Goal: Transaction & Acquisition: Subscribe to service/newsletter

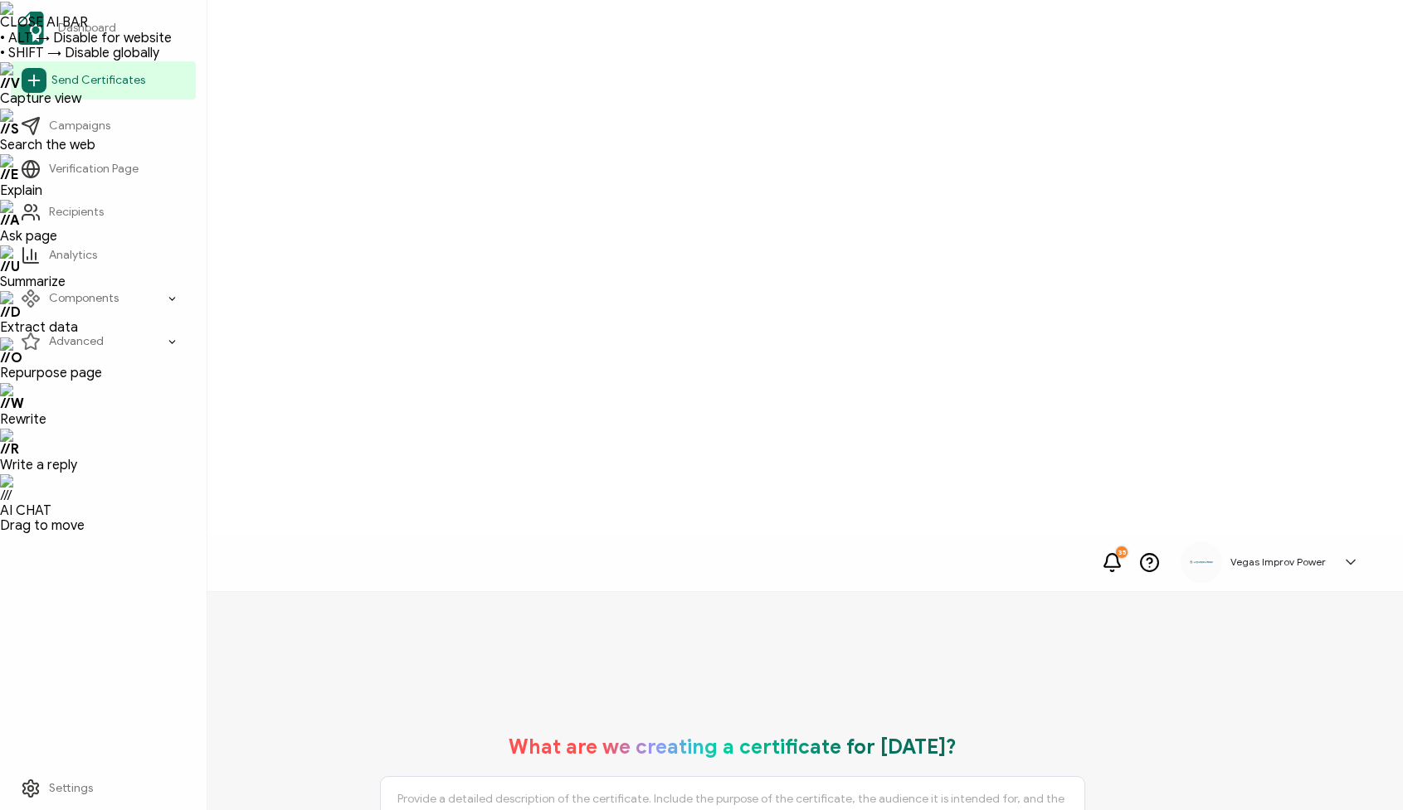
click at [27, 80] on icon at bounding box center [34, 80] width 25 height 25
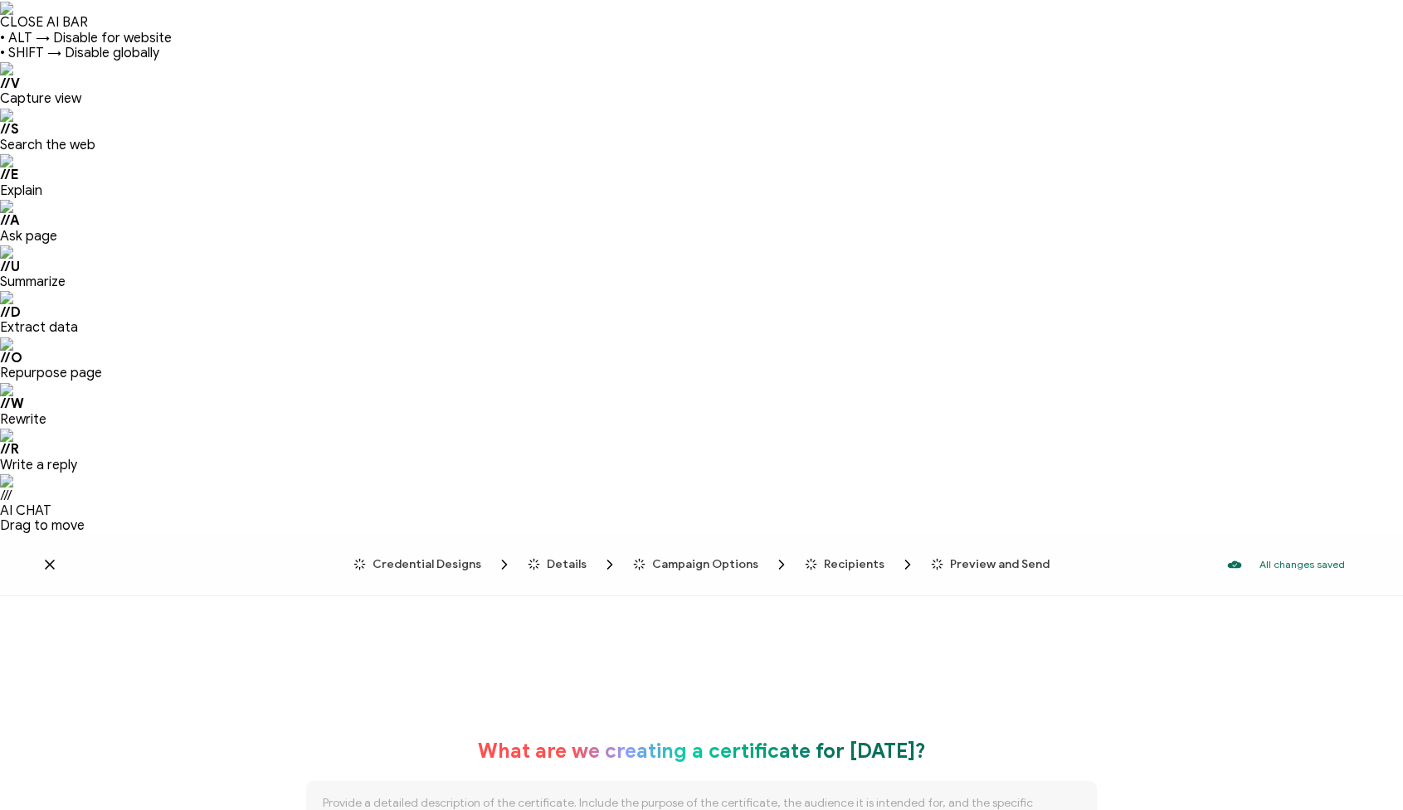
click at [53, 557] on icon at bounding box center [49, 565] width 17 height 17
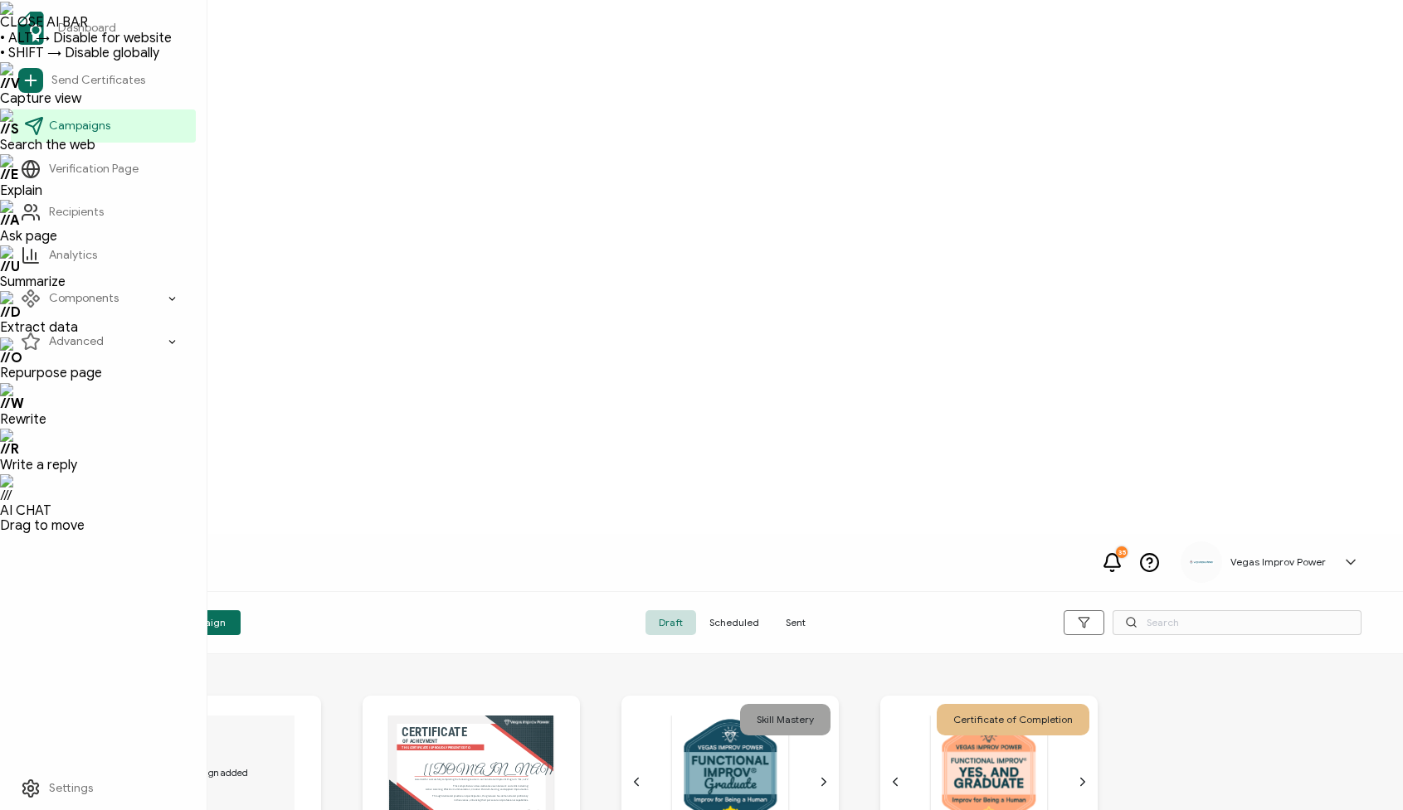
click at [96, 132] on span "Campaigns" at bounding box center [79, 126] width 61 height 17
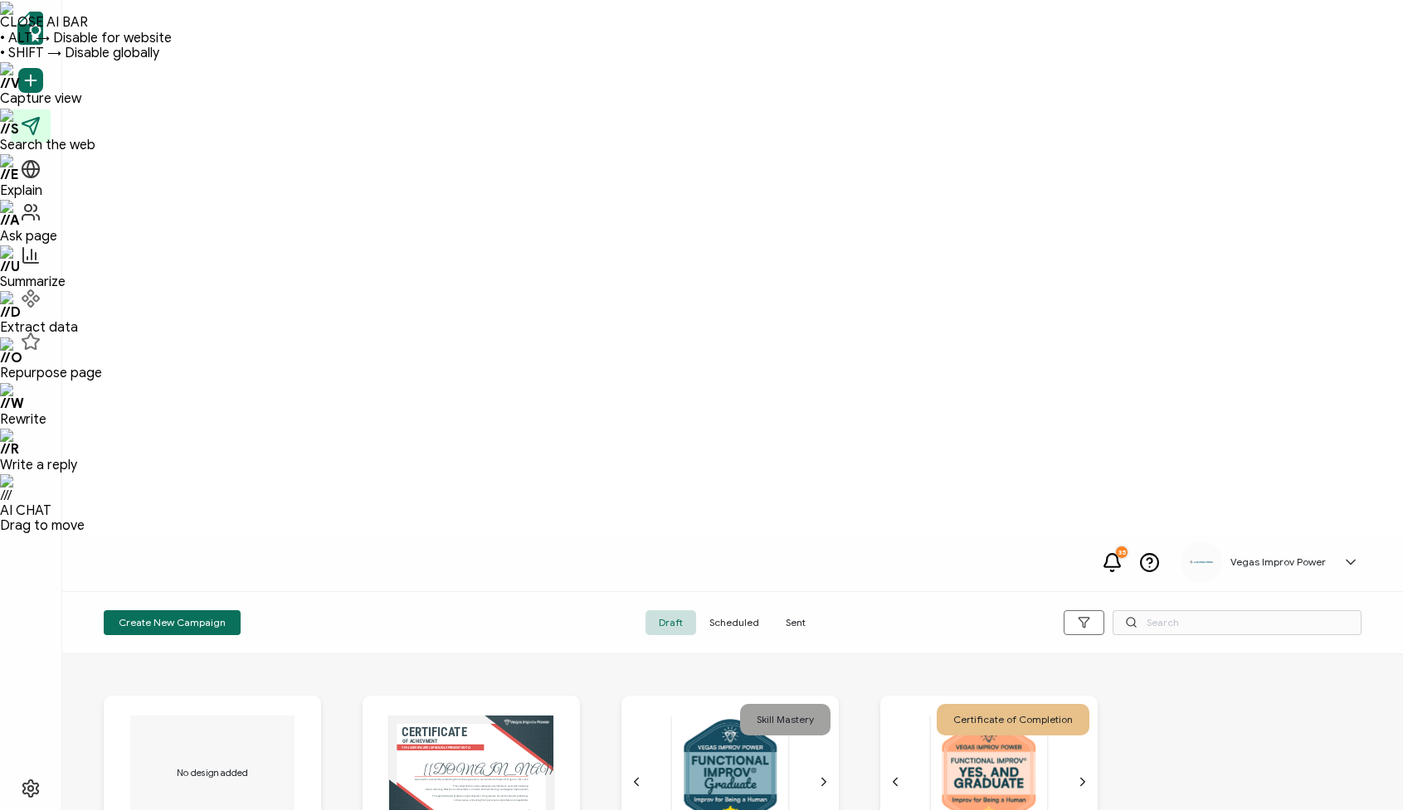
click at [785, 611] on span "Sent" at bounding box center [795, 623] width 46 height 25
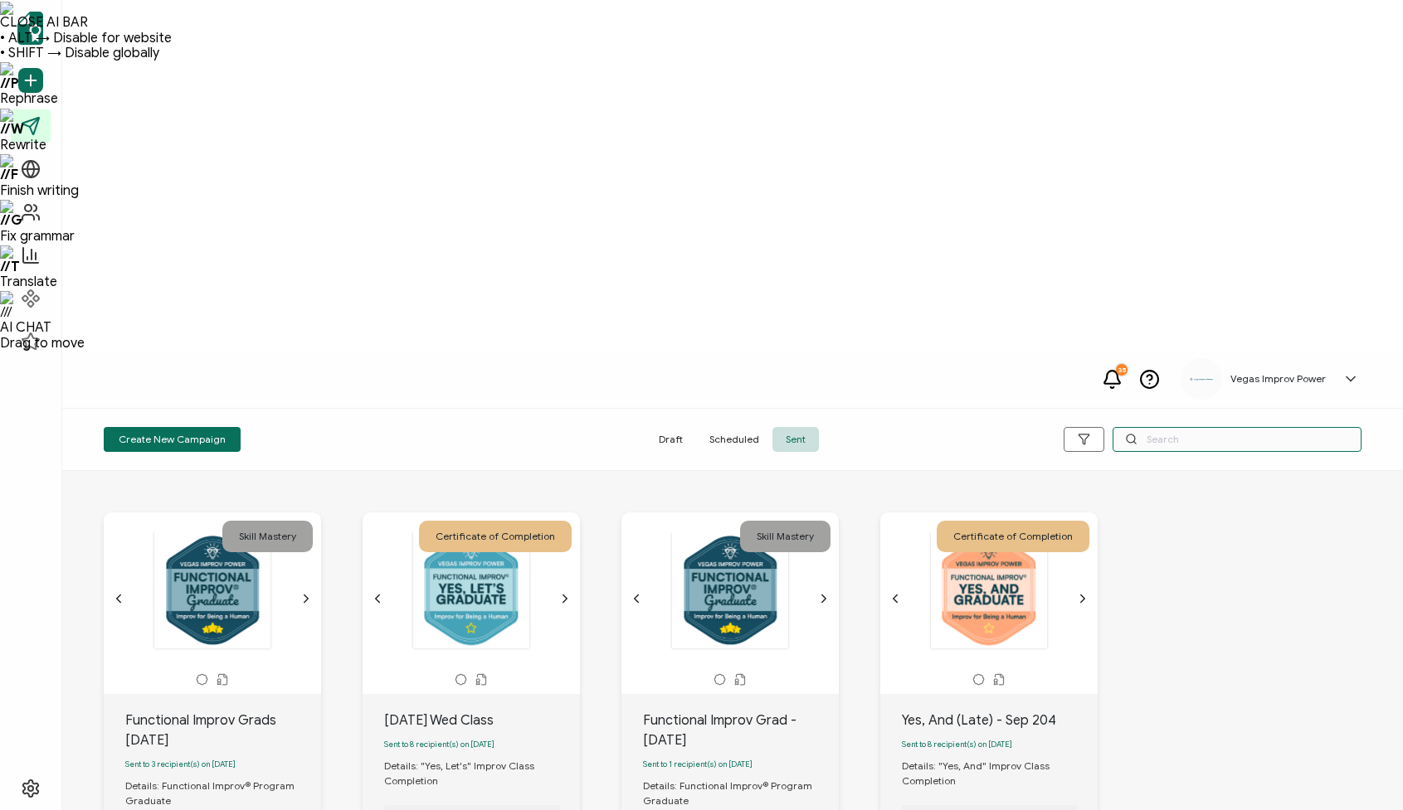
click at [1184, 427] on input "text" at bounding box center [1236, 439] width 249 height 25
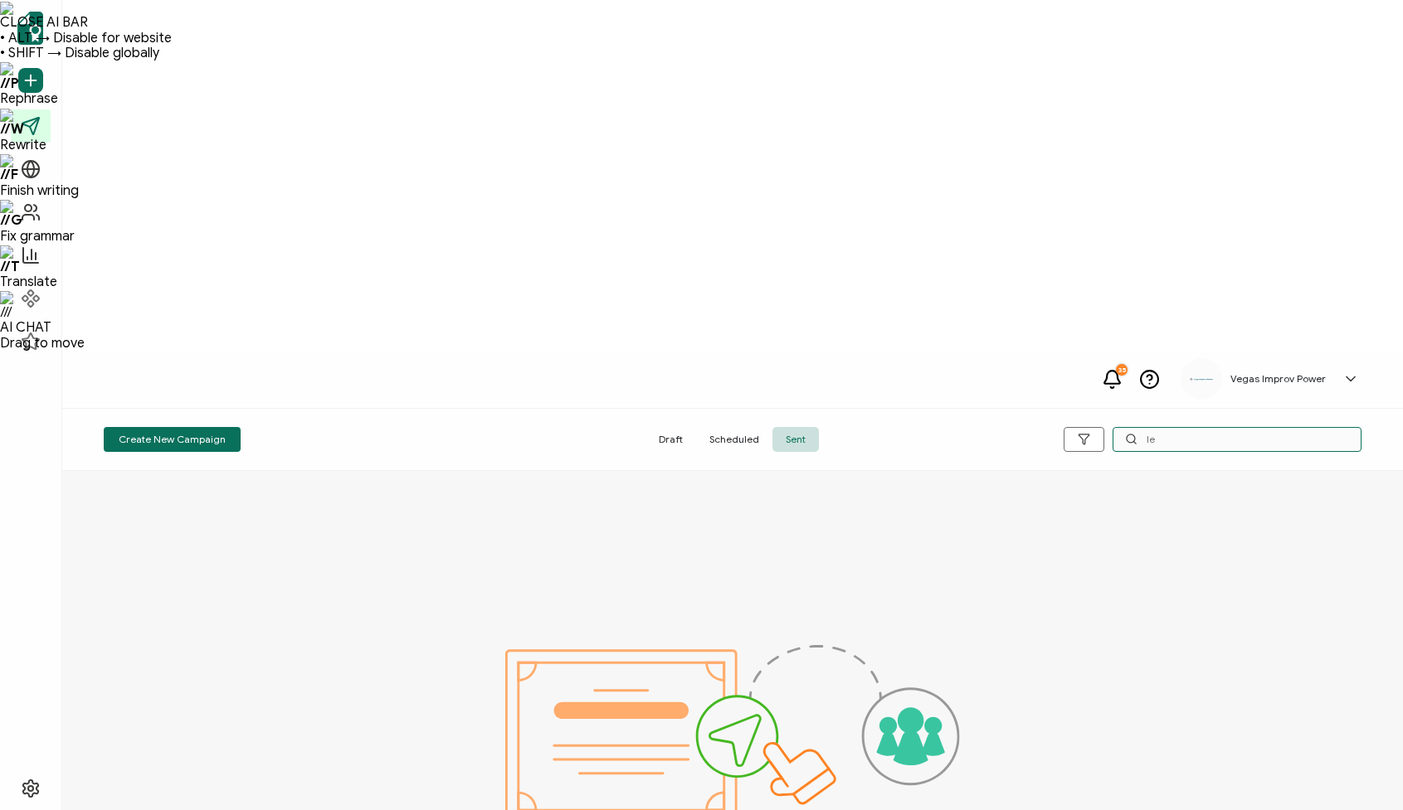
type input "l"
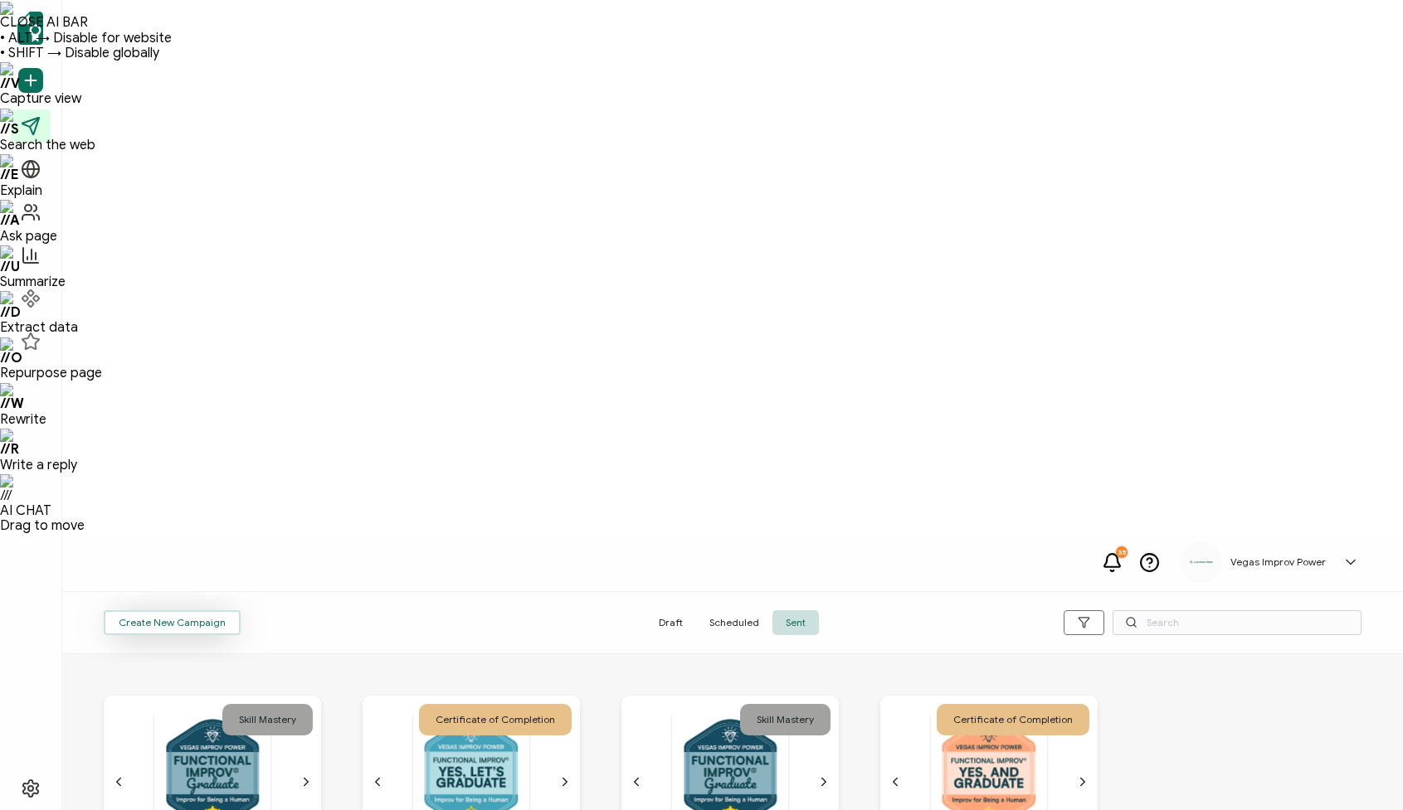
click at [195, 618] on span "Create New Campaign" at bounding box center [172, 623] width 107 height 10
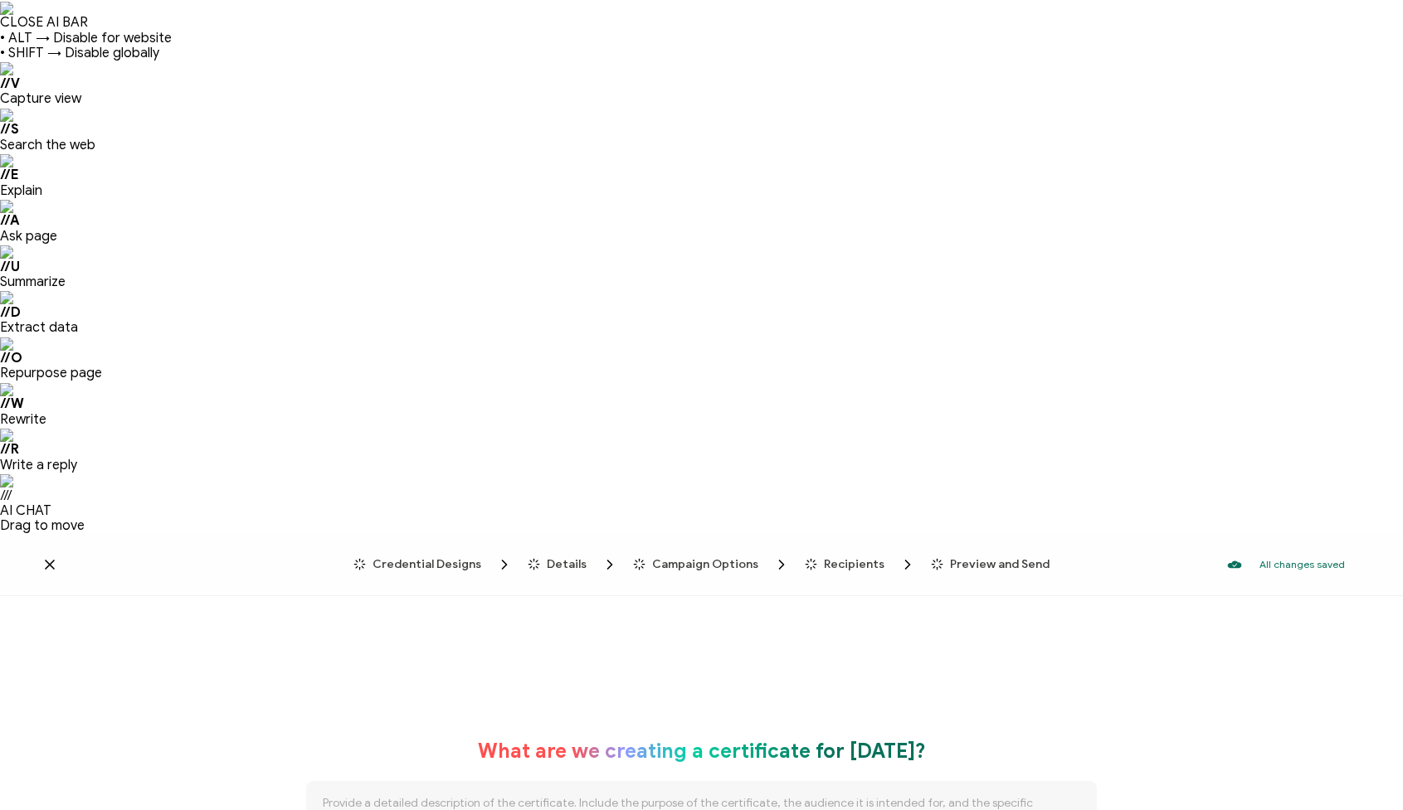
click at [406, 558] on span "Credential Designs" at bounding box center [426, 564] width 109 height 12
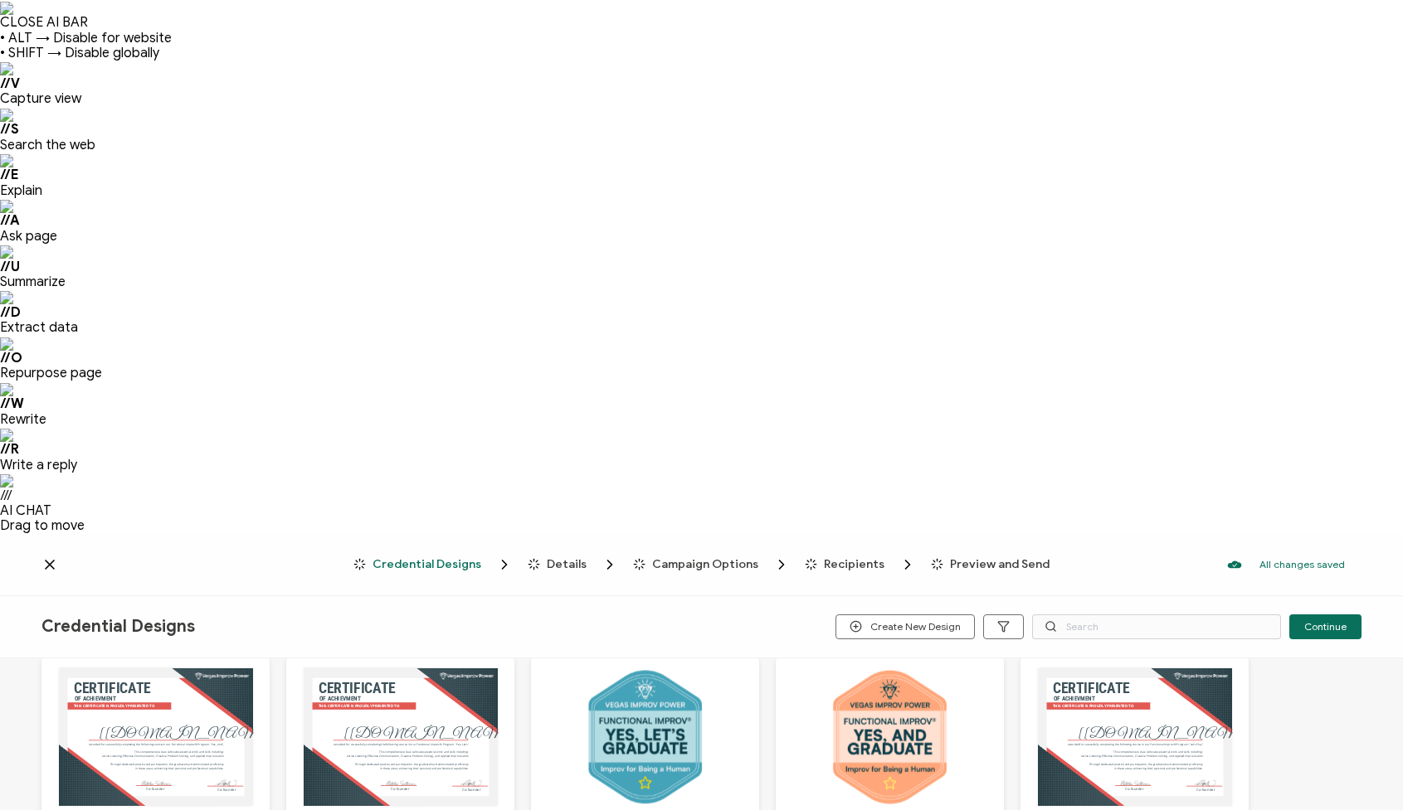
scroll to position [151, 0]
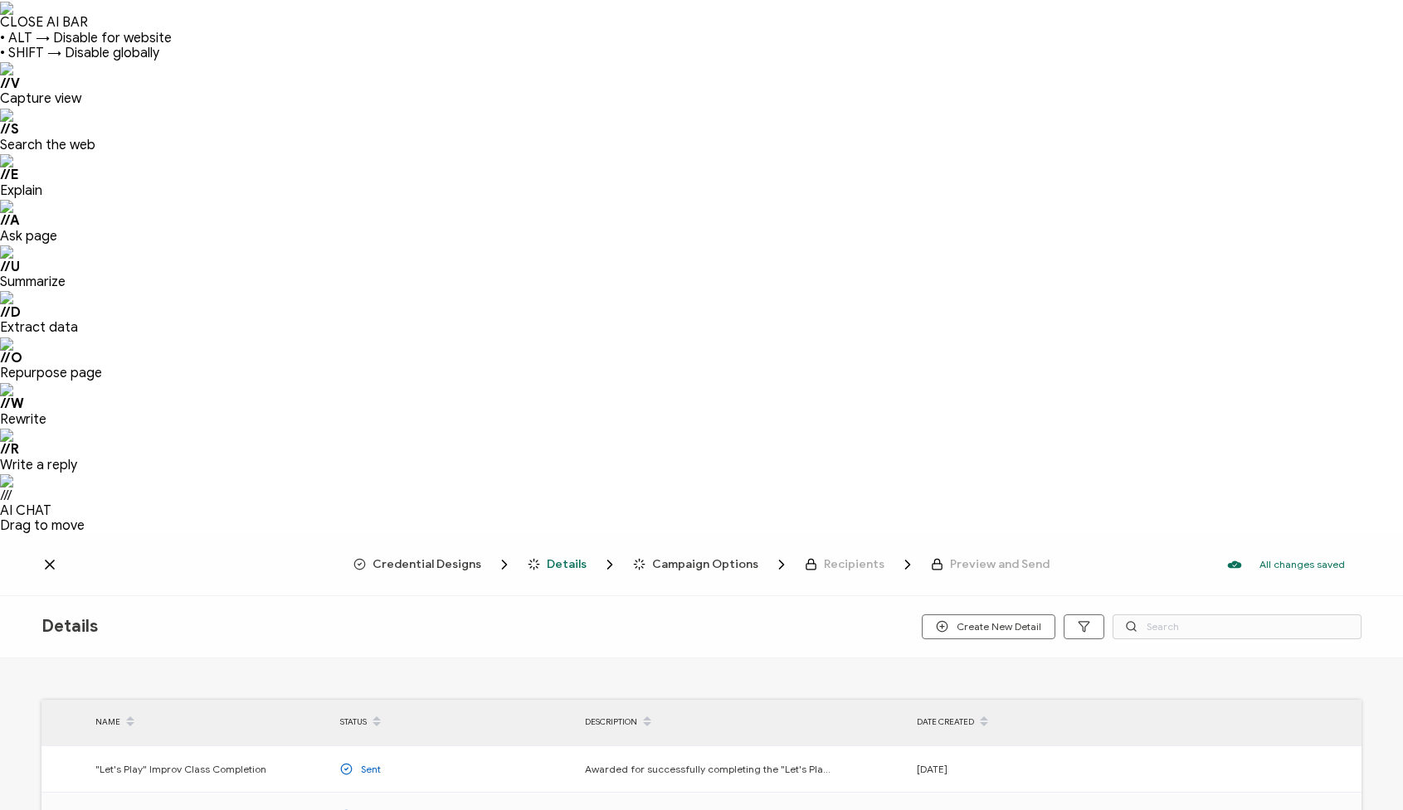
click at [460, 558] on span "Credential Designs" at bounding box center [426, 564] width 109 height 12
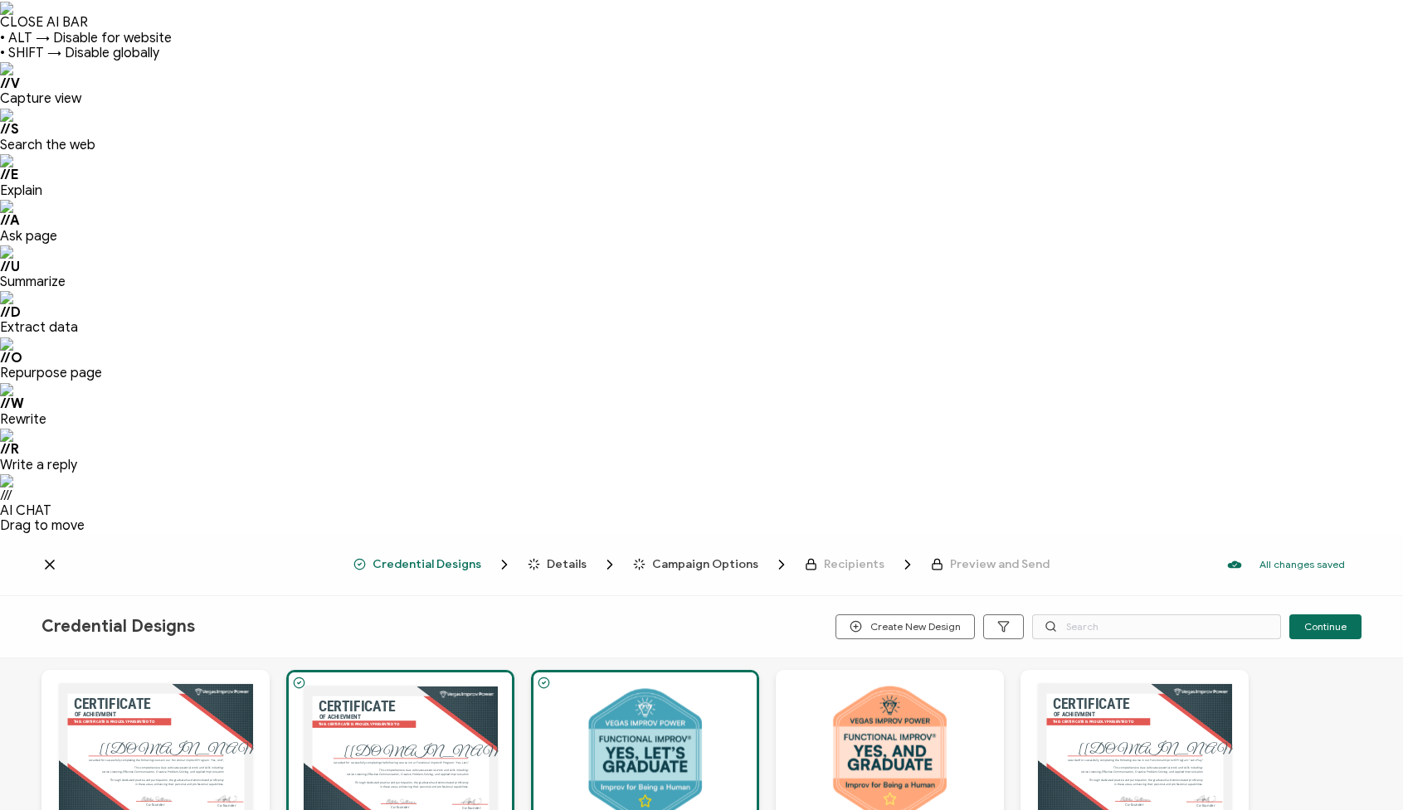
scroll to position [201, 0]
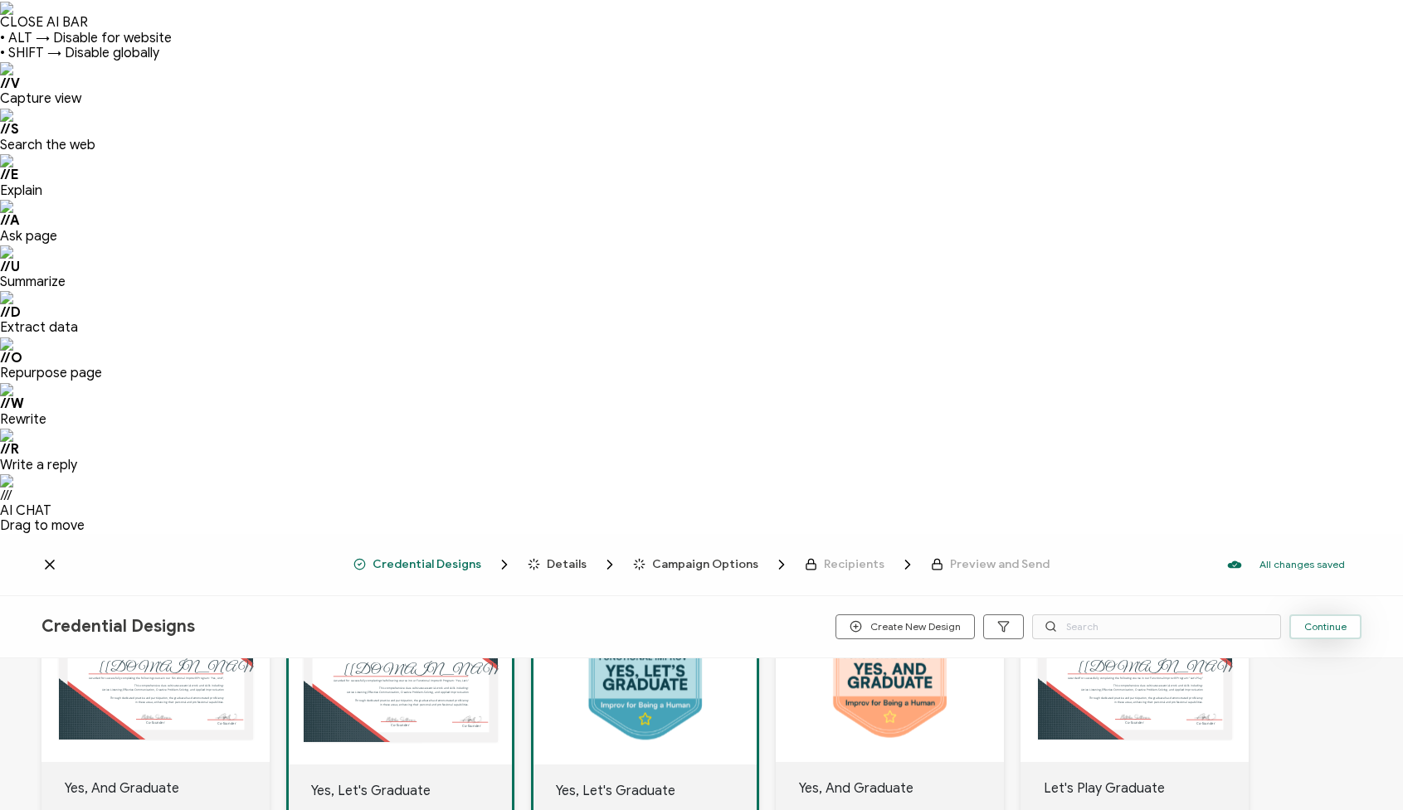
click at [1325, 622] on span "Continue" at bounding box center [1325, 627] width 42 height 10
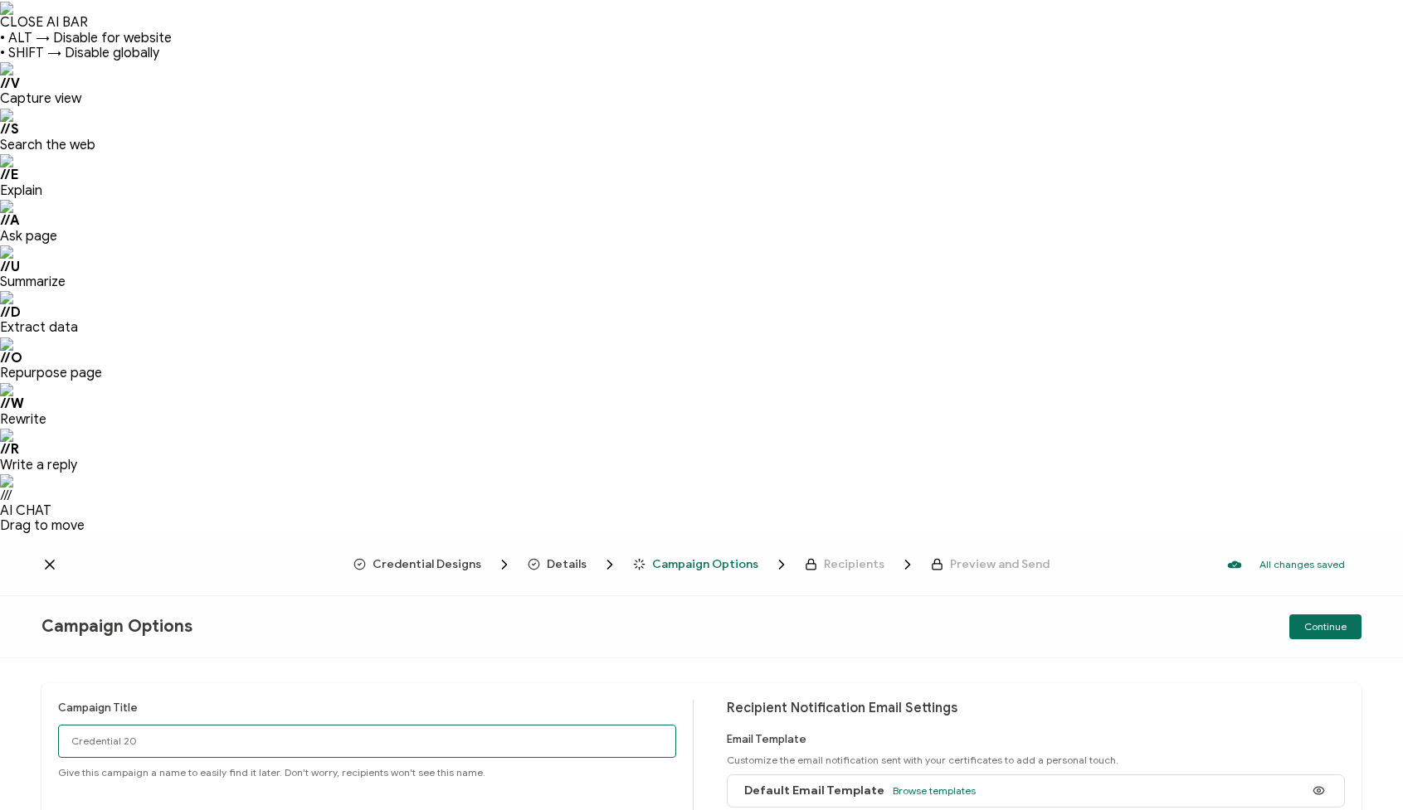
click at [197, 725] on input "Credential 20" at bounding box center [367, 741] width 618 height 33
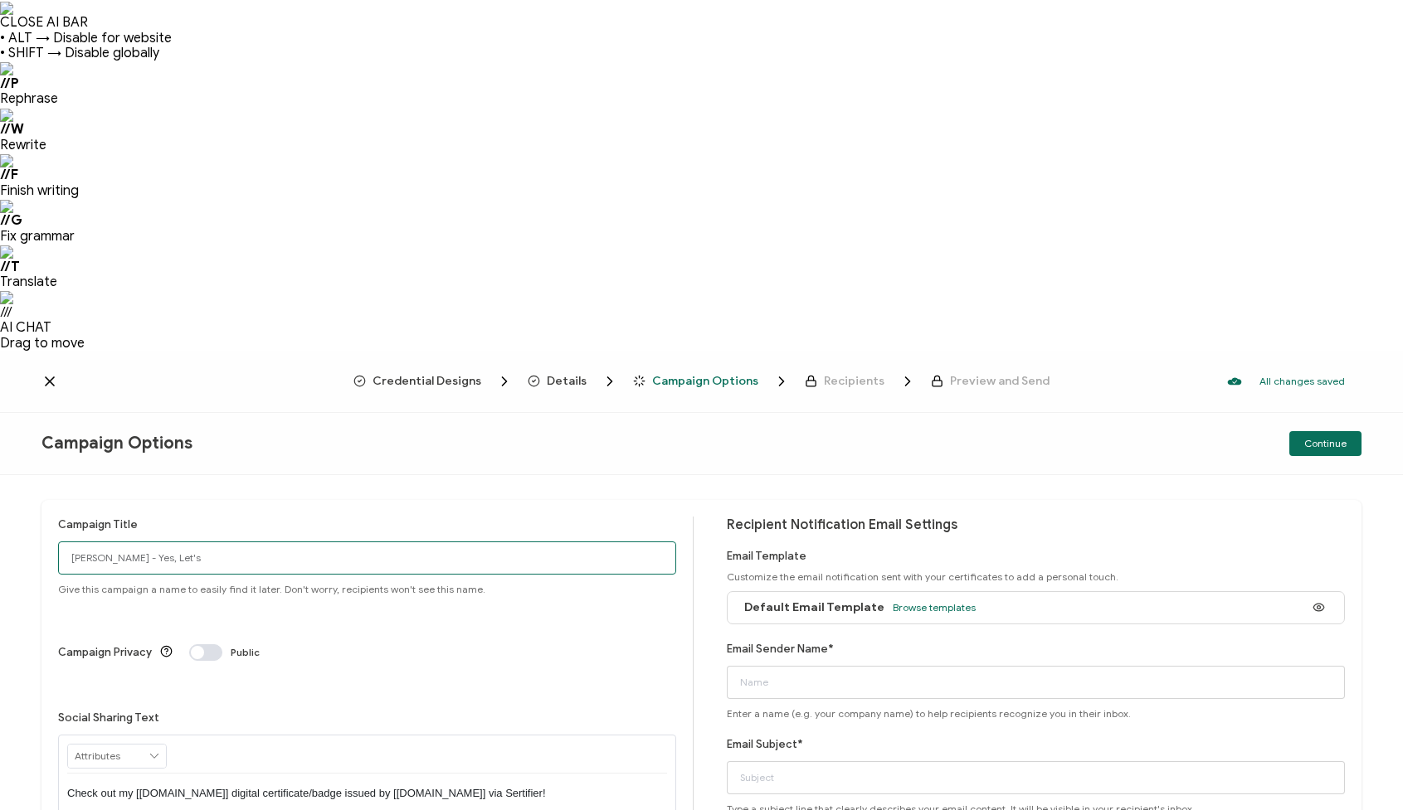
type input "[PERSON_NAME] - Yes, Let's"
click at [155, 745] on icon at bounding box center [154, 756] width 15 height 23
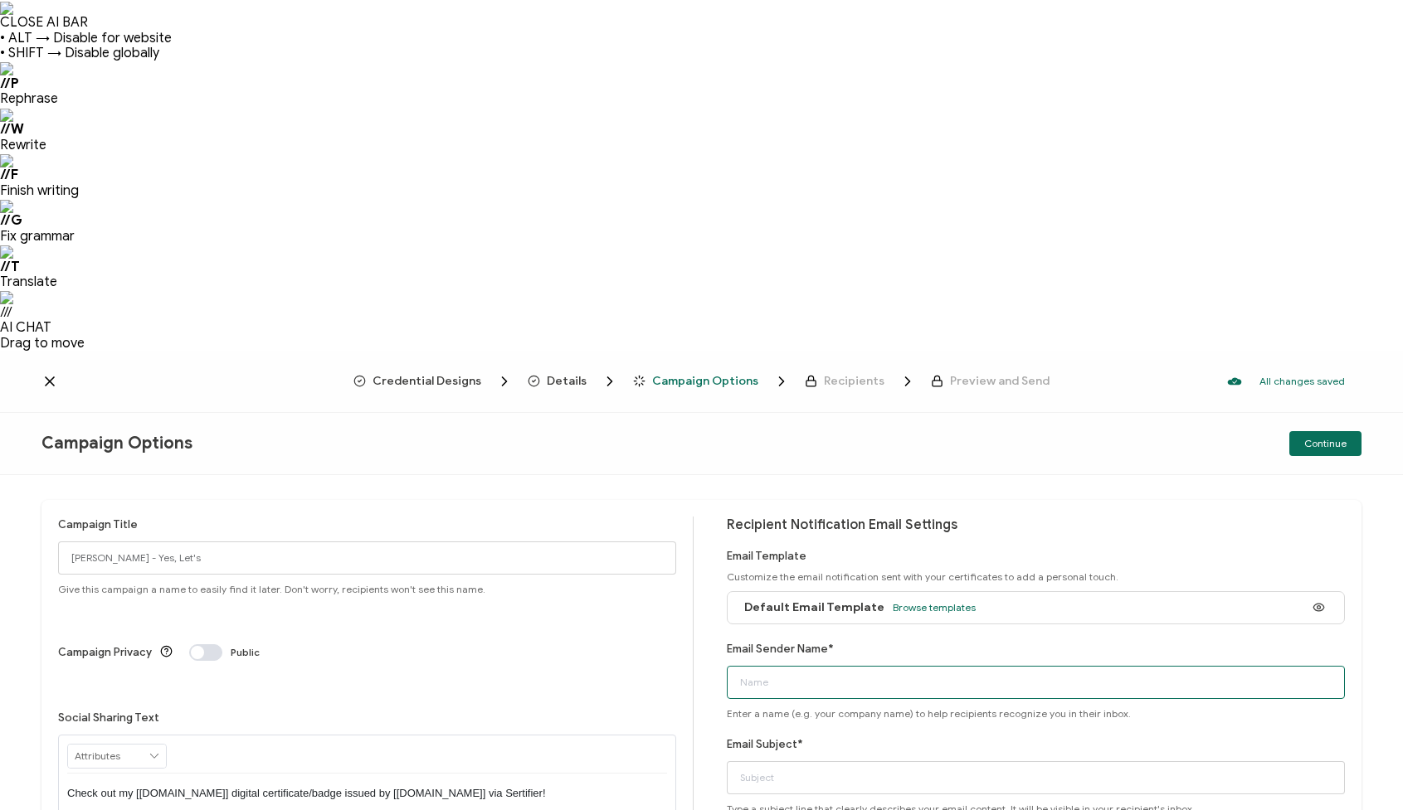
click at [857, 666] on input "Email Sender Name*" at bounding box center [1036, 682] width 618 height 33
type input "Vegas Improv Power"
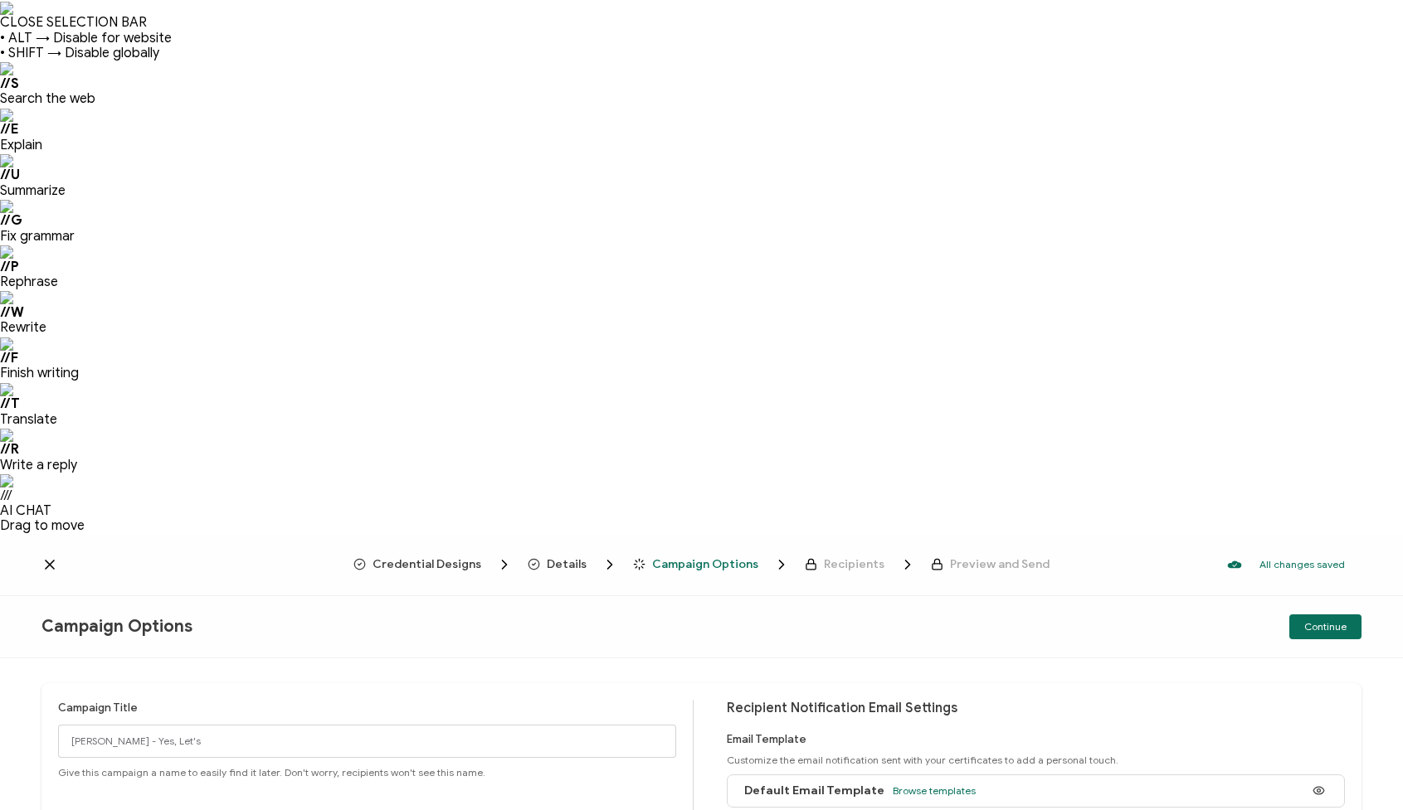
type input "Your belated improv certificates are inside!"
click at [1312, 622] on span "Continue" at bounding box center [1325, 627] width 42 height 10
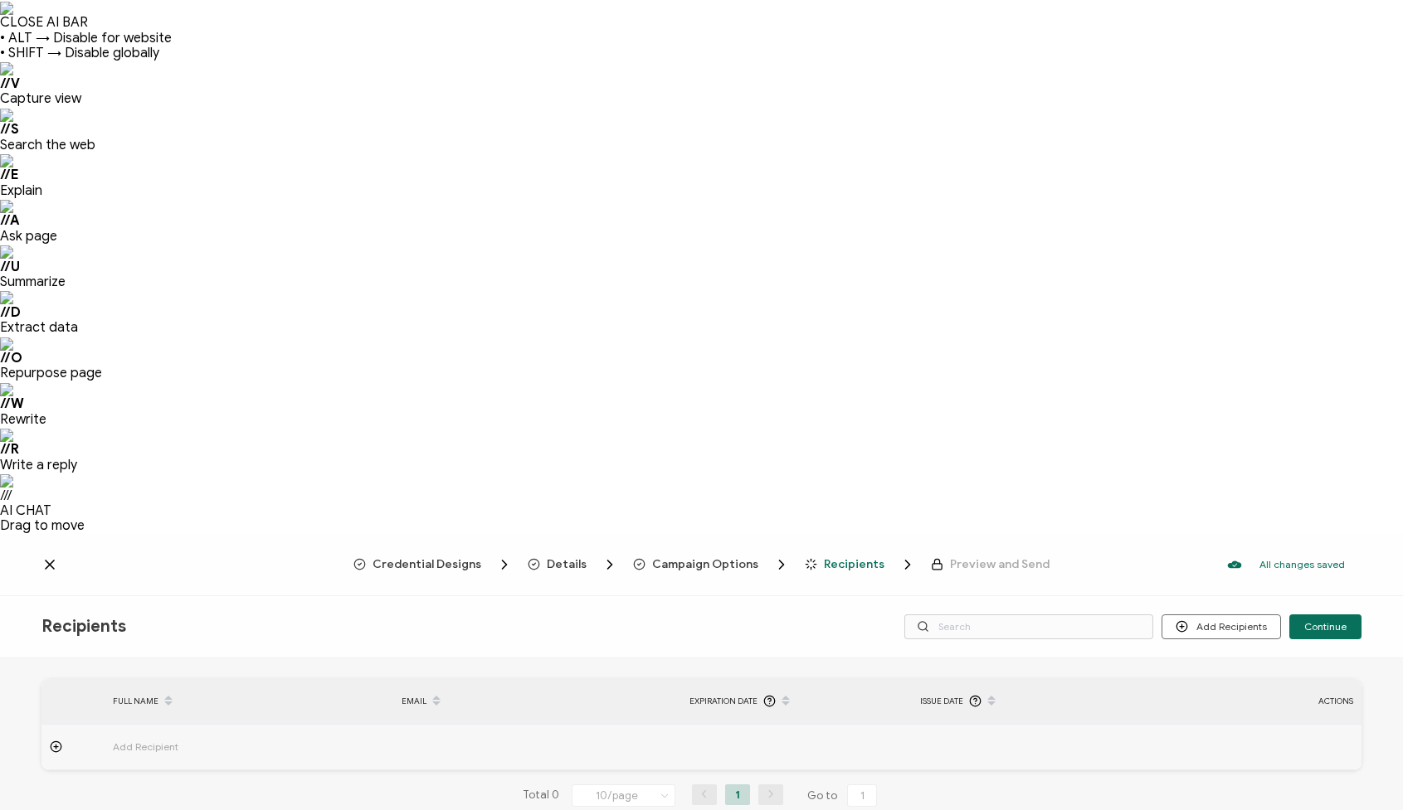
click at [59, 741] on icon at bounding box center [56, 747] width 12 height 12
click at [148, 781] on input "text" at bounding box center [185, 794] width 145 height 27
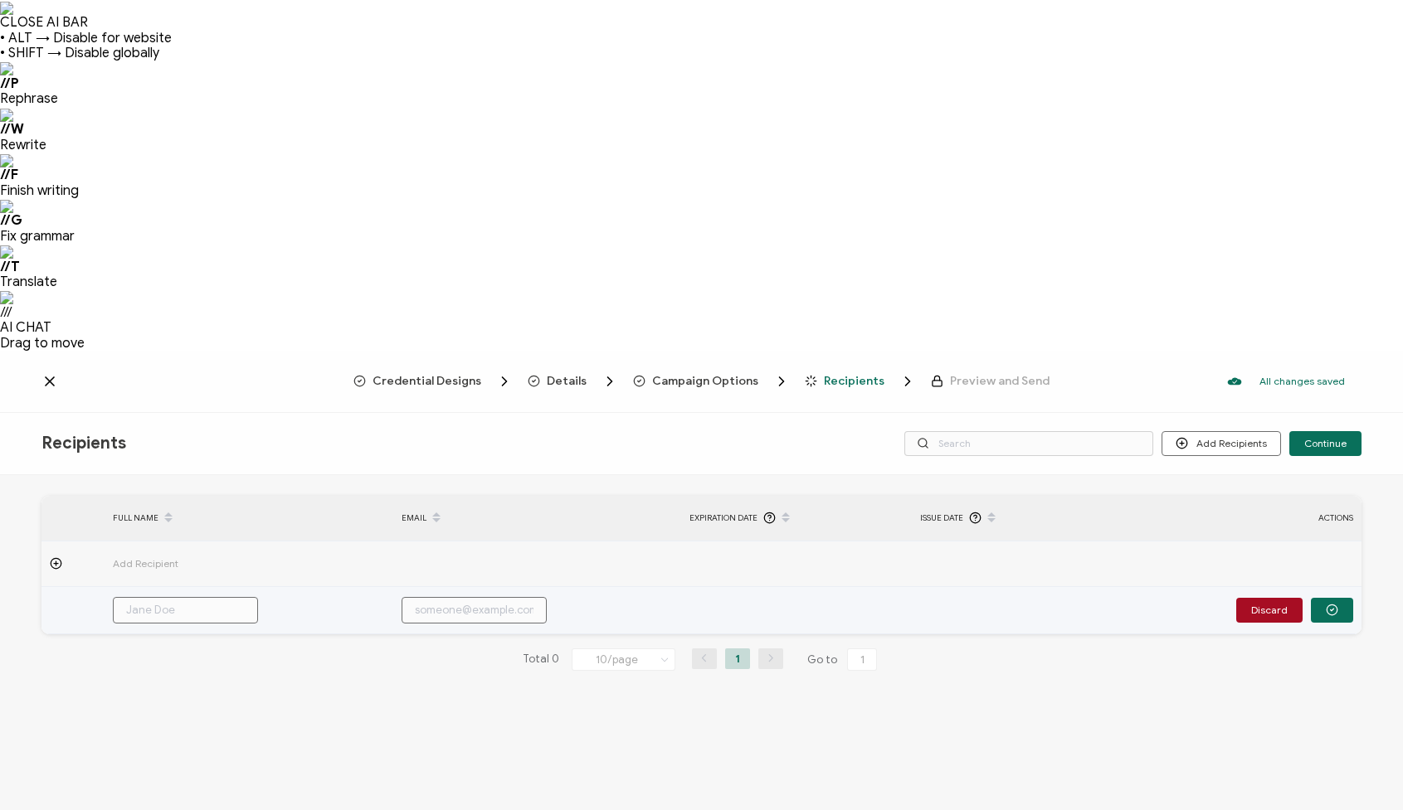
paste input "[PERSON_NAME]"
type input "[PERSON_NAME]"
click at [438, 597] on input "text" at bounding box center [473, 610] width 145 height 27
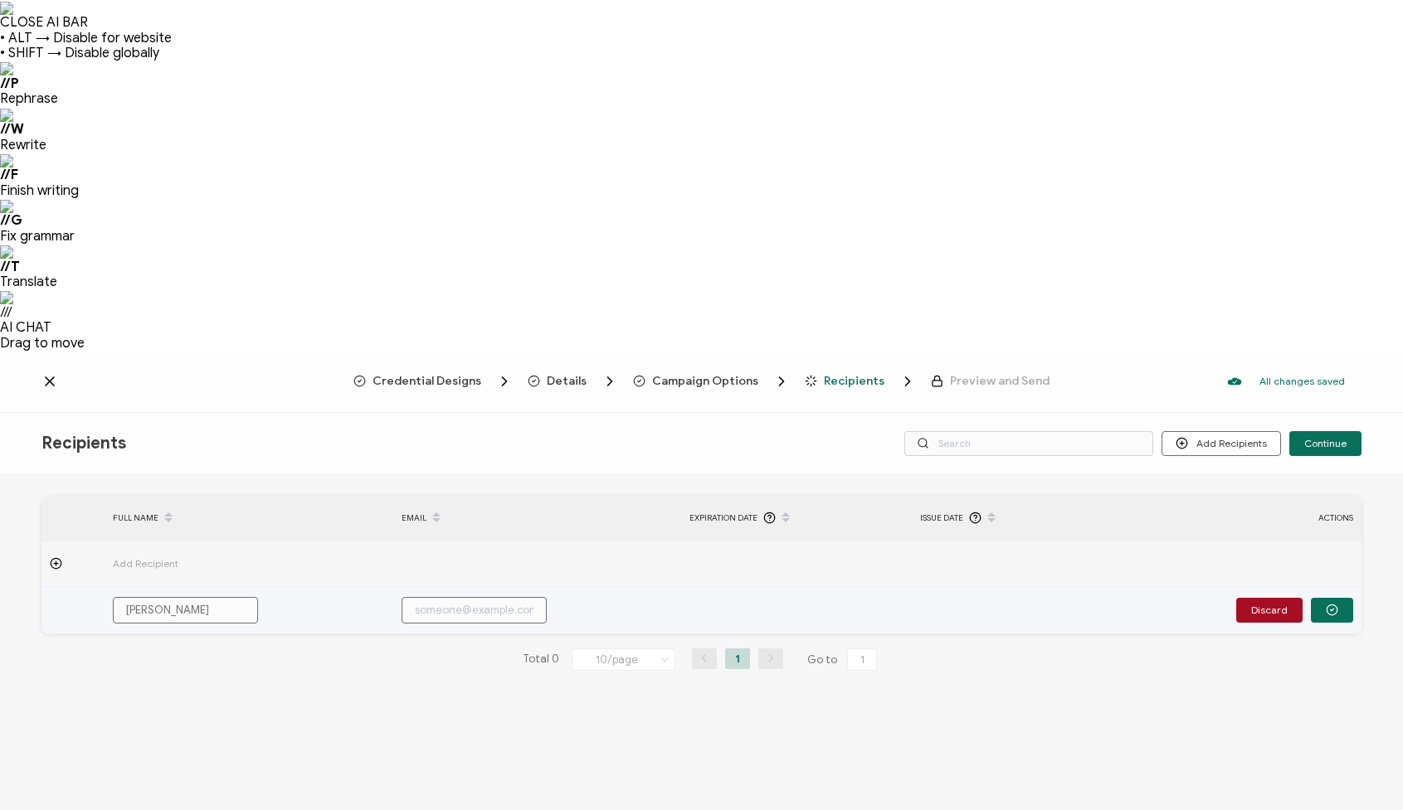
paste input "[EMAIL_ADDRESS][DOMAIN_NAME]"
type input "[EMAIL_ADDRESS][DOMAIN_NAME]"
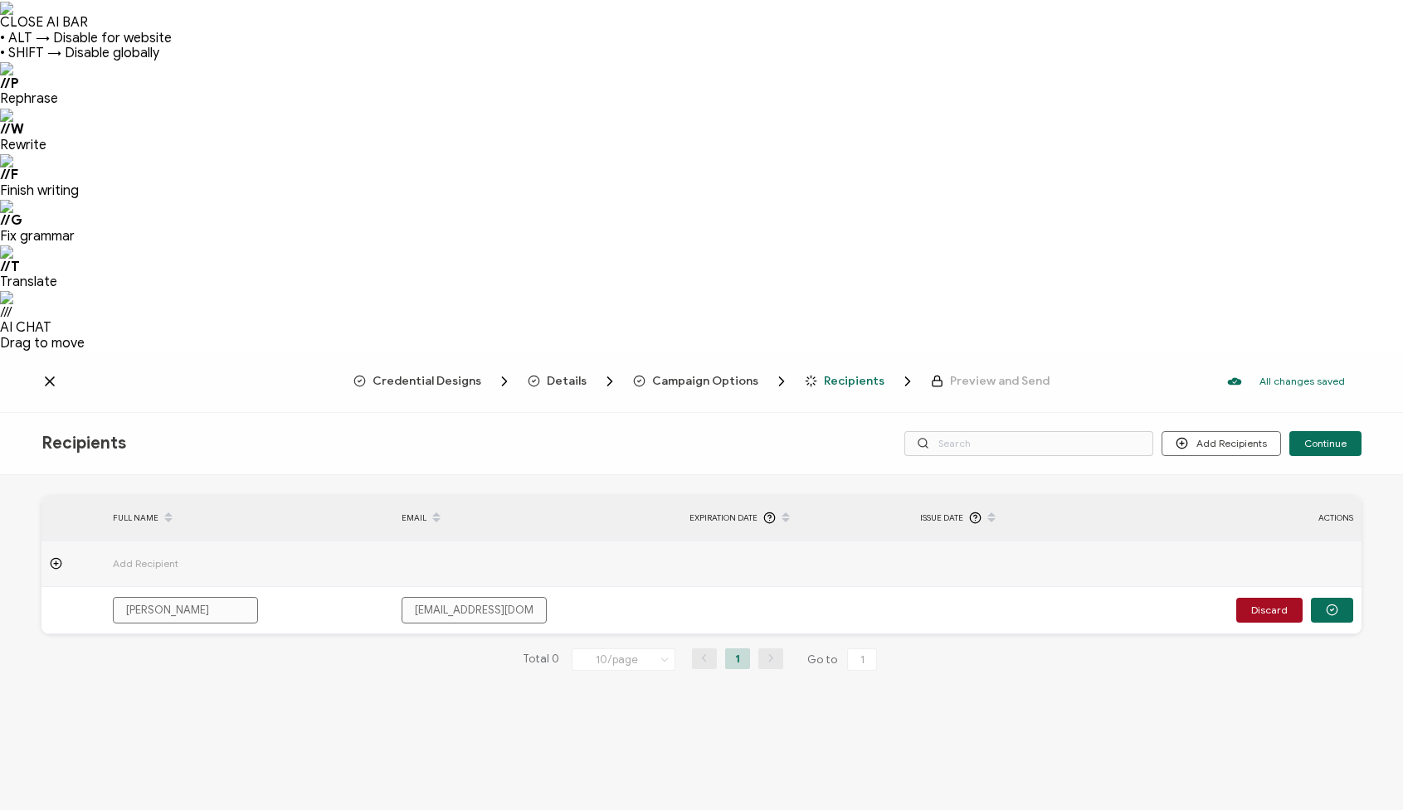
type input "[EMAIL_ADDRESS][DOMAIN_NAME]"
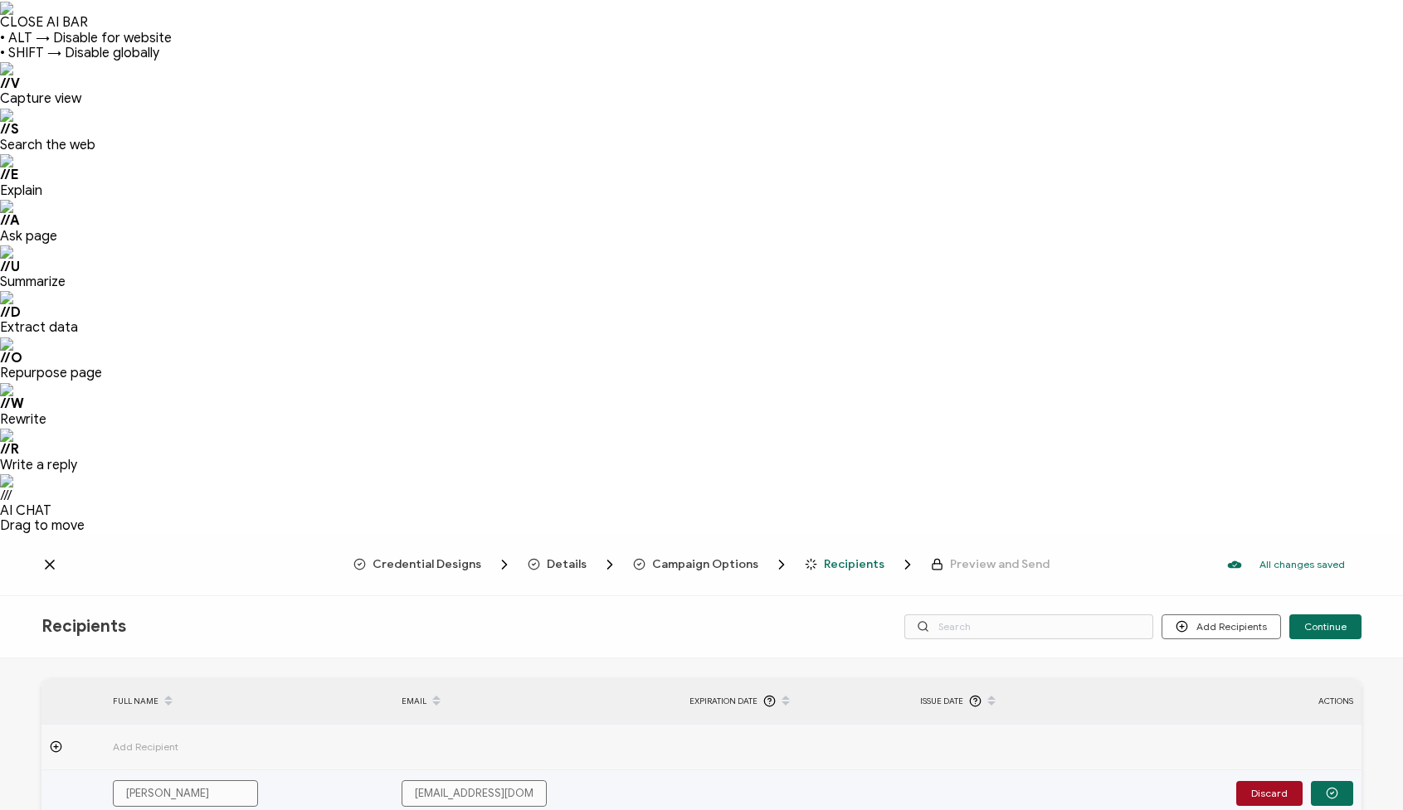
click at [955, 771] on td at bounding box center [1027, 794] width 231 height 47
click at [949, 771] on td at bounding box center [1027, 794] width 231 height 47
click at [951, 771] on td at bounding box center [1027, 794] width 231 height 47
click at [896, 771] on td at bounding box center [796, 794] width 231 height 47
click at [723, 771] on td at bounding box center [796, 794] width 231 height 47
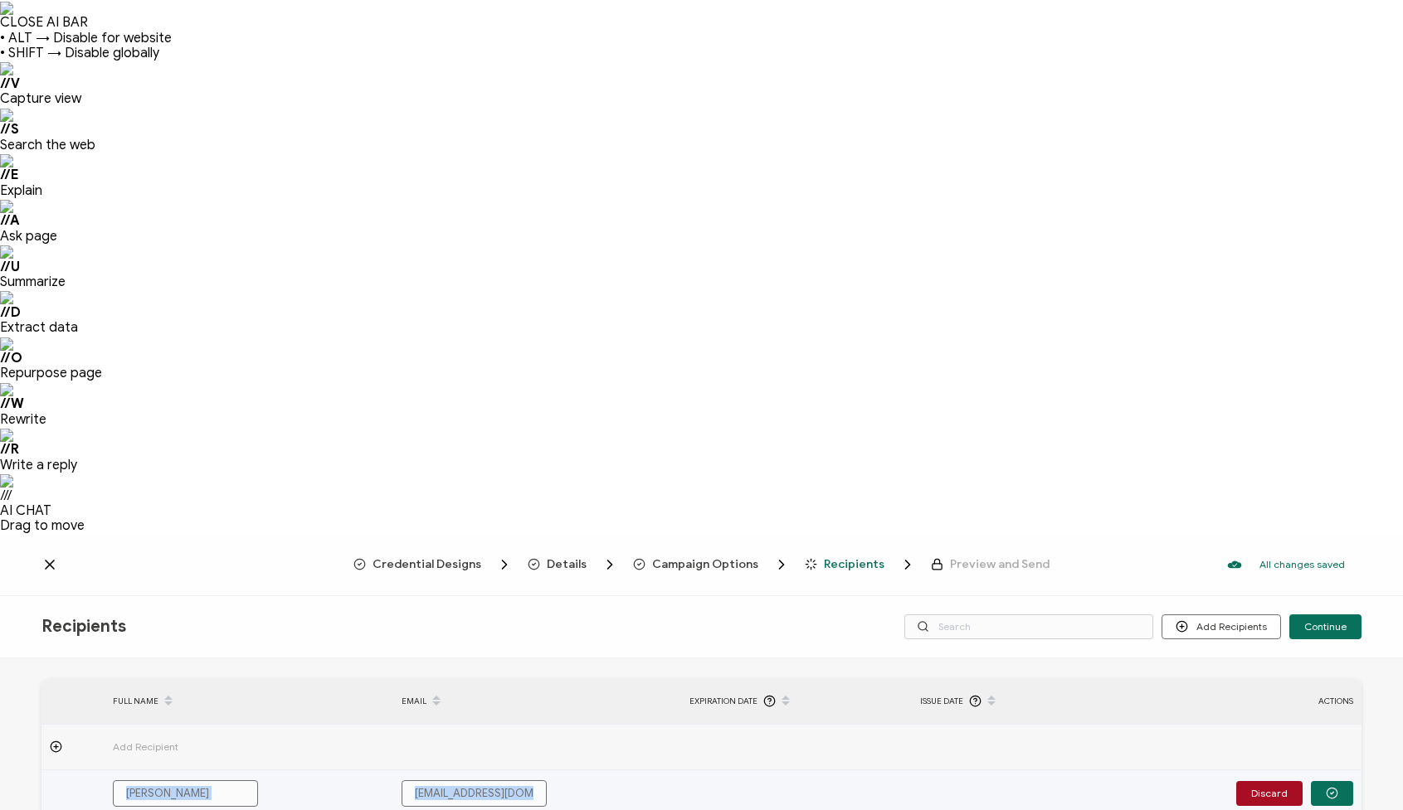
click at [723, 771] on td at bounding box center [796, 794] width 231 height 47
click at [734, 771] on td at bounding box center [796, 794] width 231 height 47
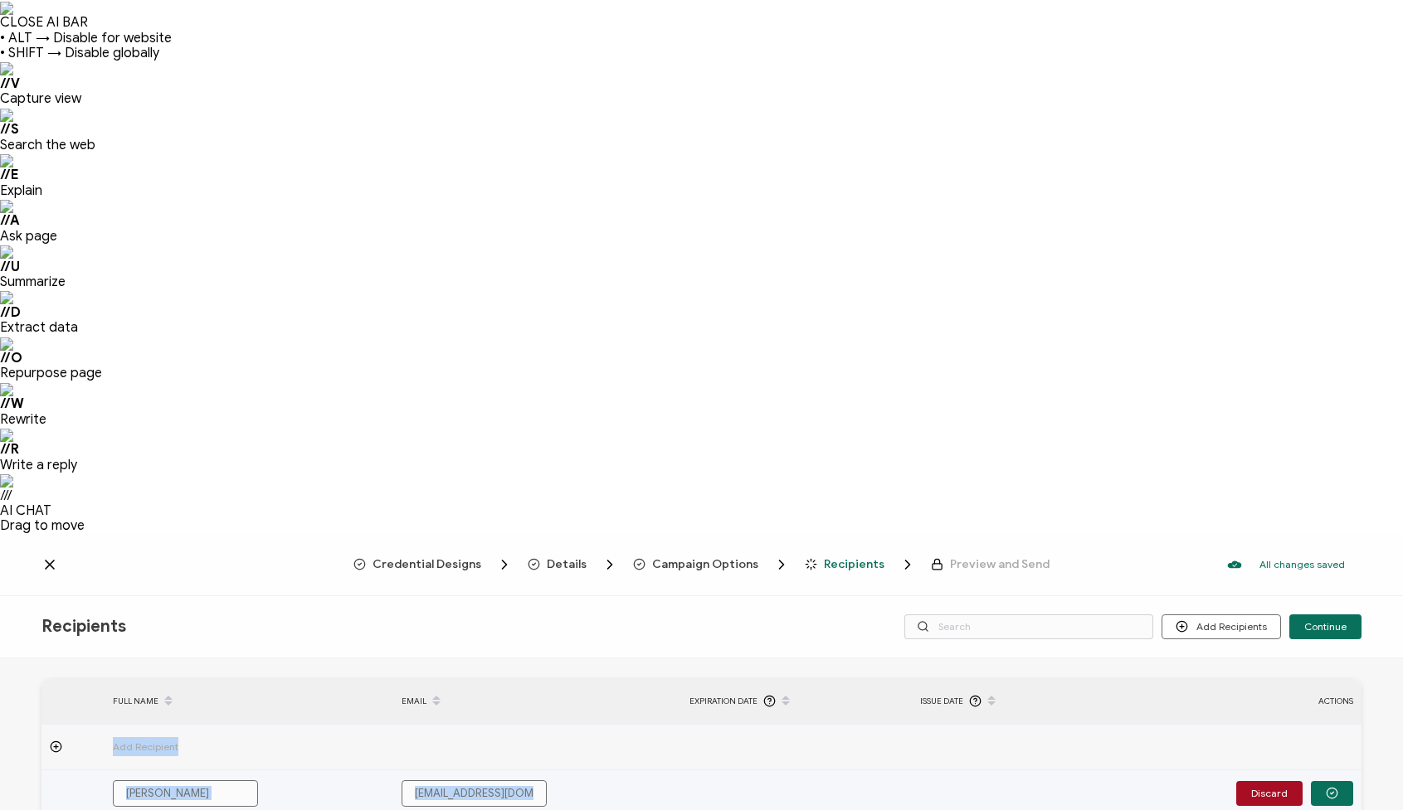
click at [734, 771] on td at bounding box center [796, 794] width 231 height 47
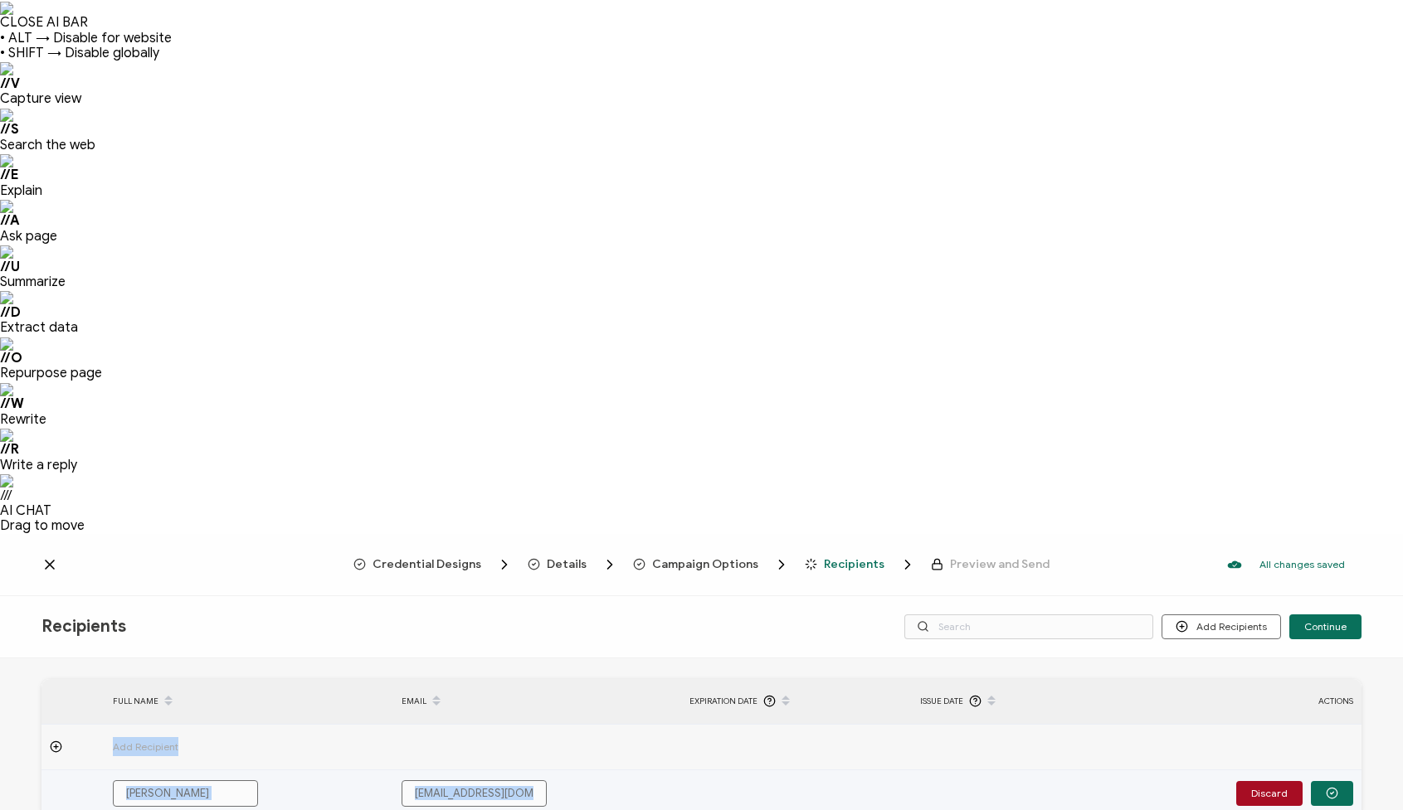
click at [734, 771] on td at bounding box center [796, 794] width 231 height 47
click at [746, 771] on td at bounding box center [796, 794] width 231 height 47
click at [737, 771] on td at bounding box center [796, 794] width 231 height 47
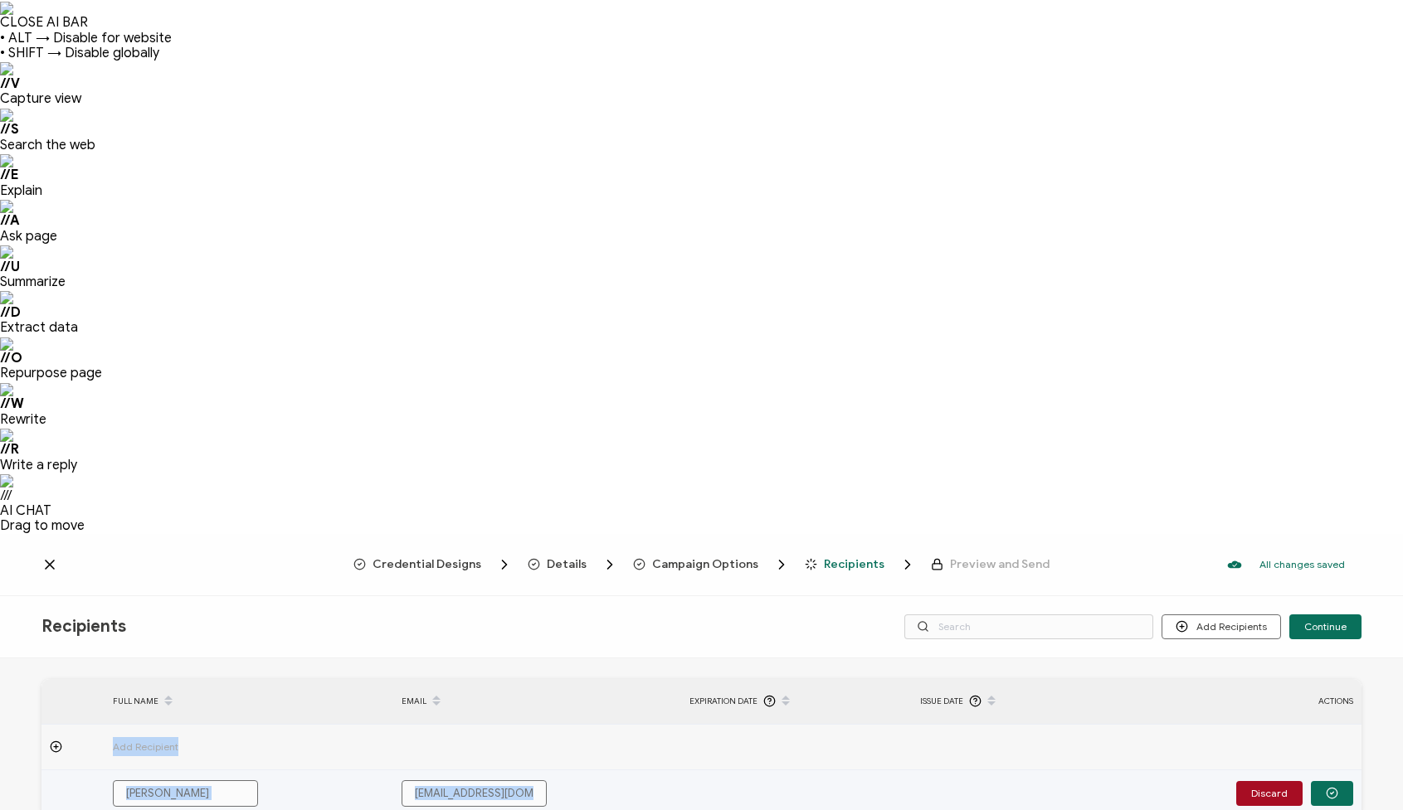
click at [737, 771] on td at bounding box center [796, 794] width 231 height 47
click at [943, 771] on td at bounding box center [1027, 794] width 231 height 47
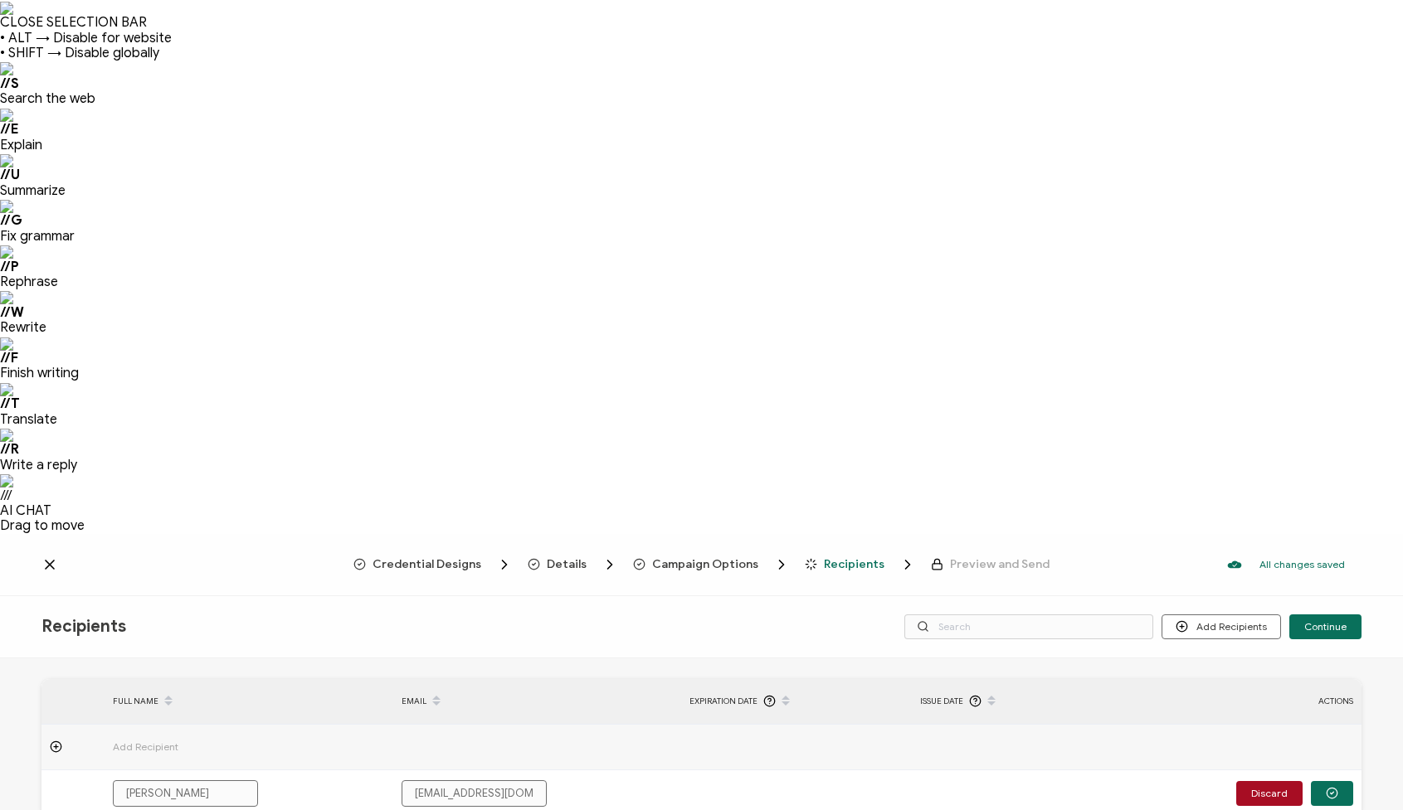
click at [848, 558] on span "Recipients" at bounding box center [854, 564] width 61 height 12
click at [703, 558] on span "Campaign Options" at bounding box center [705, 564] width 106 height 12
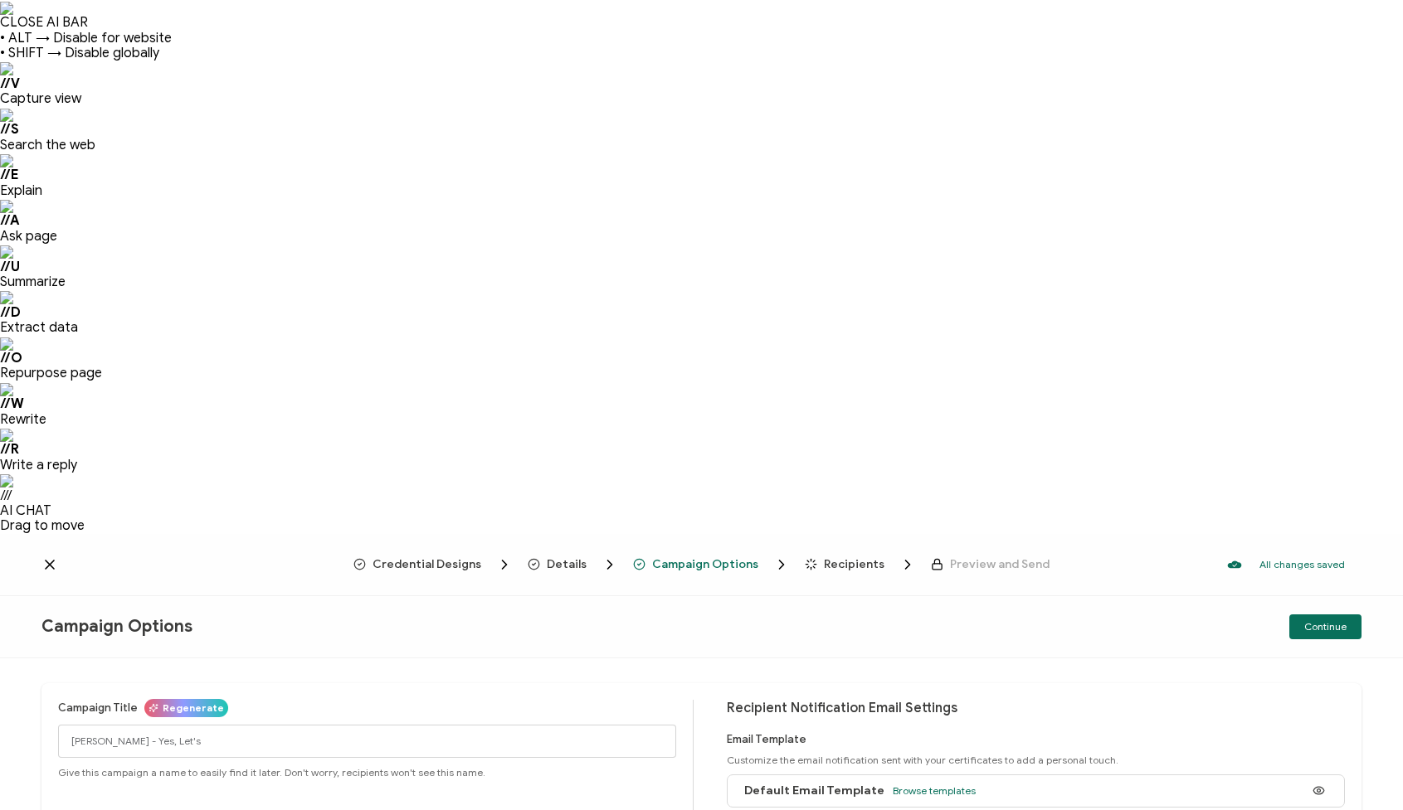
click at [831, 558] on span "Recipients" at bounding box center [854, 564] width 61 height 12
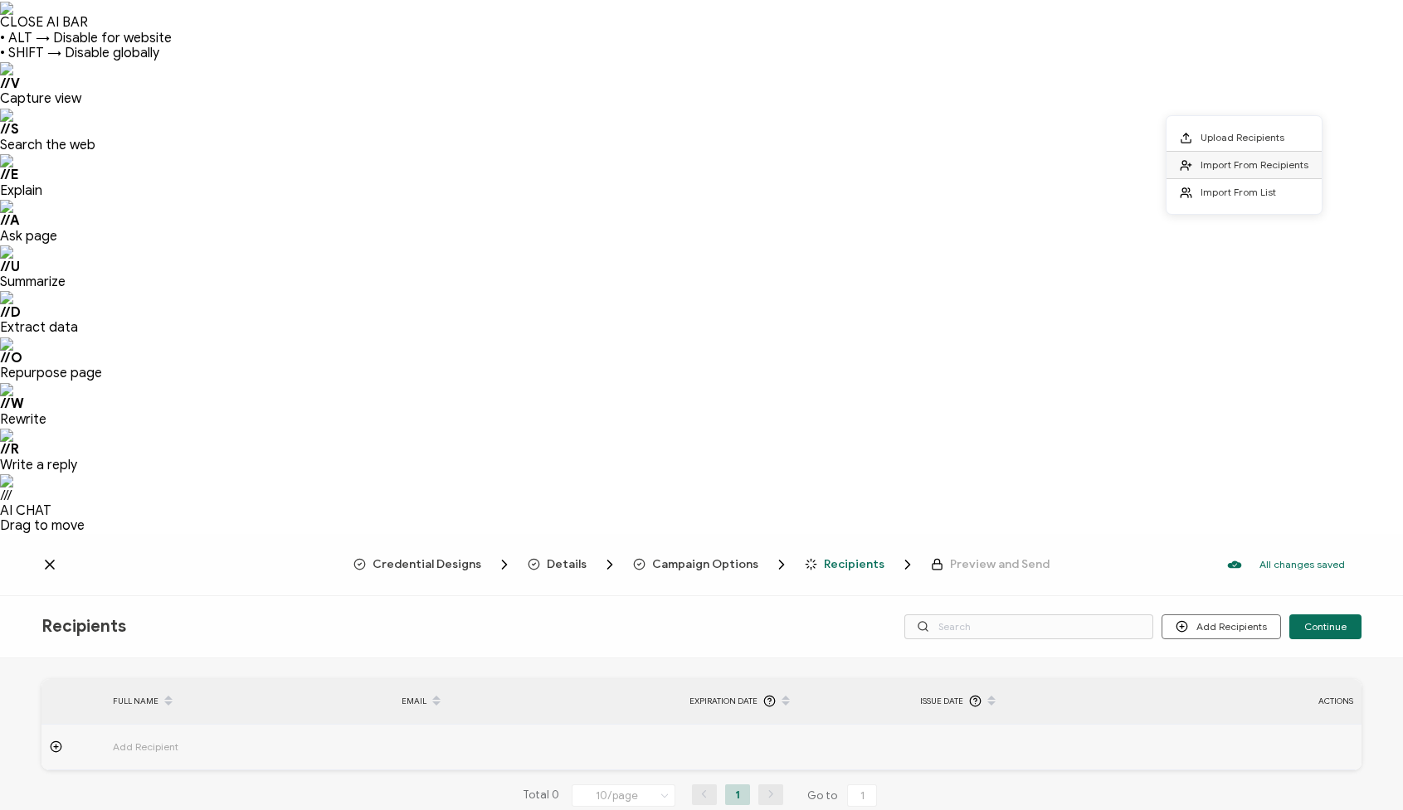
click at [1221, 162] on span "Import From Recipients" at bounding box center [1254, 164] width 108 height 12
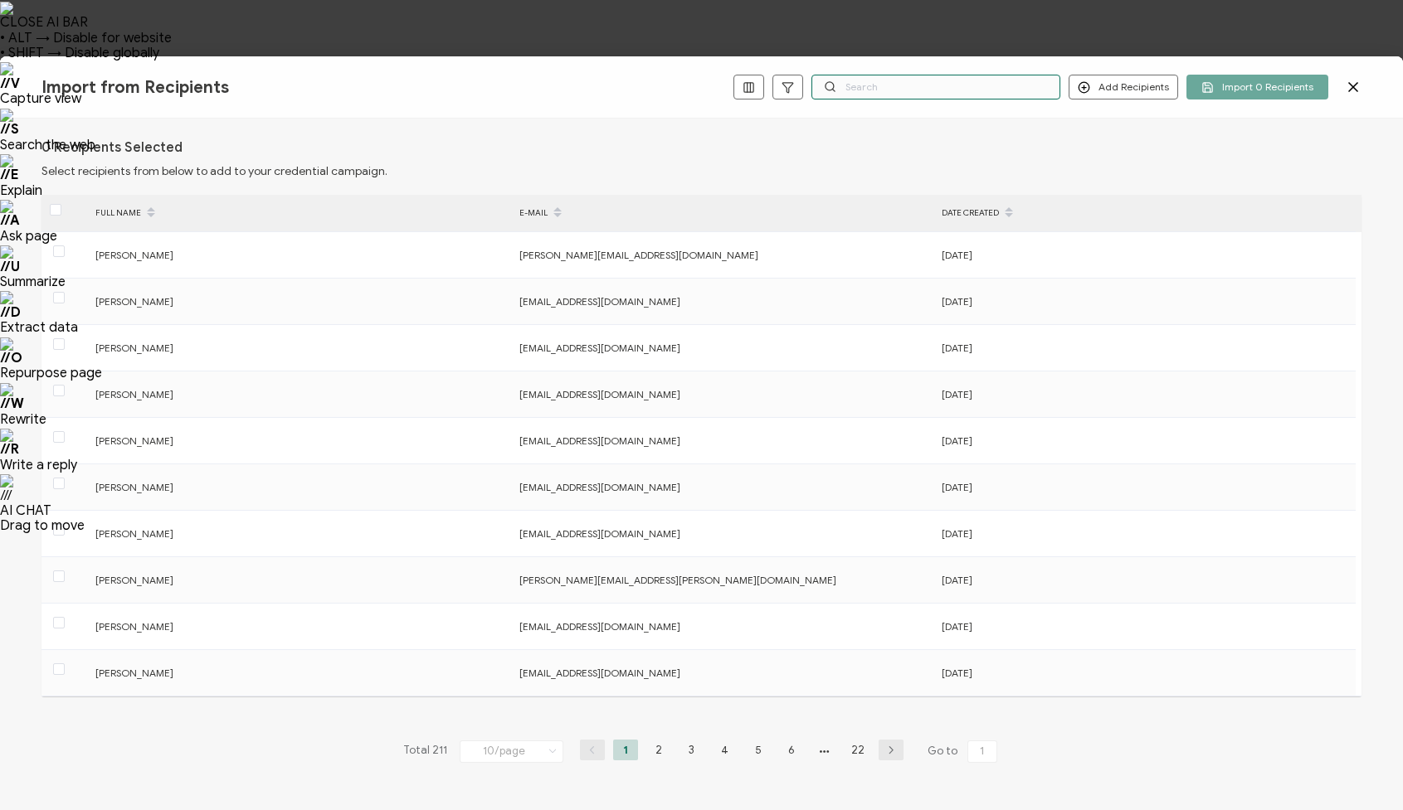
click at [867, 80] on input "text" at bounding box center [935, 87] width 249 height 25
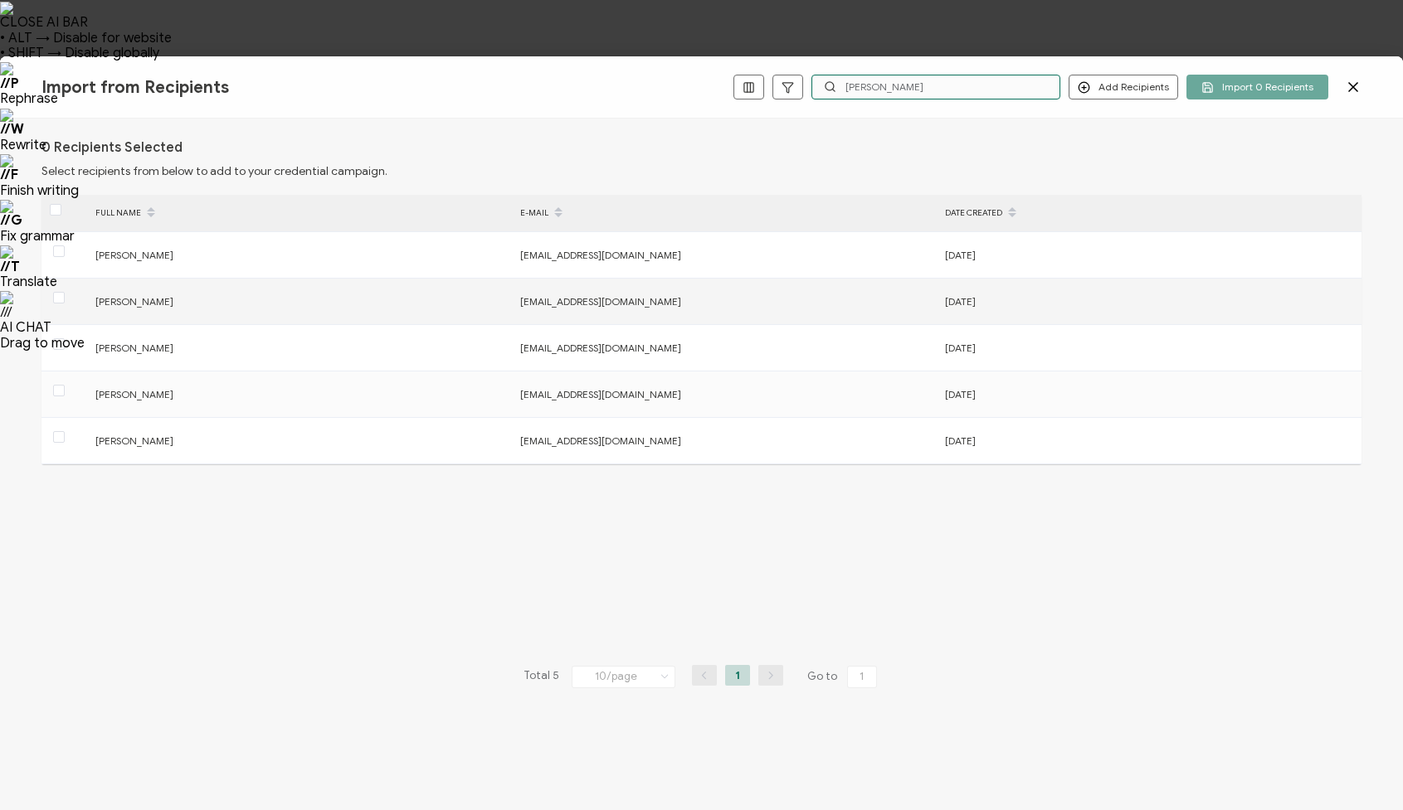
type input "[PERSON_NAME]"
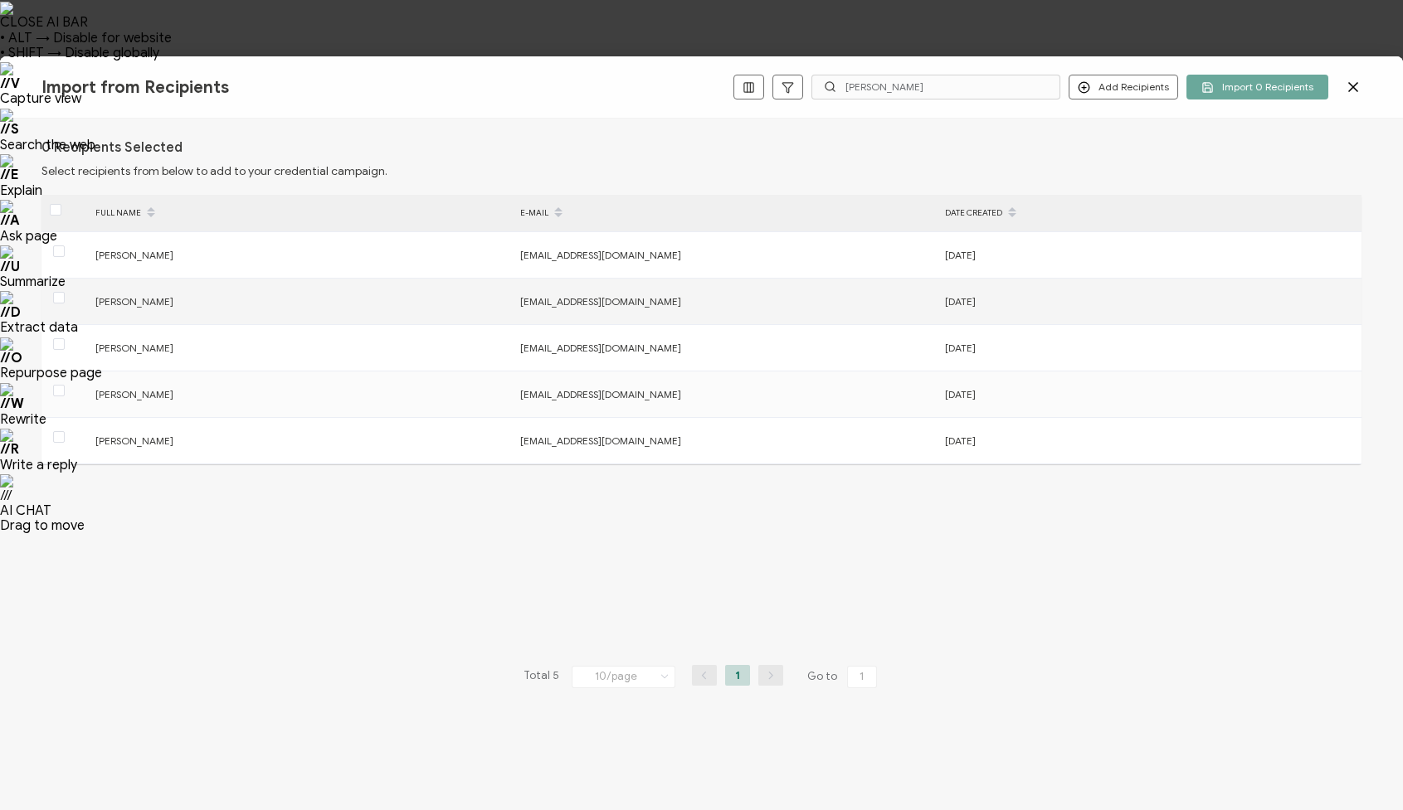
click at [130, 300] on span "[PERSON_NAME]" at bounding box center [134, 301] width 78 height 12
click at [66, 298] on div at bounding box center [64, 302] width 46 height 26
click at [61, 298] on span at bounding box center [59, 298] width 12 height 12
click at [65, 292] on input "checkbox" at bounding box center [65, 292] width 0 height 0
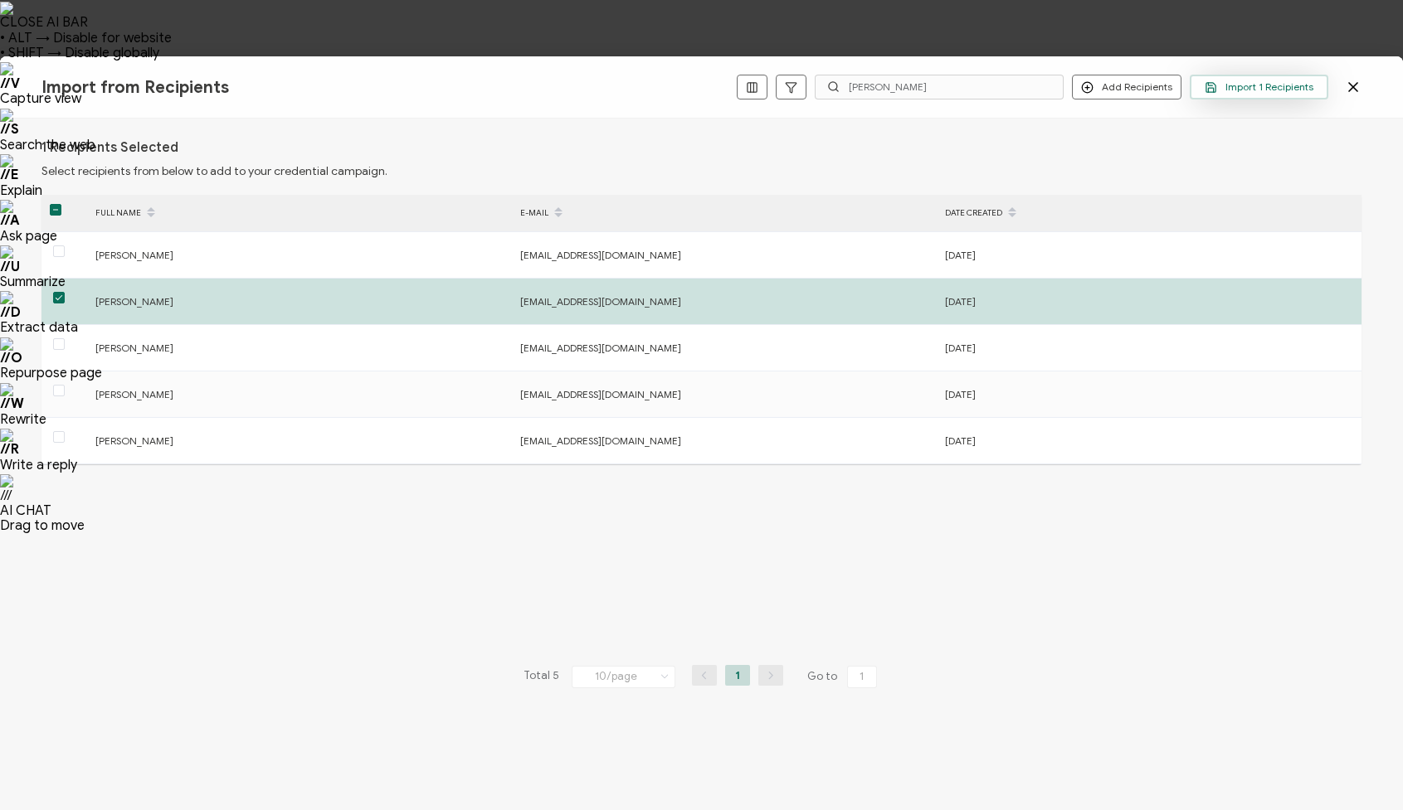
click at [1238, 87] on span "Import 1 Recipients" at bounding box center [1258, 87] width 109 height 12
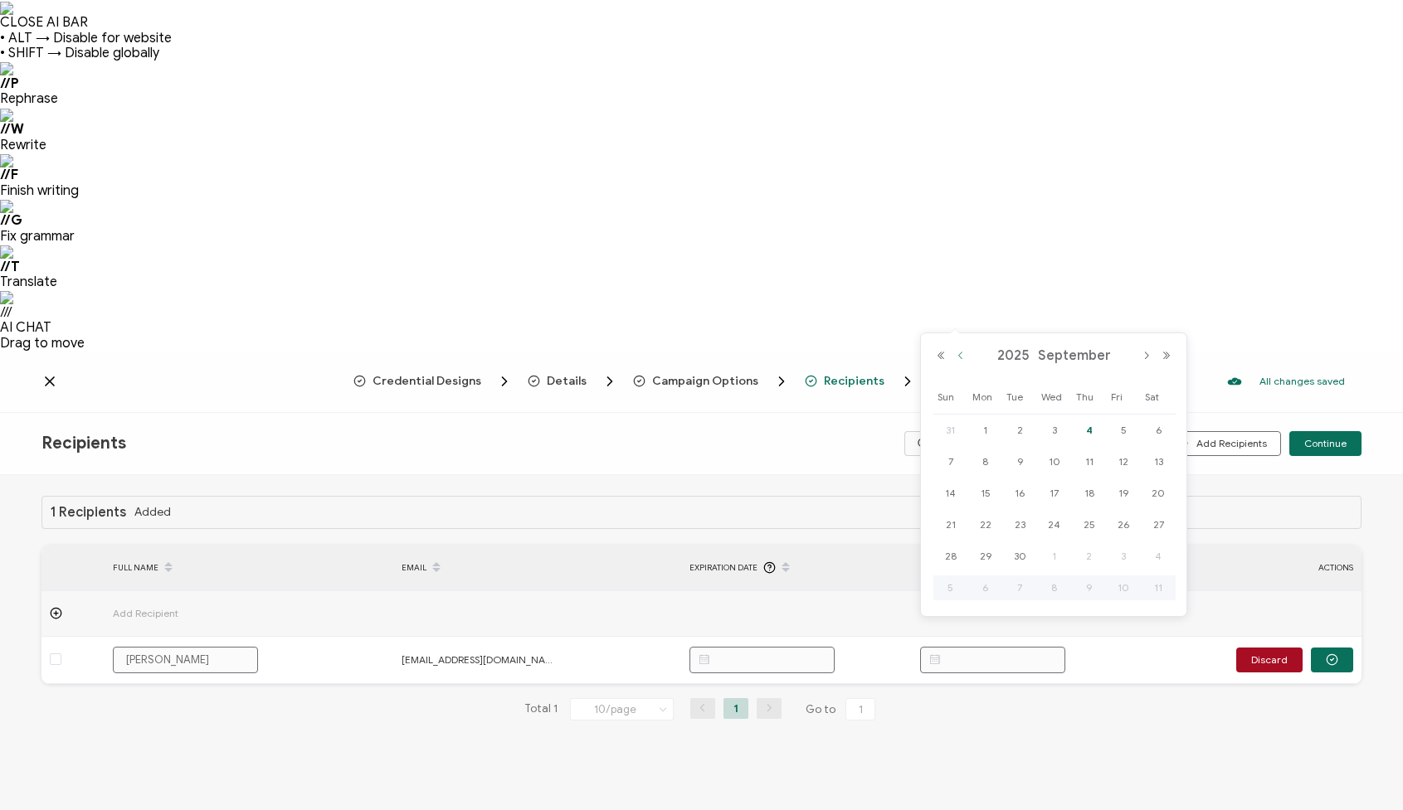
click at [957, 357] on button "Previous Month" at bounding box center [961, 356] width 20 height 12
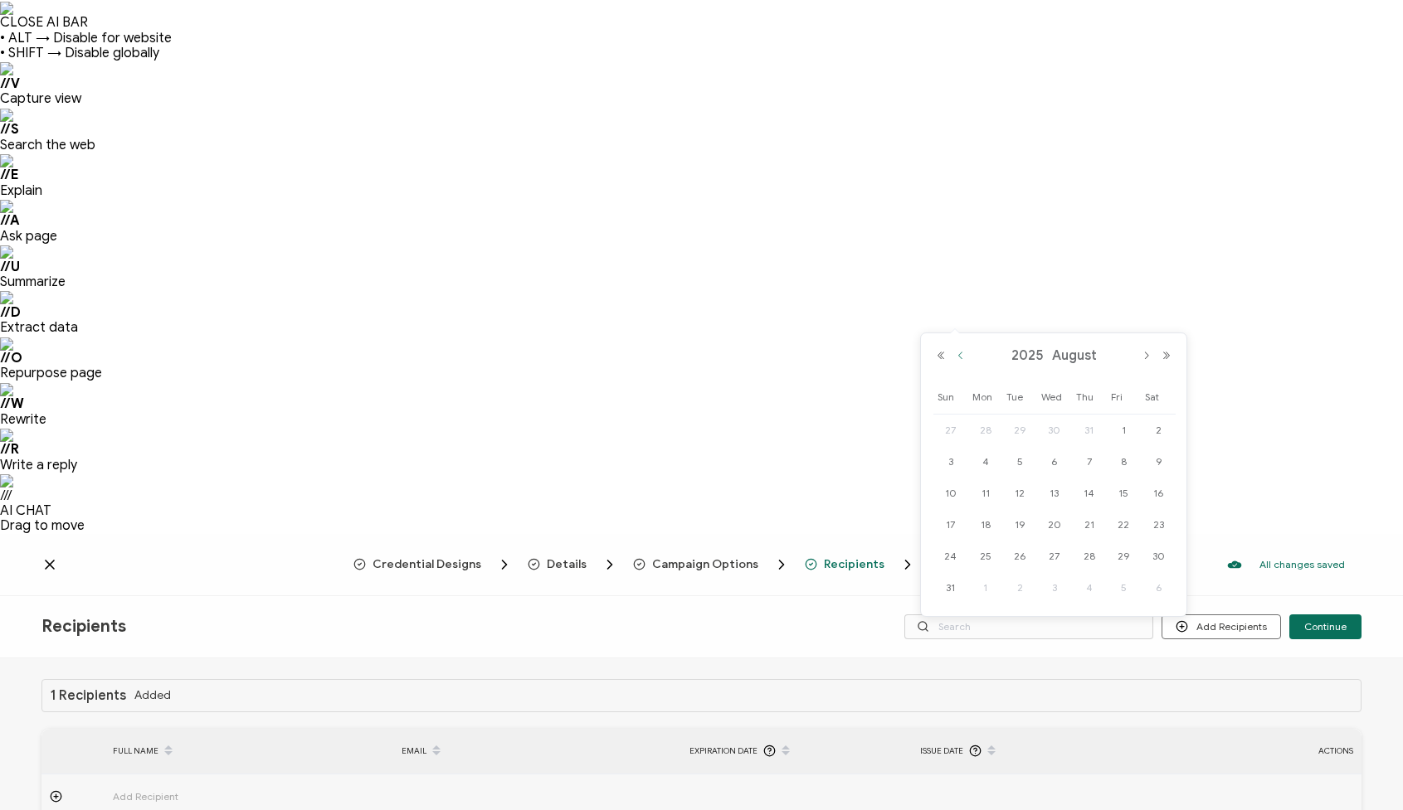
click at [957, 357] on button "Previous Month" at bounding box center [961, 356] width 20 height 12
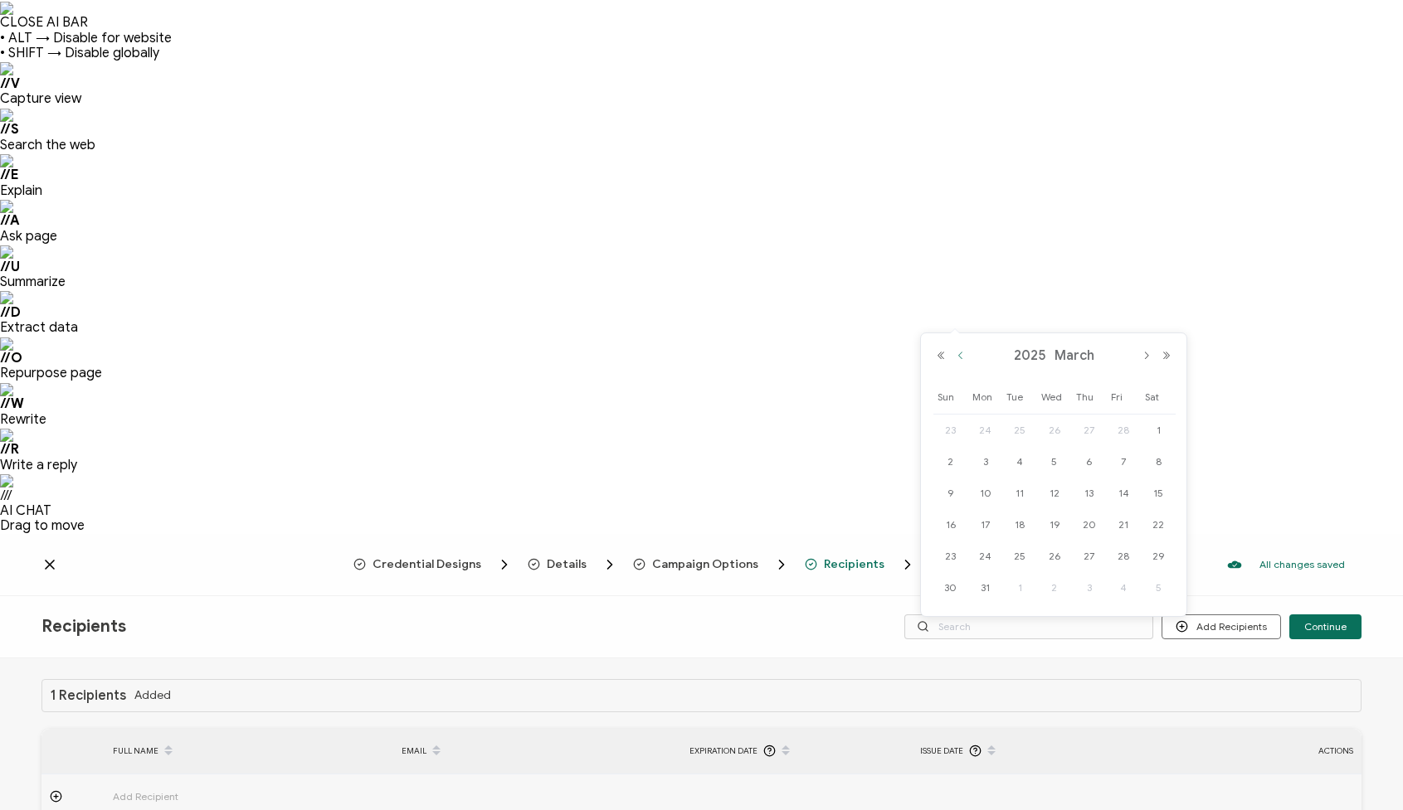
click at [957, 357] on button "Previous Month" at bounding box center [961, 356] width 20 height 12
click at [1143, 356] on button "Next Month" at bounding box center [1146, 356] width 20 height 12
click at [1056, 523] on span "19" at bounding box center [1054, 525] width 20 height 20
type input "[DATE]"
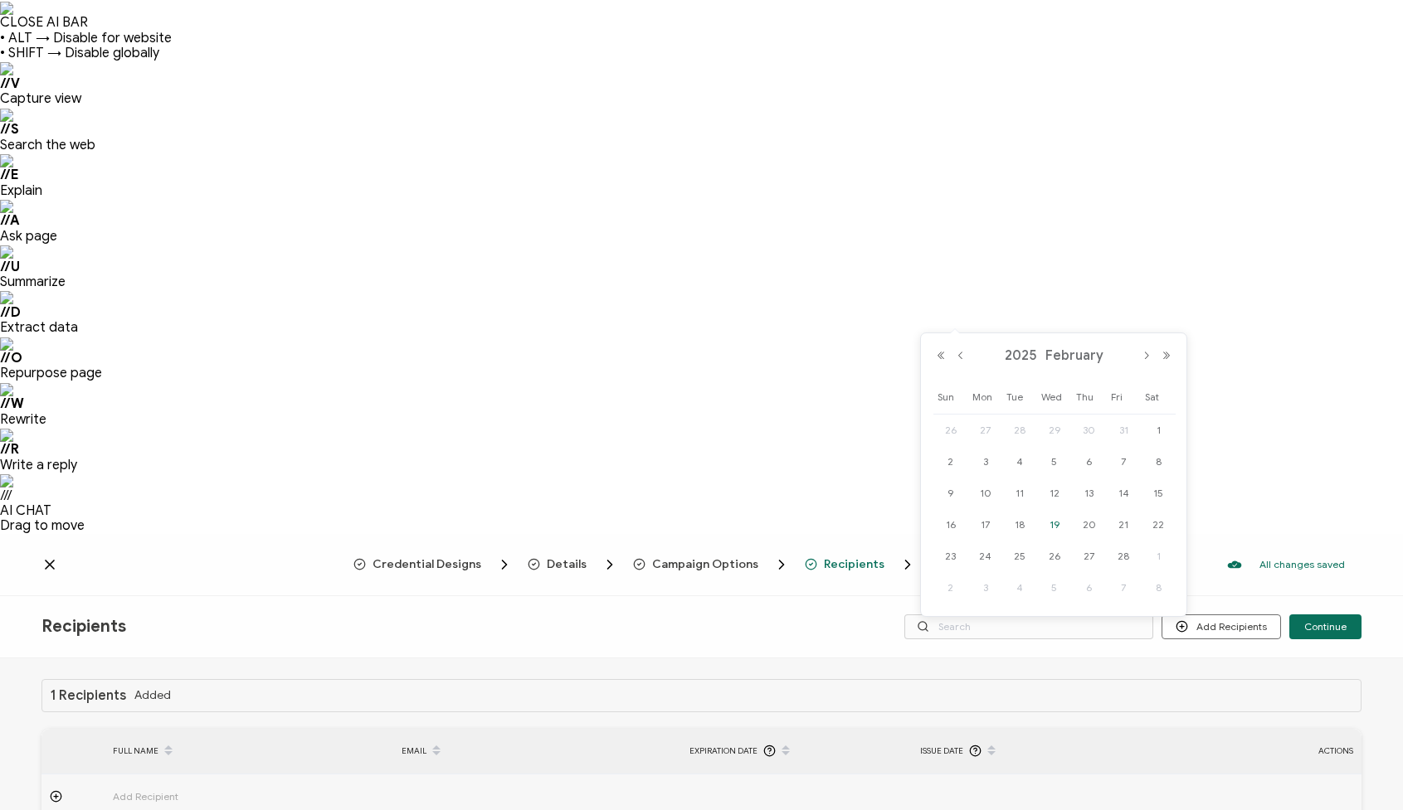
type input "[DATE]"
click at [1326, 622] on span "Continue" at bounding box center [1325, 627] width 42 height 10
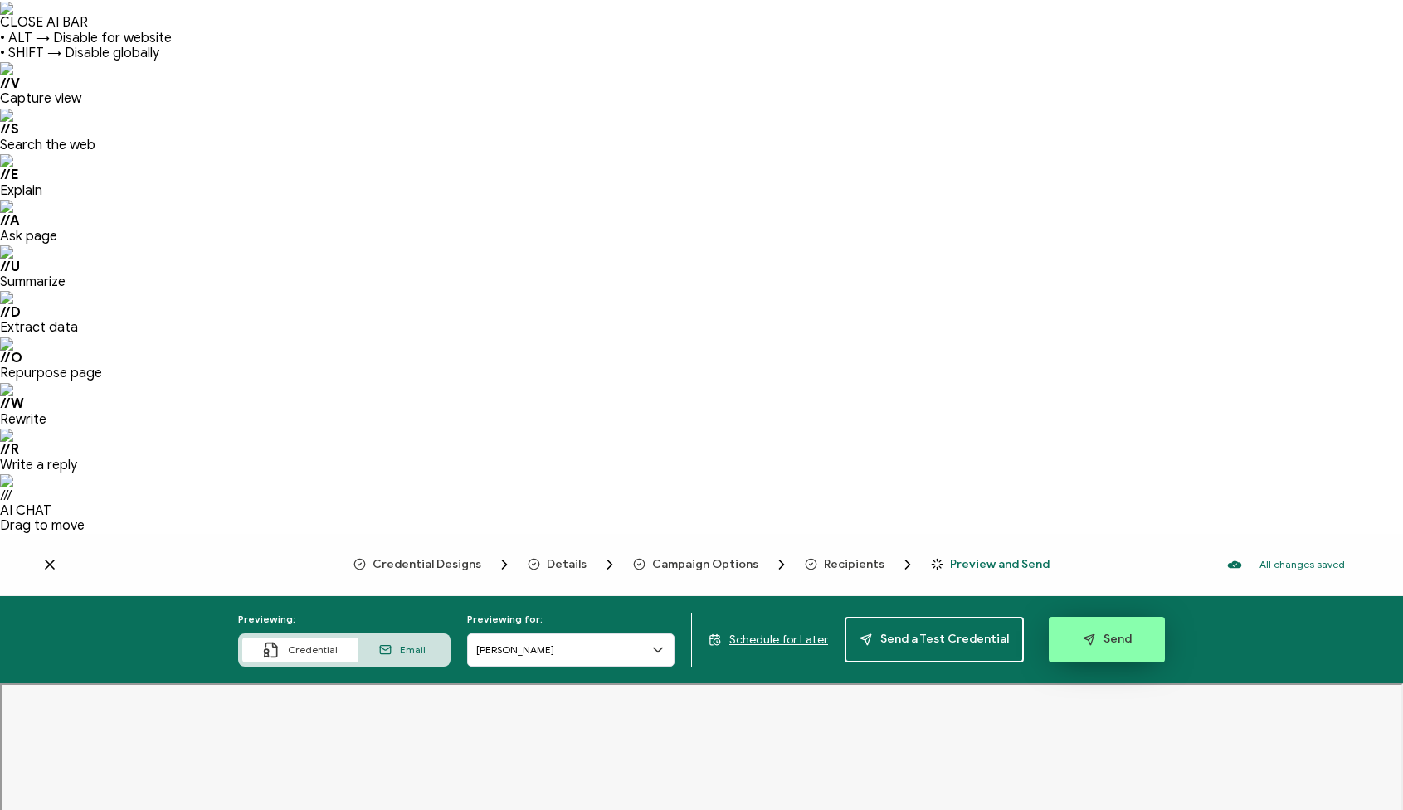
click at [1087, 634] on span "Send" at bounding box center [1107, 640] width 49 height 12
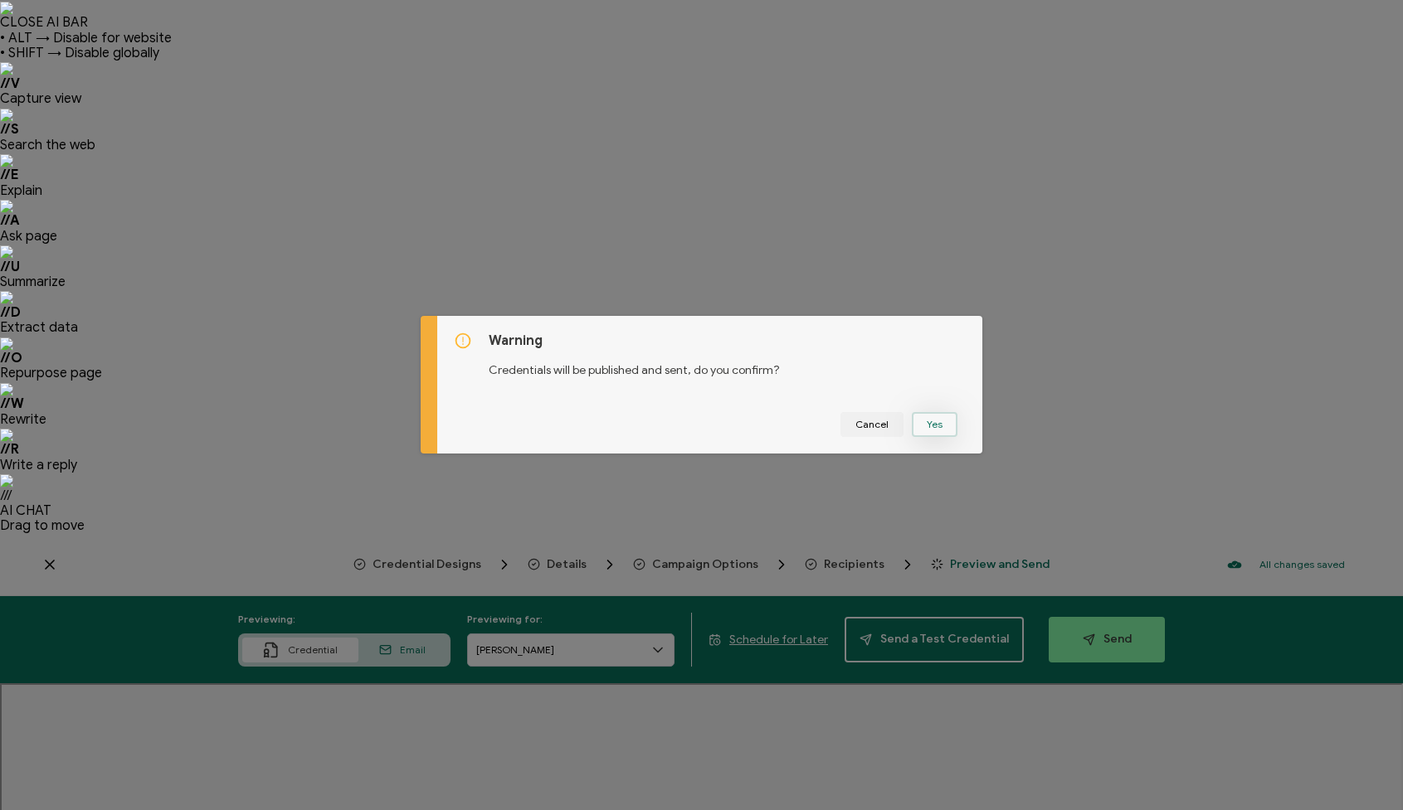
click at [932, 421] on button "Yes" at bounding box center [935, 424] width 46 height 25
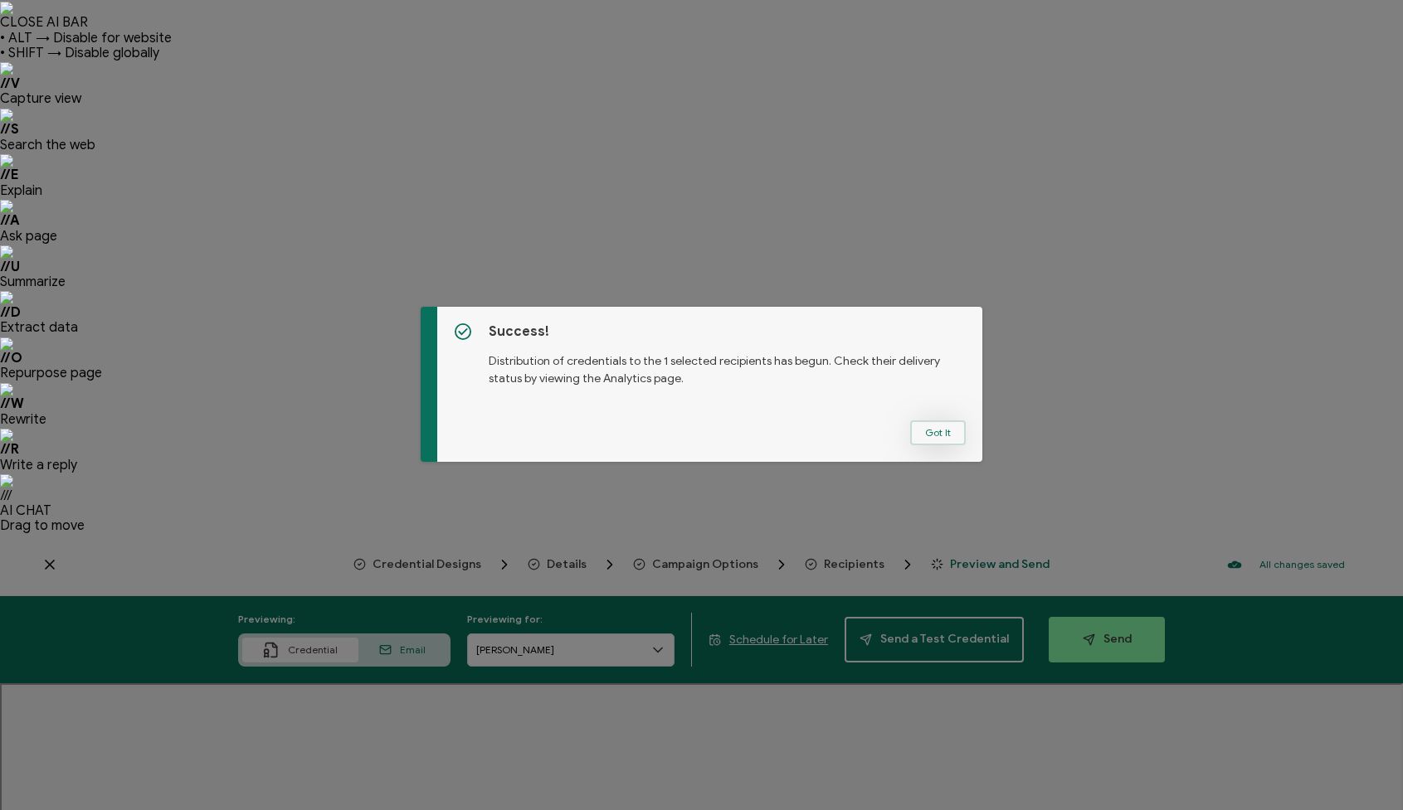
click at [937, 434] on button "Got It" at bounding box center [938, 433] width 56 height 25
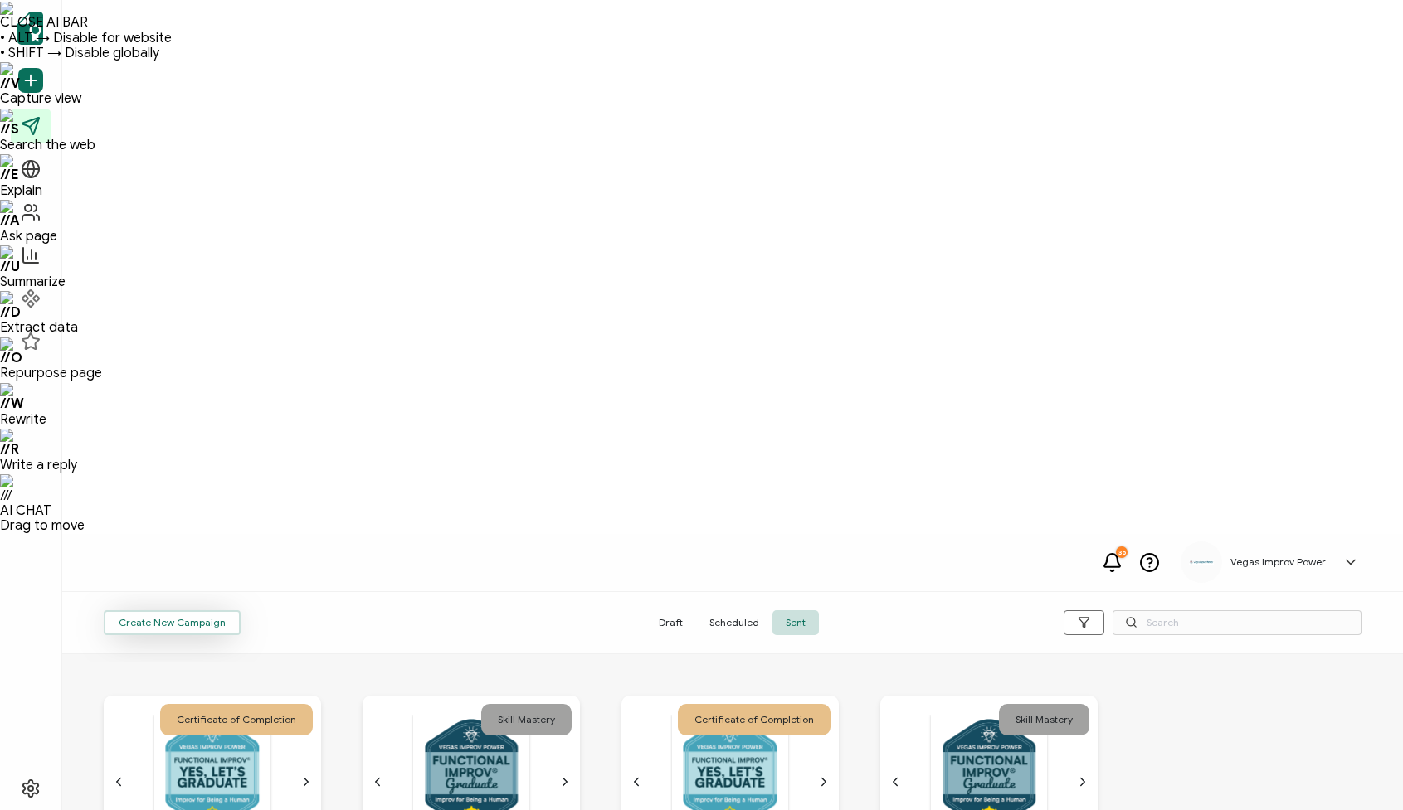
click at [173, 618] on span "Create New Campaign" at bounding box center [172, 623] width 107 height 10
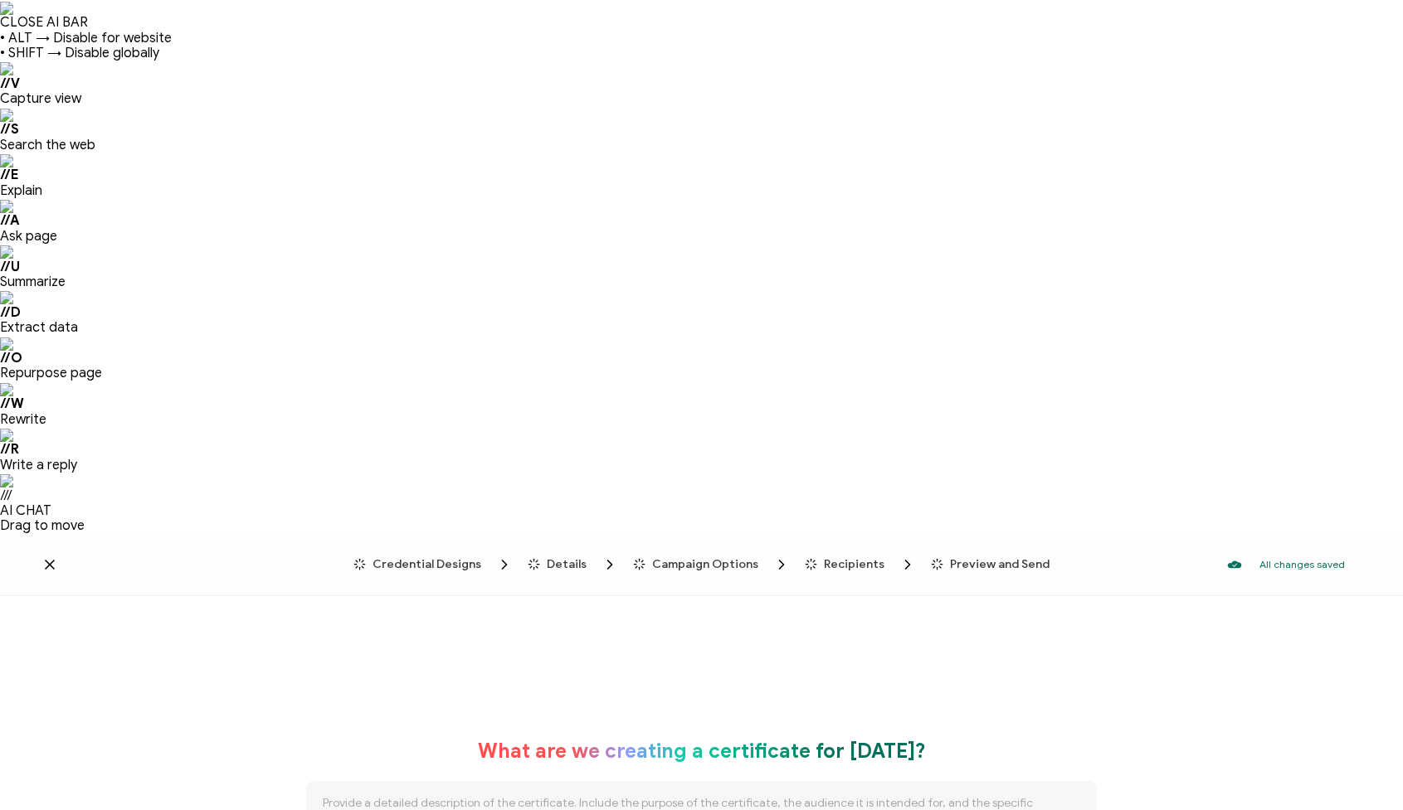
click at [444, 558] on span "Credential Designs" at bounding box center [426, 564] width 109 height 12
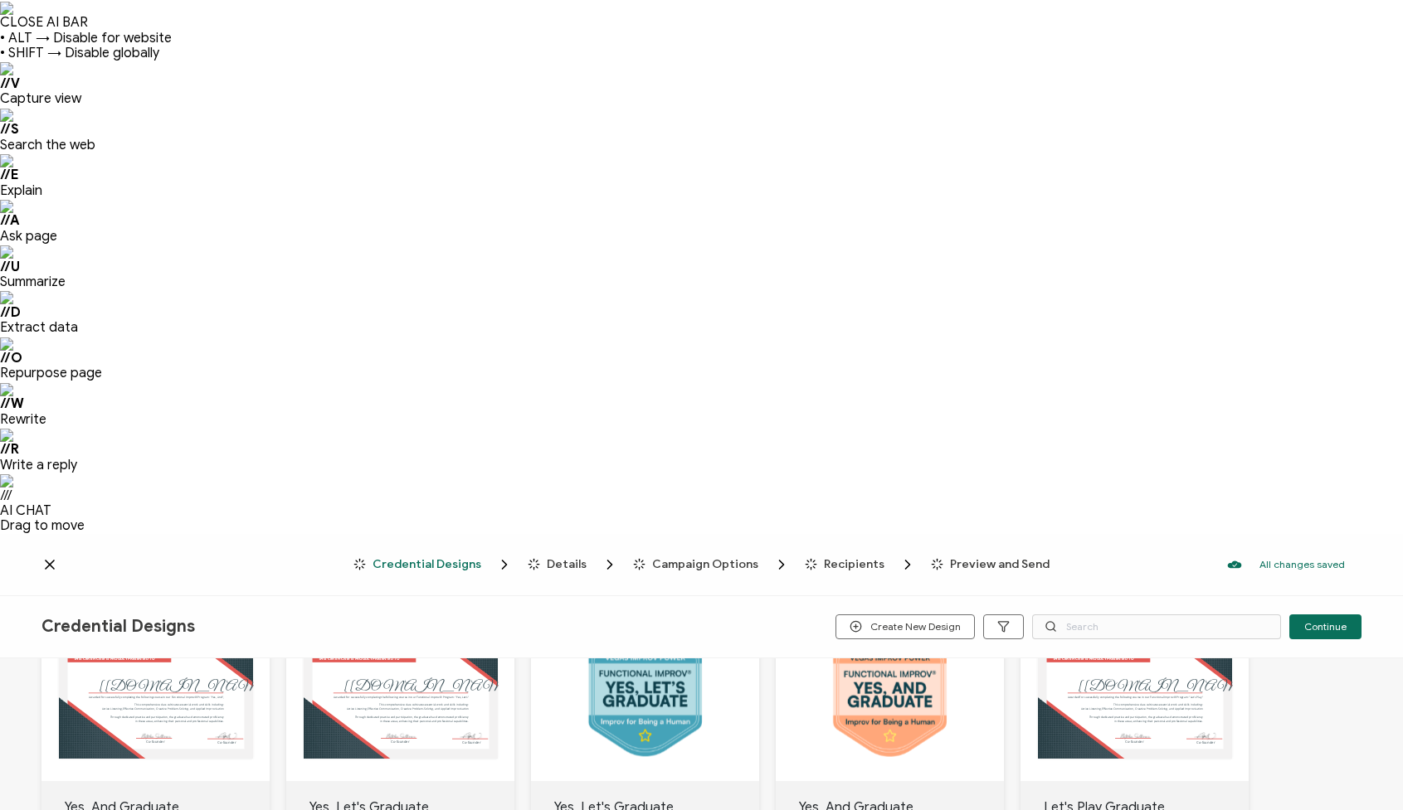
scroll to position [196, 0]
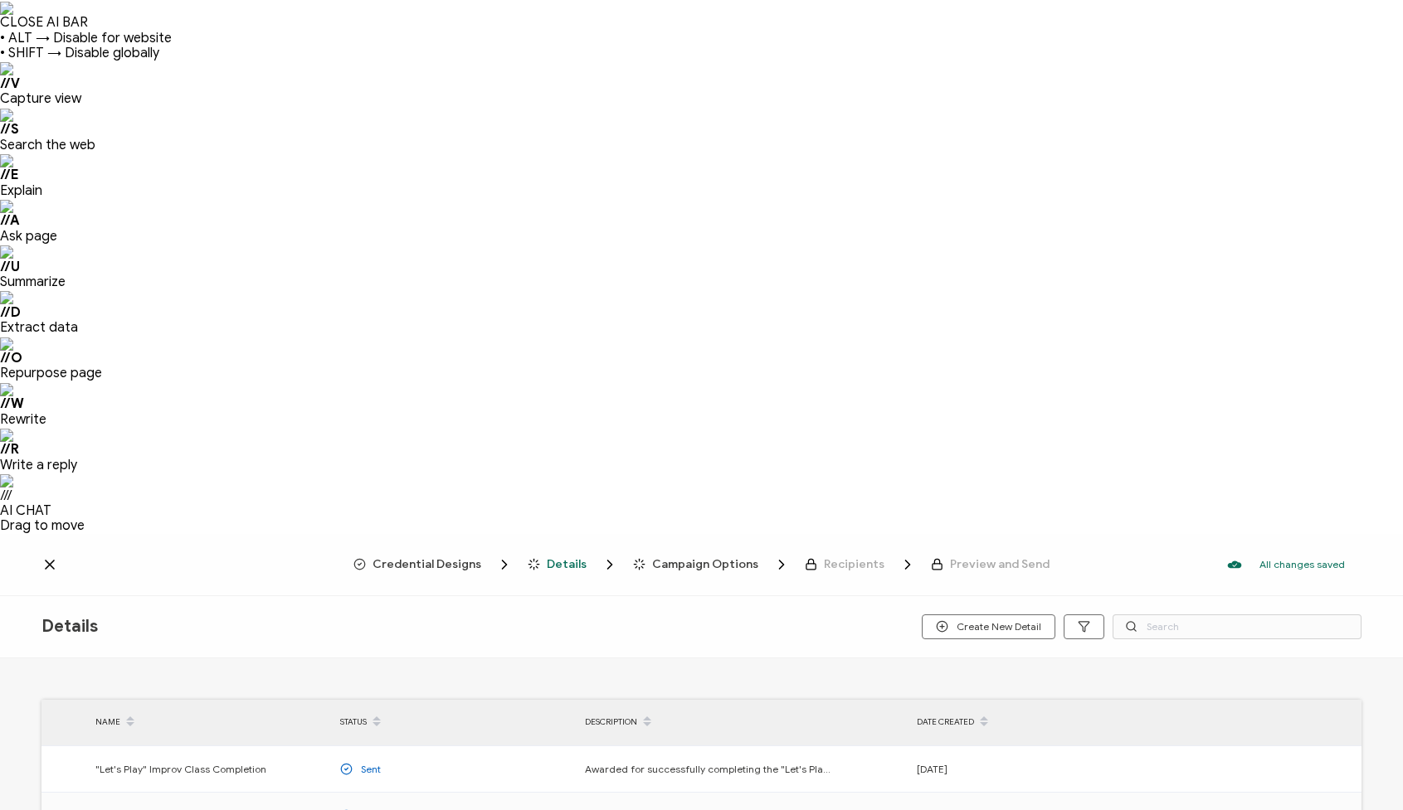
click at [443, 558] on span "Credential Designs" at bounding box center [426, 564] width 109 height 12
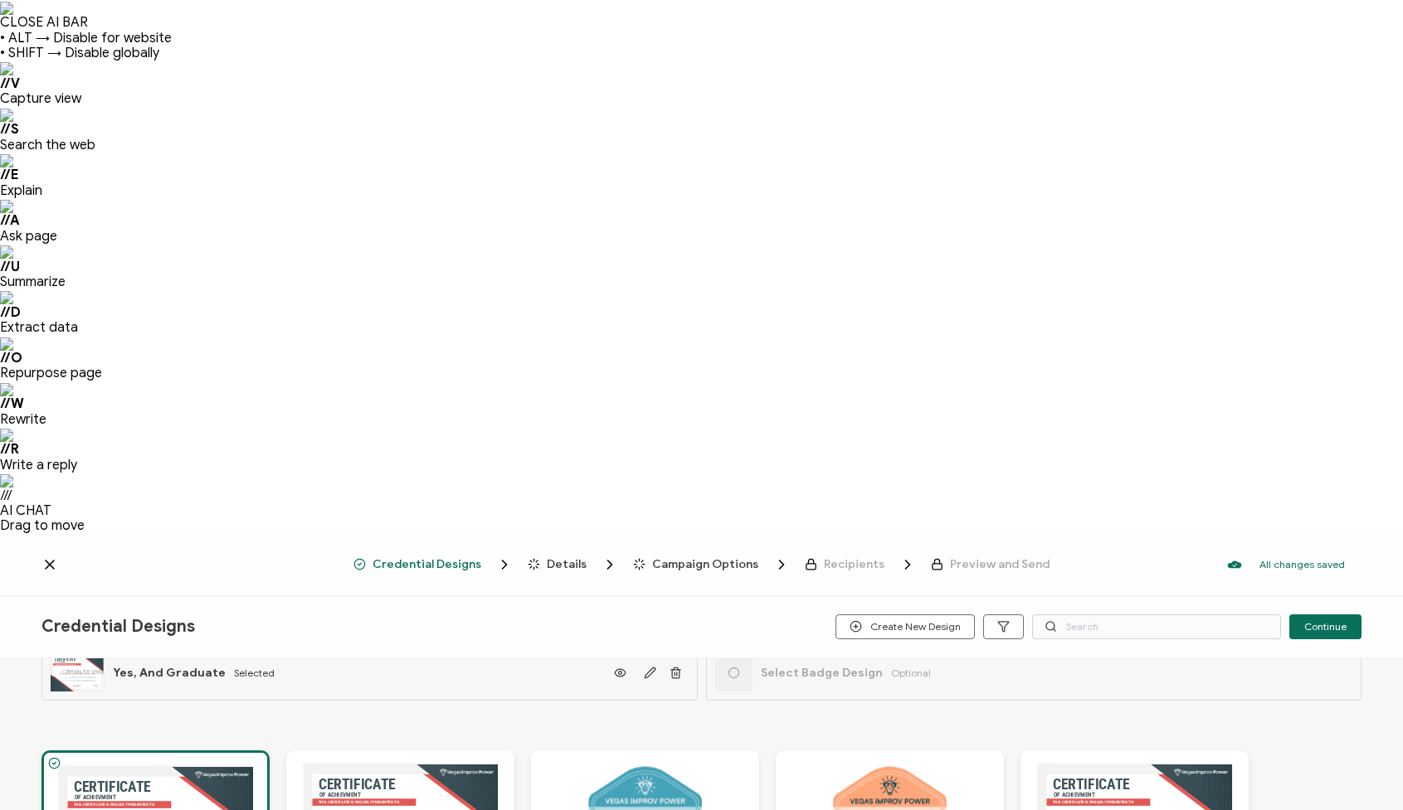
scroll to position [41, 0]
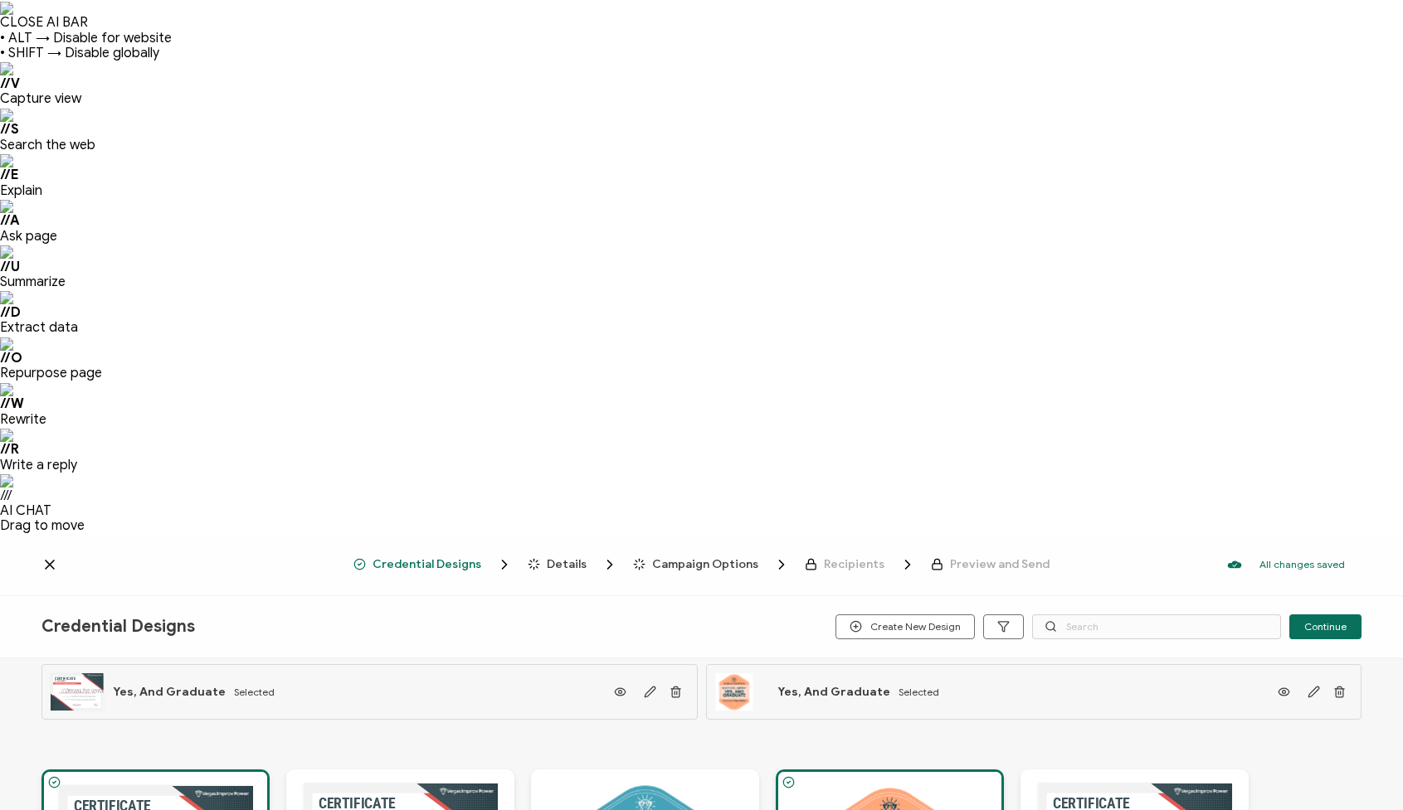
scroll to position [0, 0]
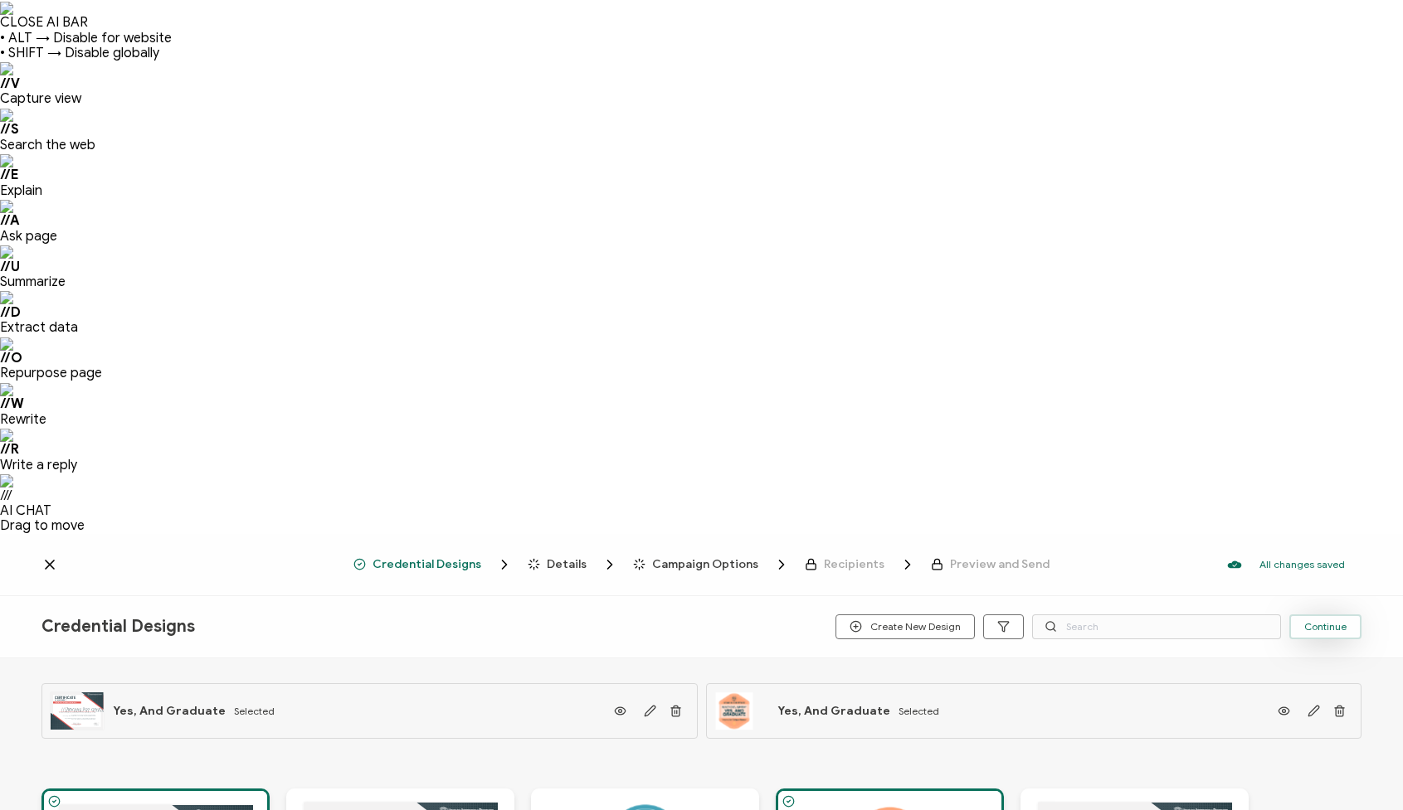
click at [1328, 622] on span "Continue" at bounding box center [1325, 627] width 42 height 10
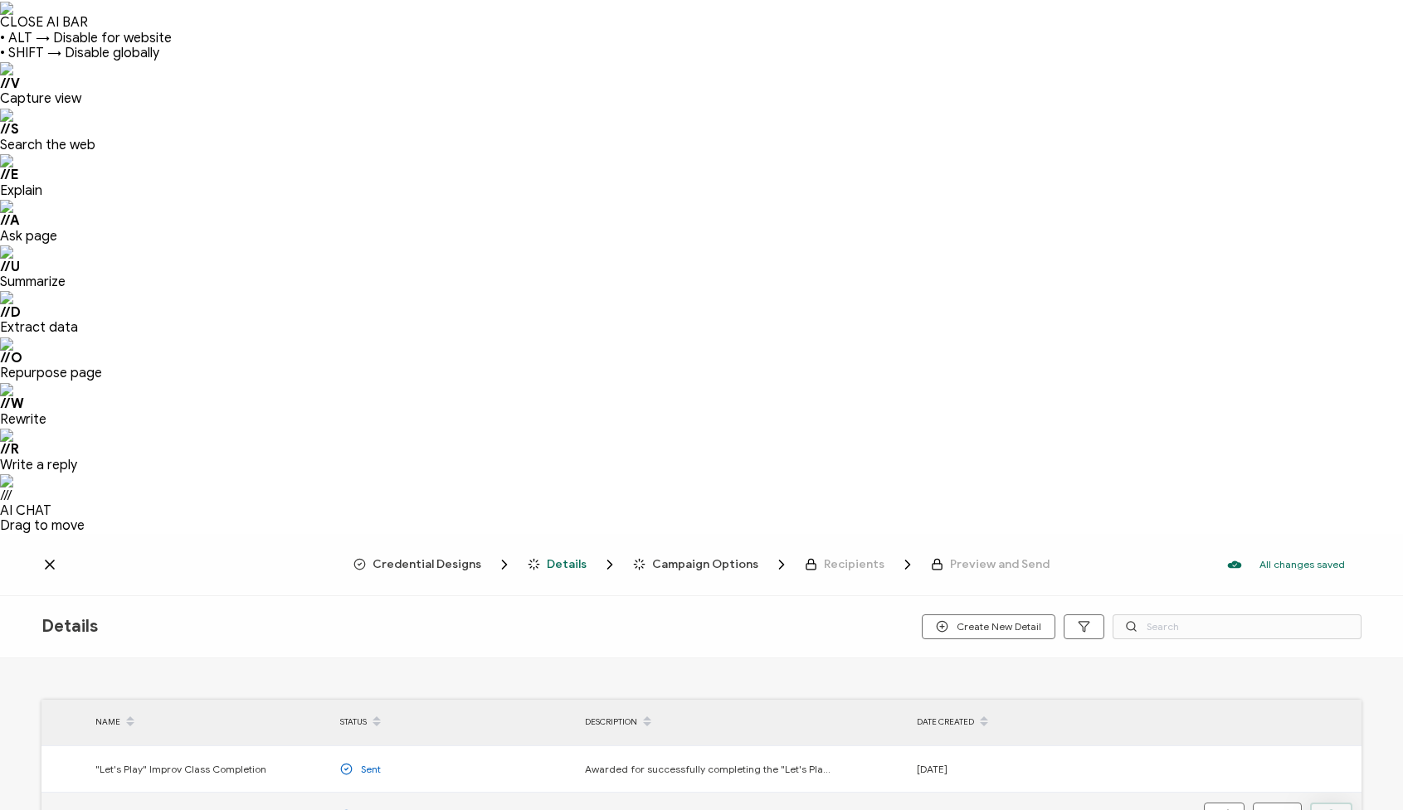
click at [1331, 810] on icon "button" at bounding box center [1331, 816] width 12 height 12
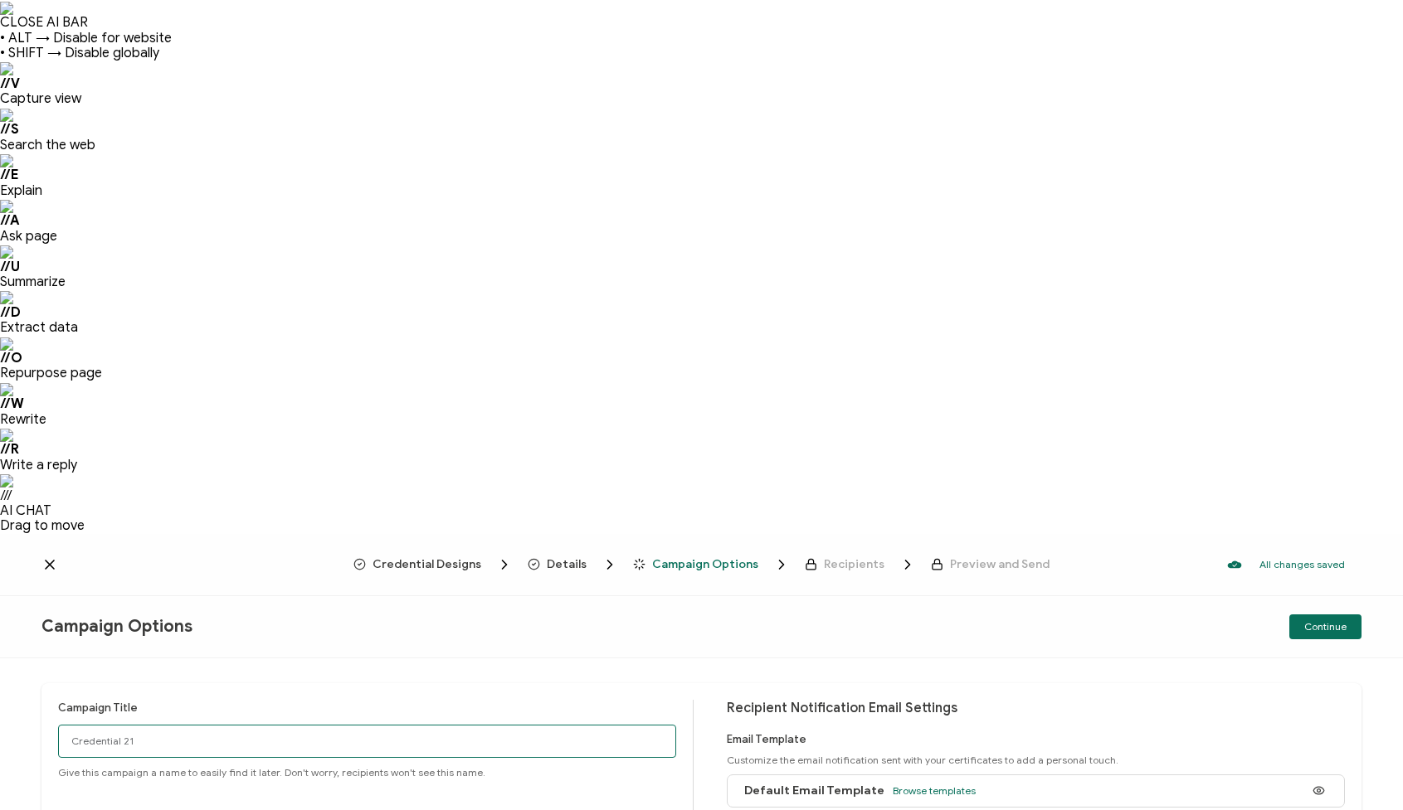
click at [262, 725] on input "Credential 21" at bounding box center [367, 741] width 618 height 33
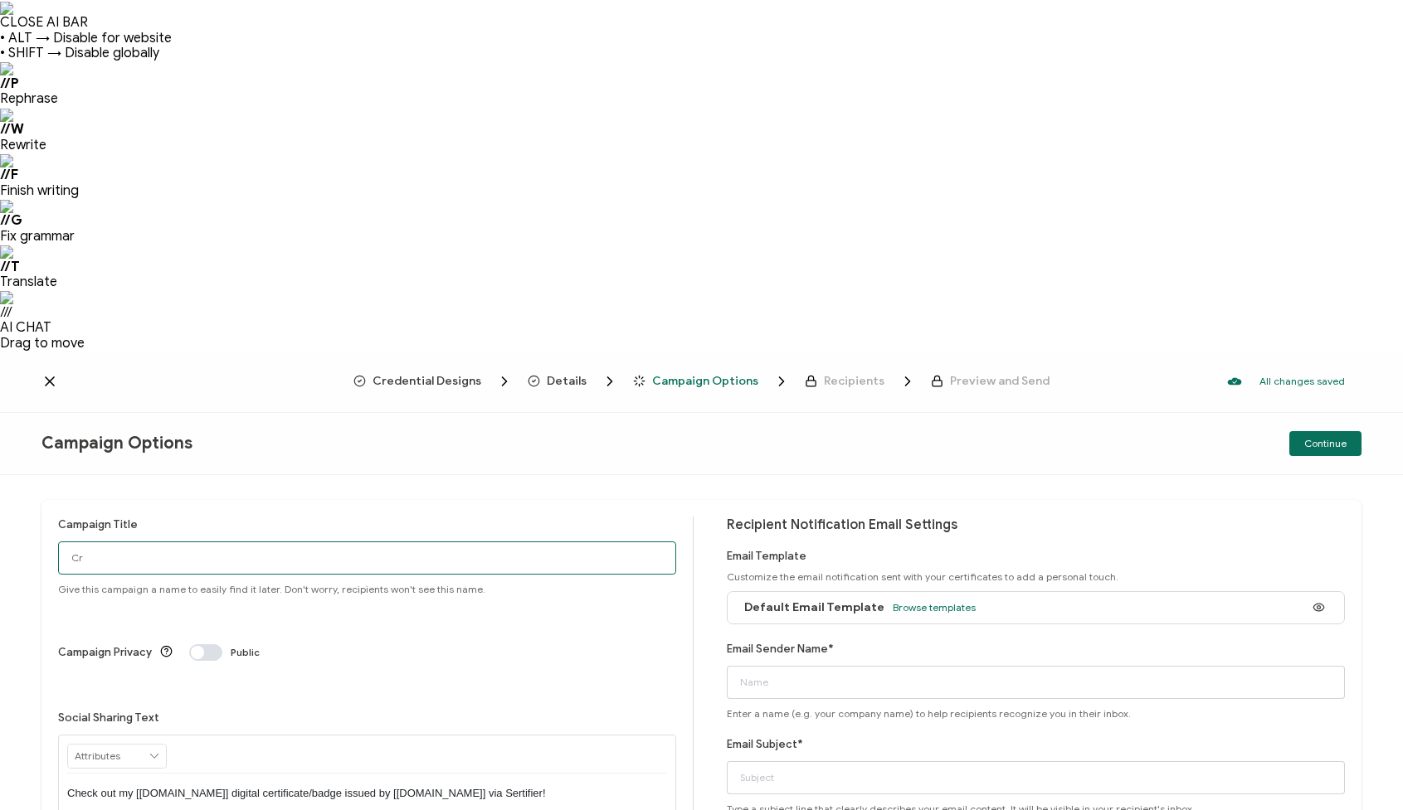
type input "C"
type input "[PERSON_NAME] - Yes, And"
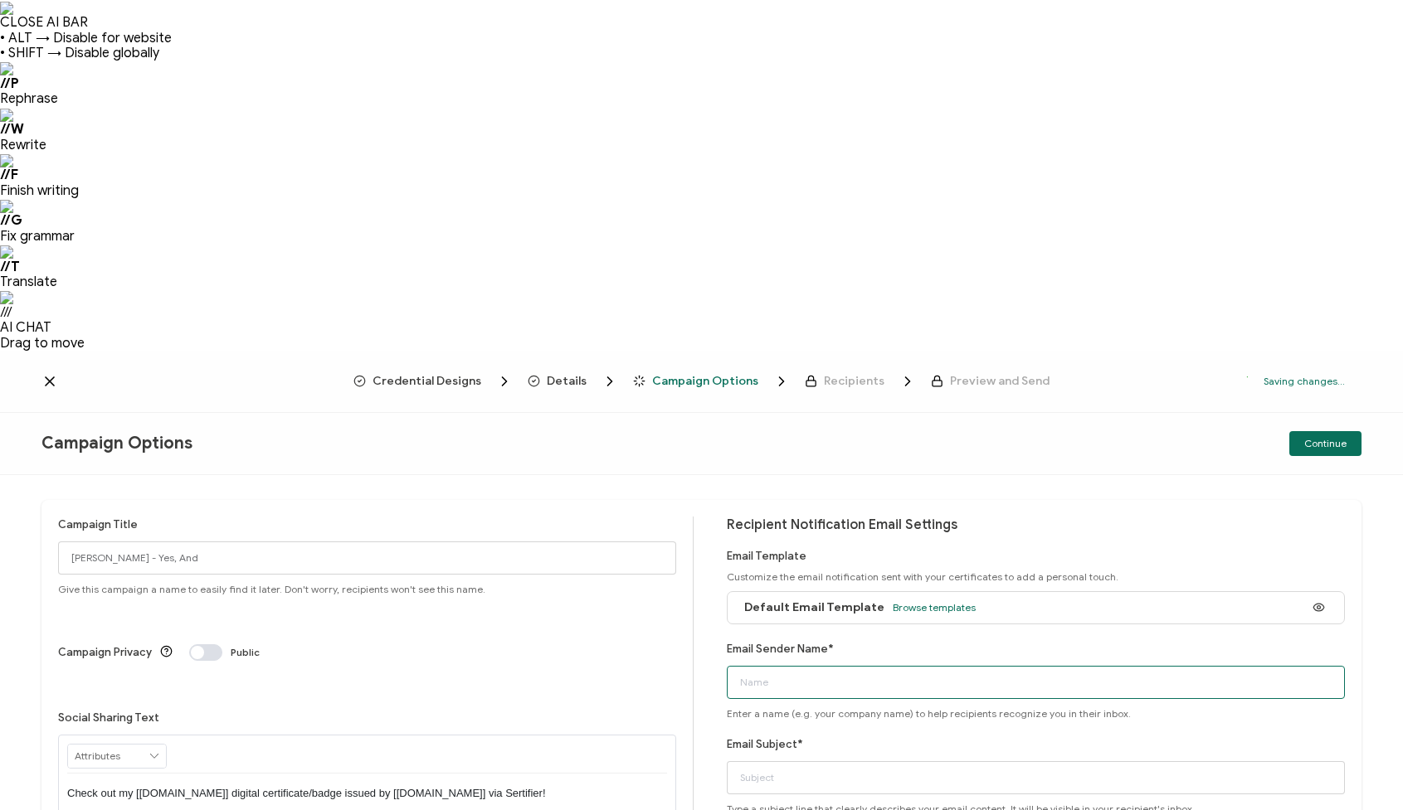
click at [828, 666] on input "Email Sender Name*" at bounding box center [1036, 682] width 618 height 33
type input "Vegas Improv Power"
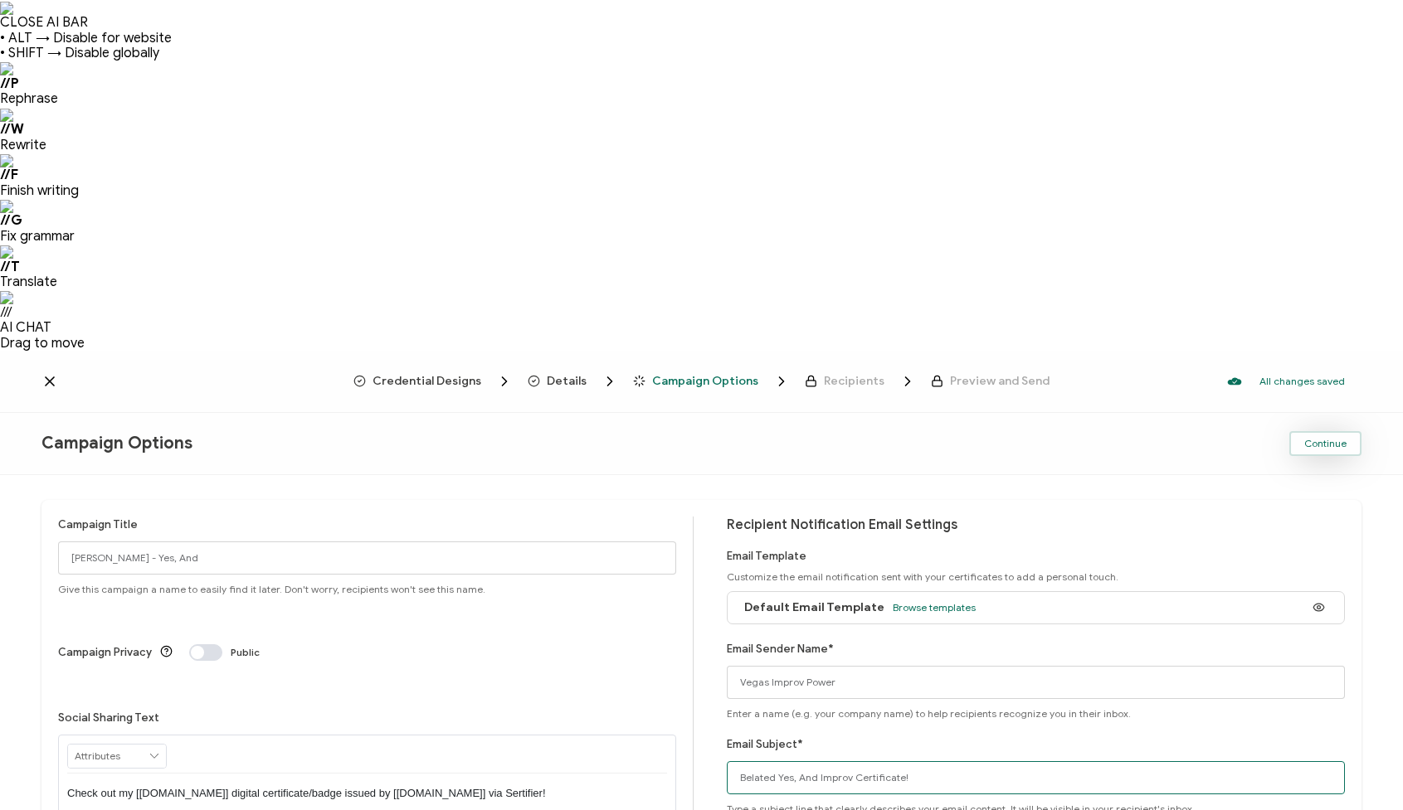
type input "Belated Yes, And Improv Certificate!"
click at [1326, 439] on span "Continue" at bounding box center [1325, 444] width 42 height 10
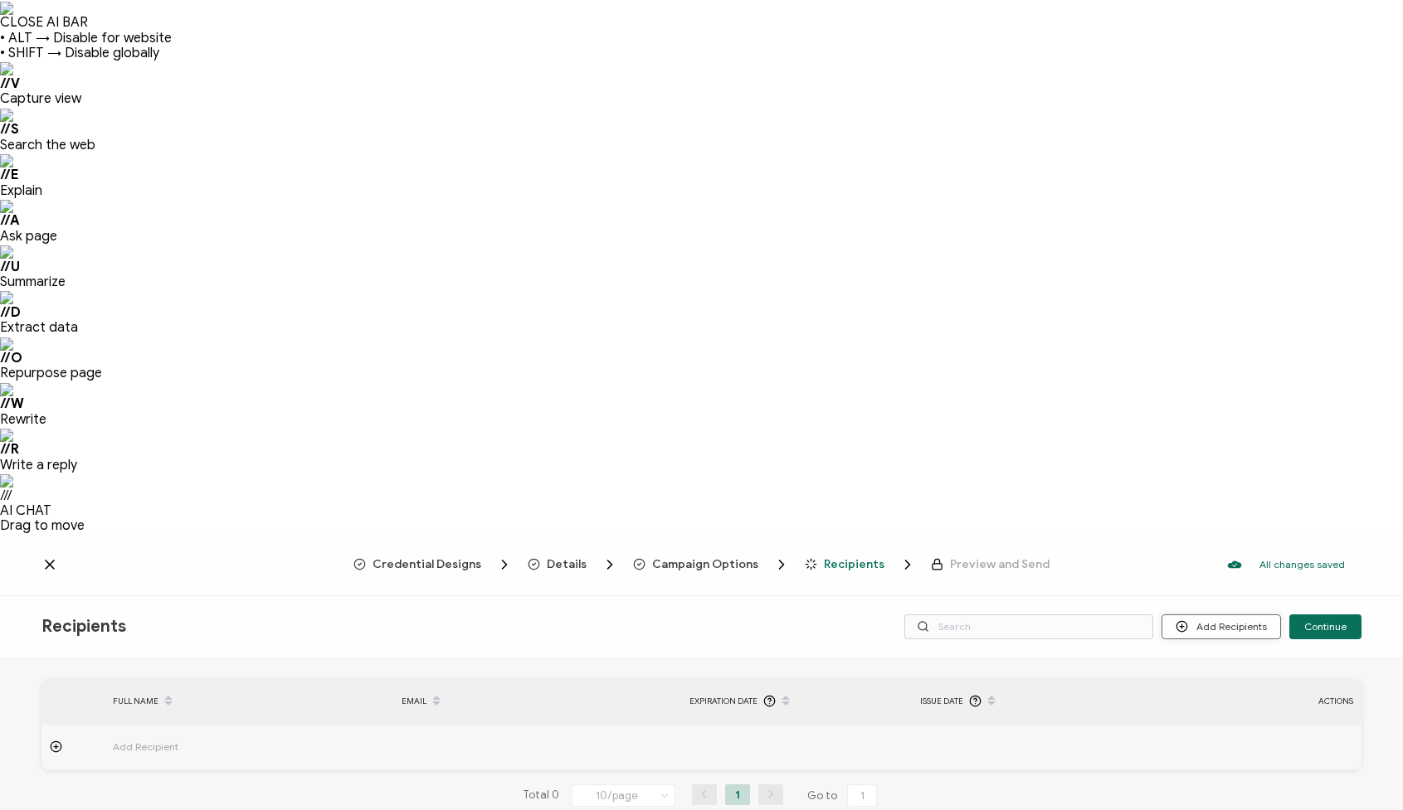
click at [1202, 615] on button "Add Recipients" at bounding box center [1220, 627] width 119 height 25
click at [1217, 158] on li "Import From Recipients" at bounding box center [1243, 165] width 155 height 27
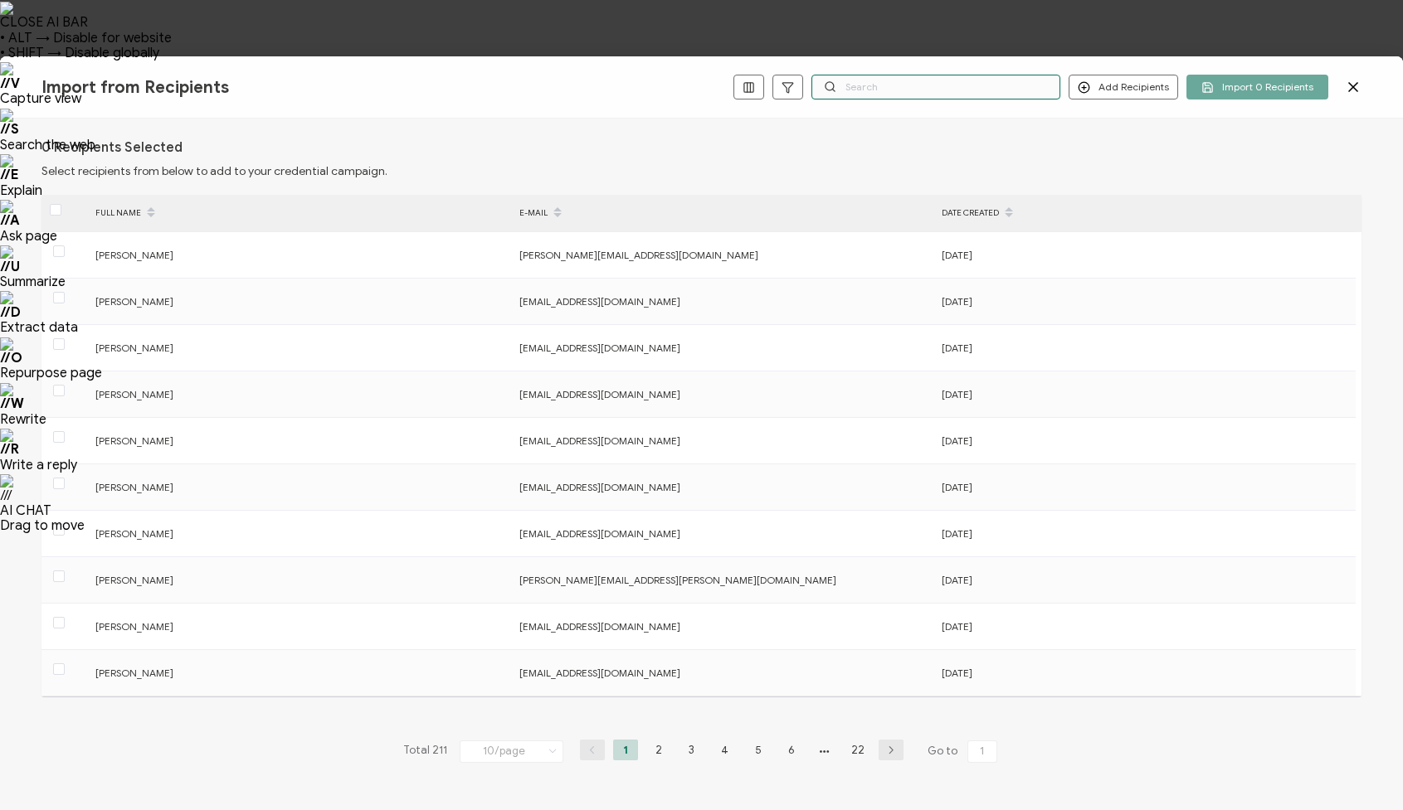
click at [933, 95] on input "text" at bounding box center [935, 87] width 249 height 25
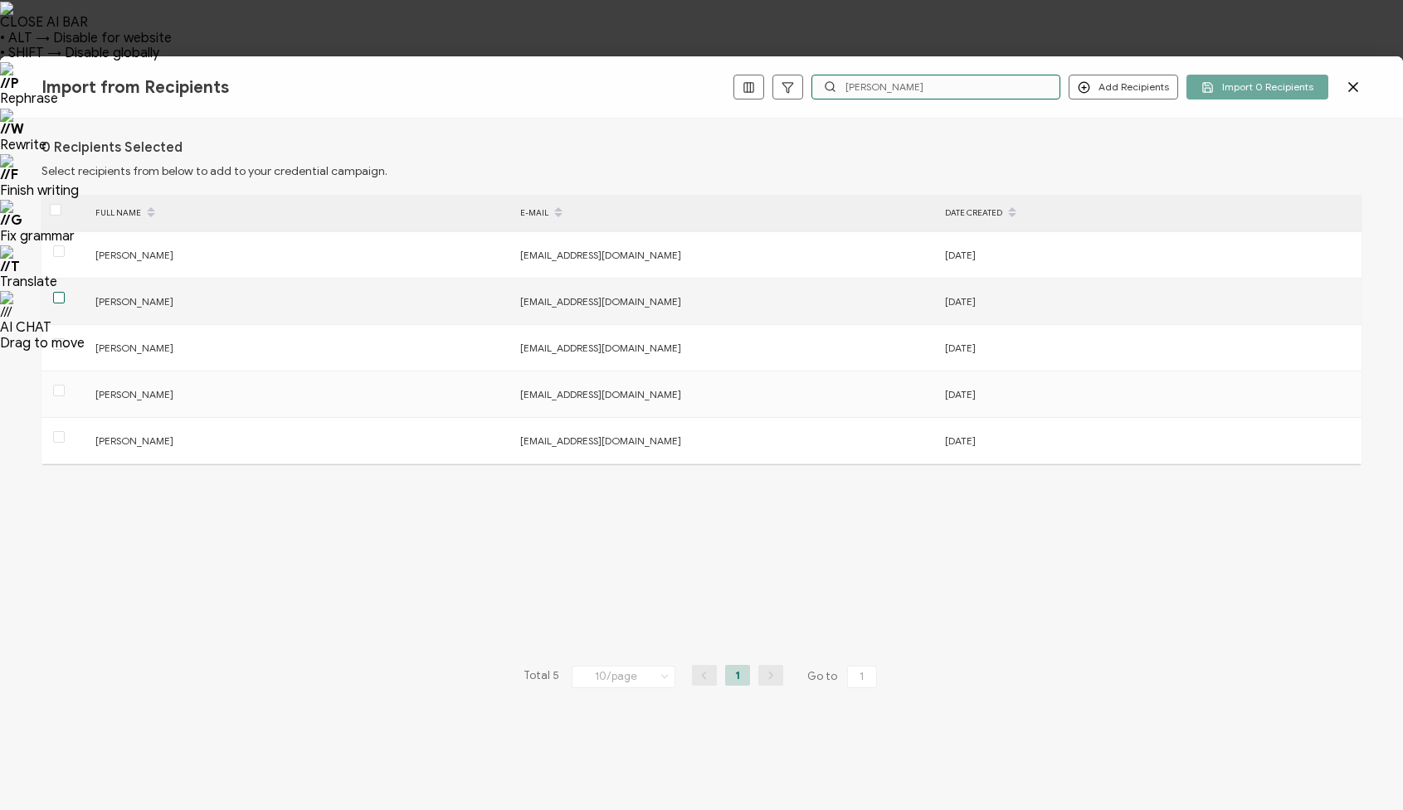
type input "[PERSON_NAME]"
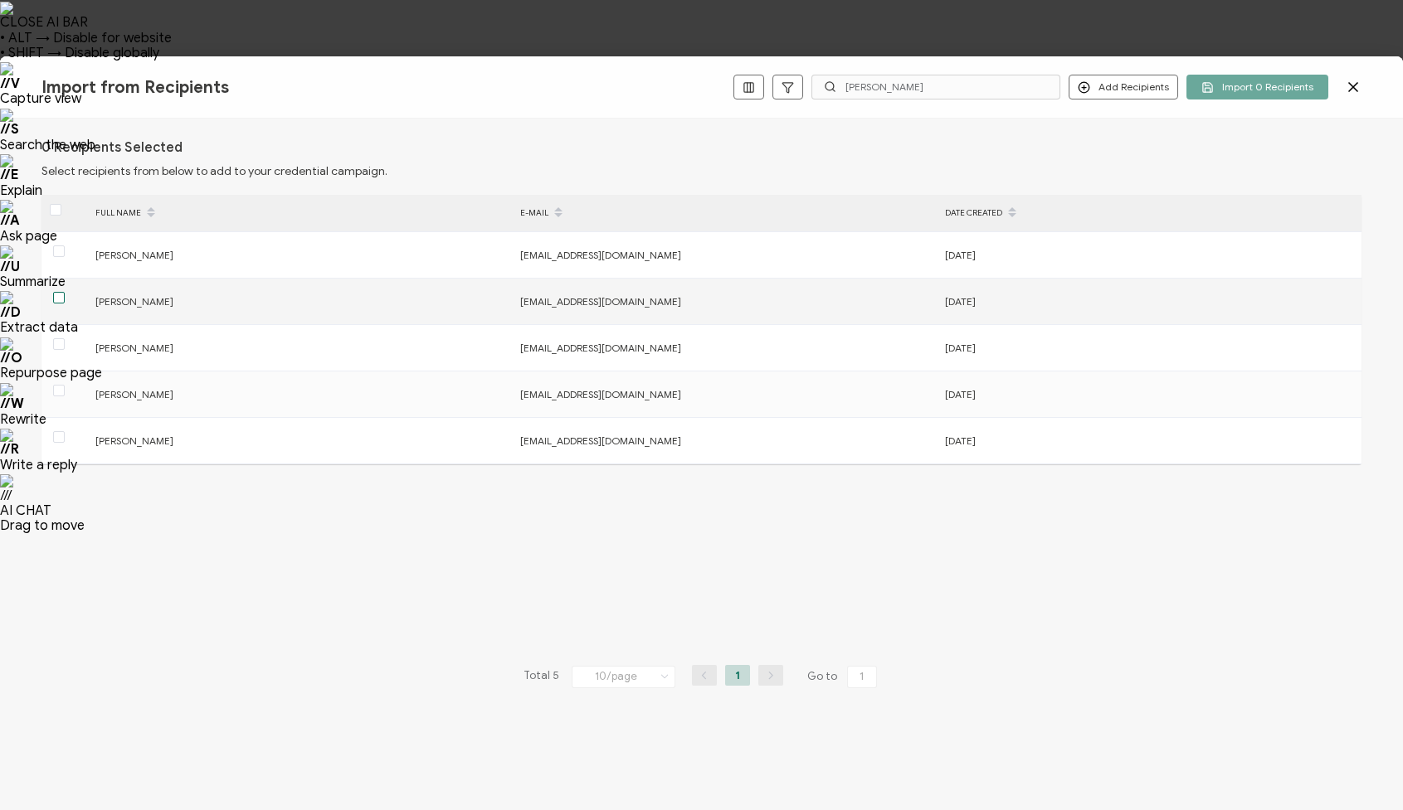
click at [56, 297] on span at bounding box center [59, 298] width 12 height 12
click at [65, 292] on input "checkbox" at bounding box center [65, 292] width 0 height 0
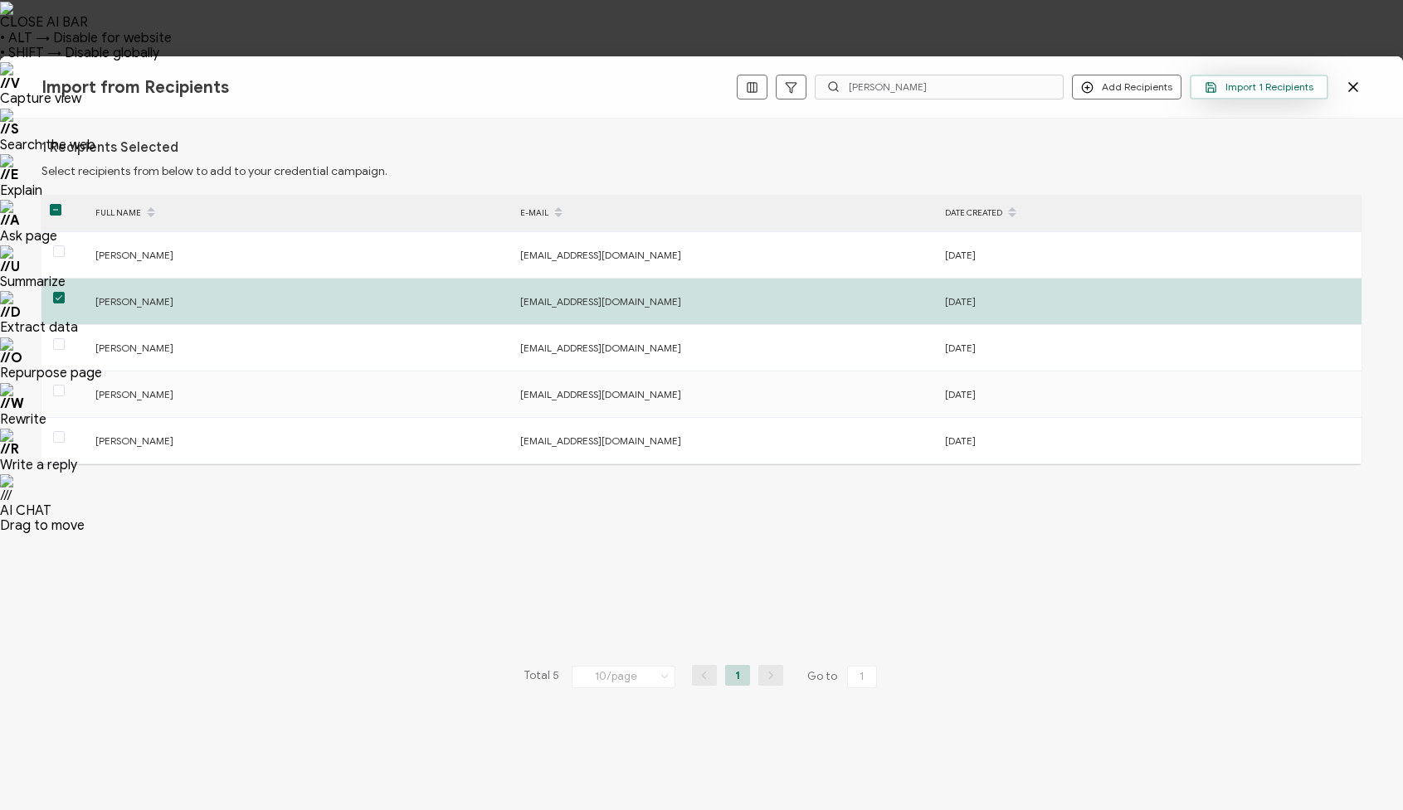
click at [1242, 85] on span "Import 1 Recipients" at bounding box center [1258, 87] width 109 height 12
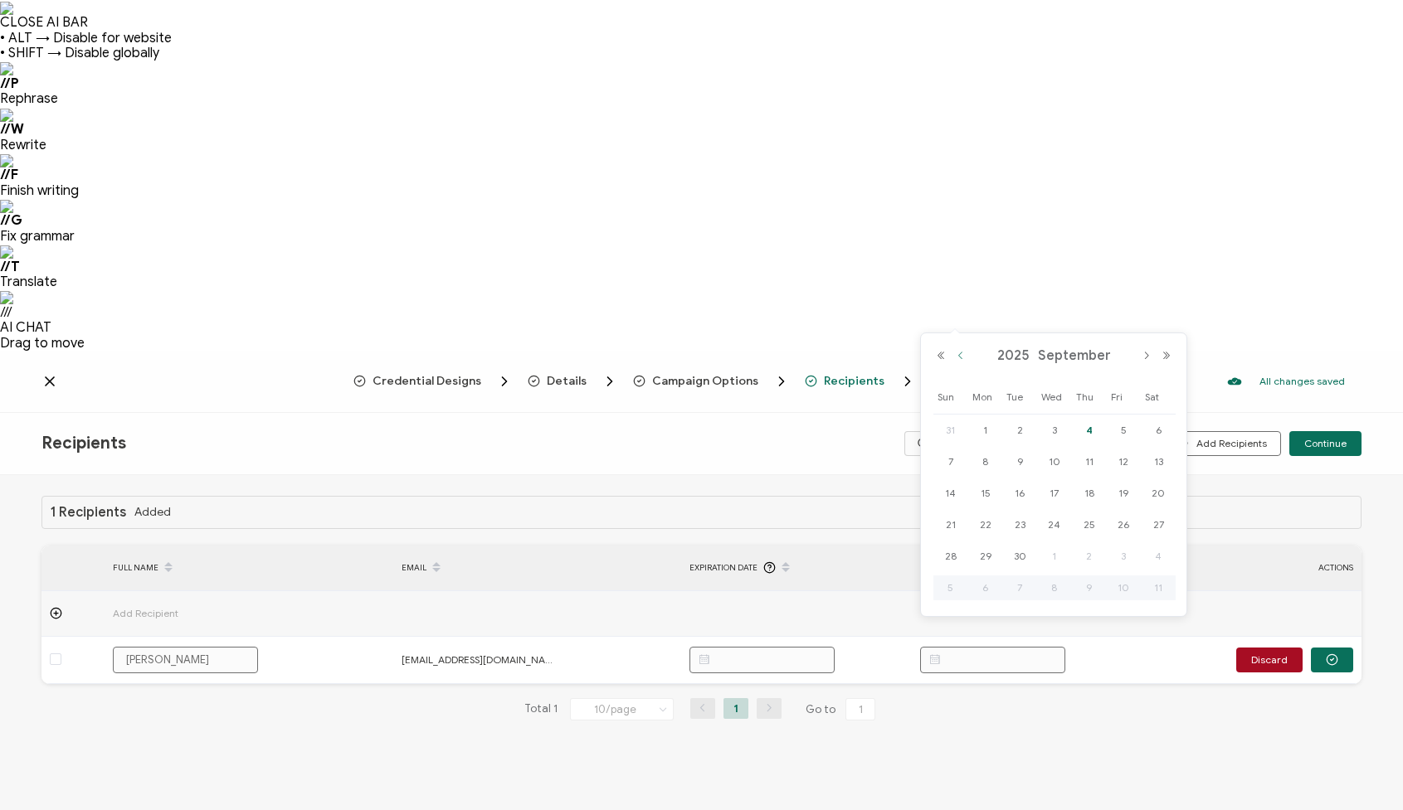
click at [961, 355] on button "Previous Month" at bounding box center [961, 356] width 20 height 12
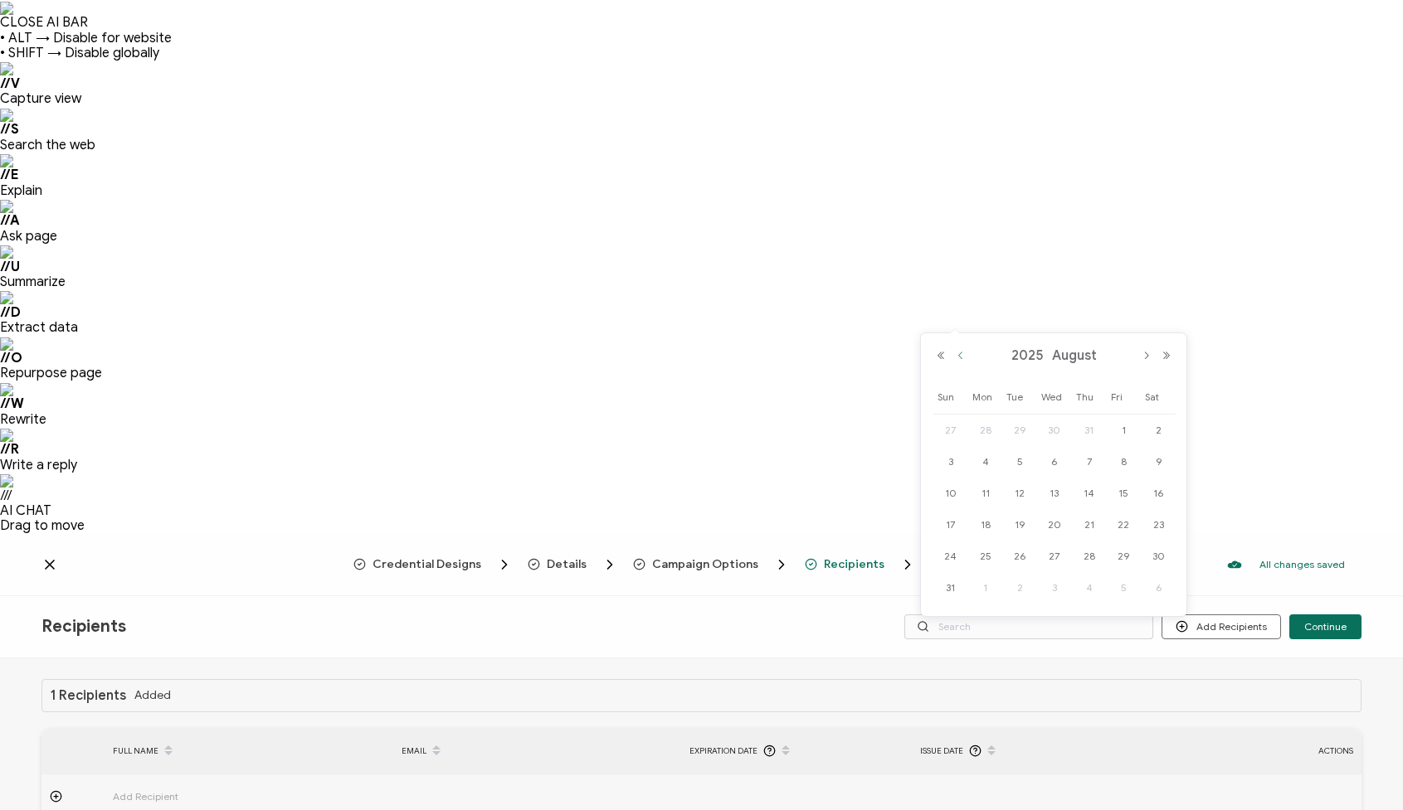
click at [961, 355] on button "Previous Month" at bounding box center [961, 356] width 20 height 12
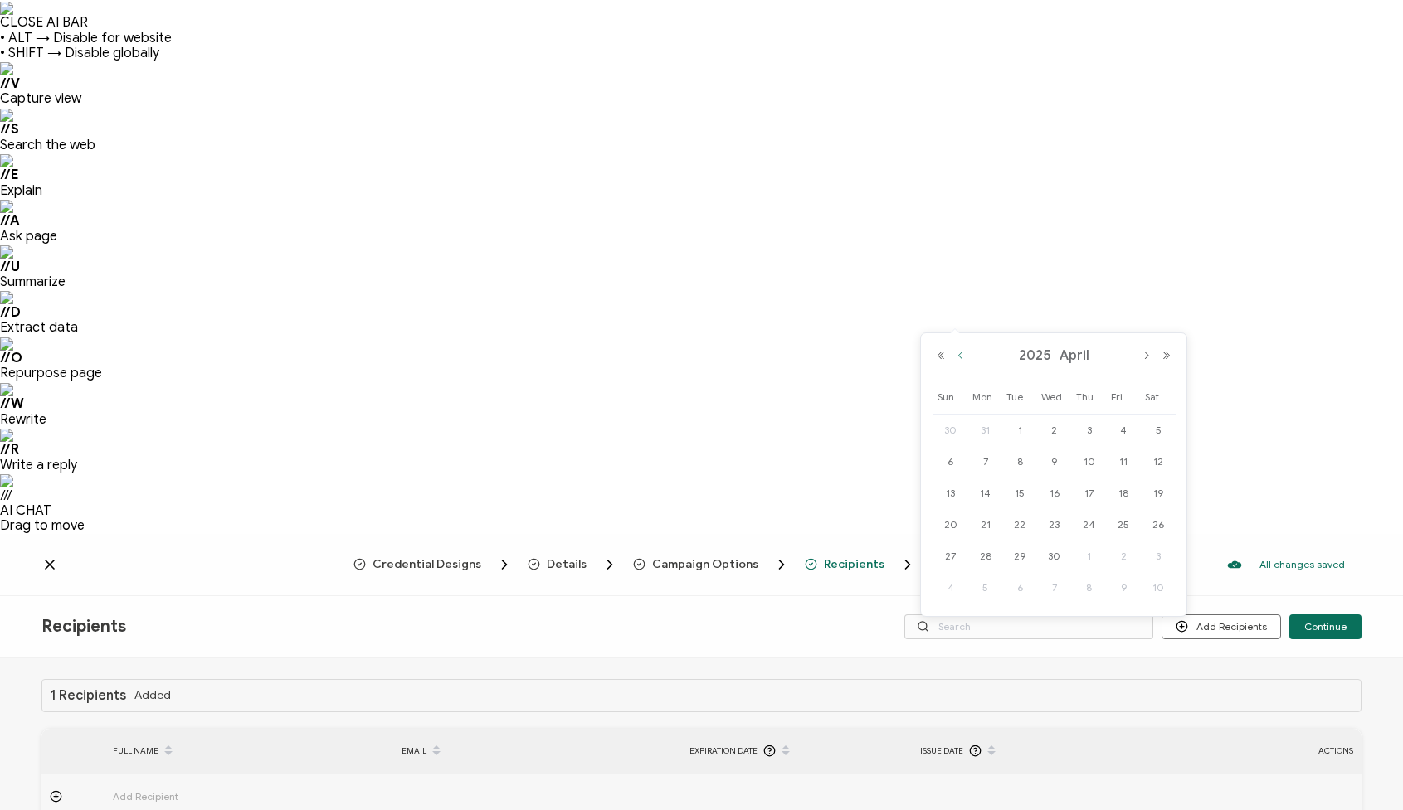
click at [961, 355] on button "Previous Month" at bounding box center [961, 356] width 20 height 12
click at [1051, 523] on span "18" at bounding box center [1054, 525] width 20 height 20
type input "[DATE]"
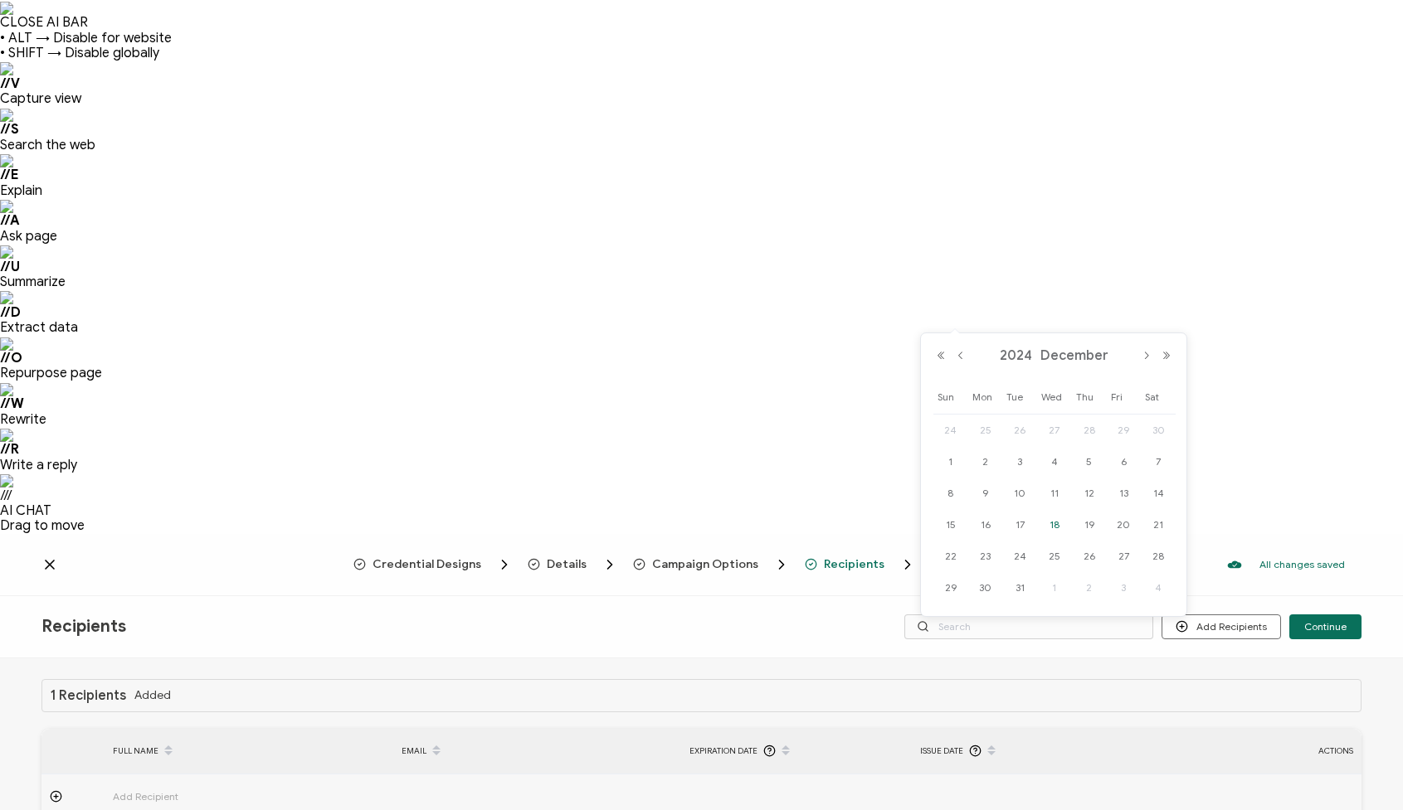
type input "[DATE]"
click at [1324, 622] on span "Continue" at bounding box center [1325, 627] width 42 height 10
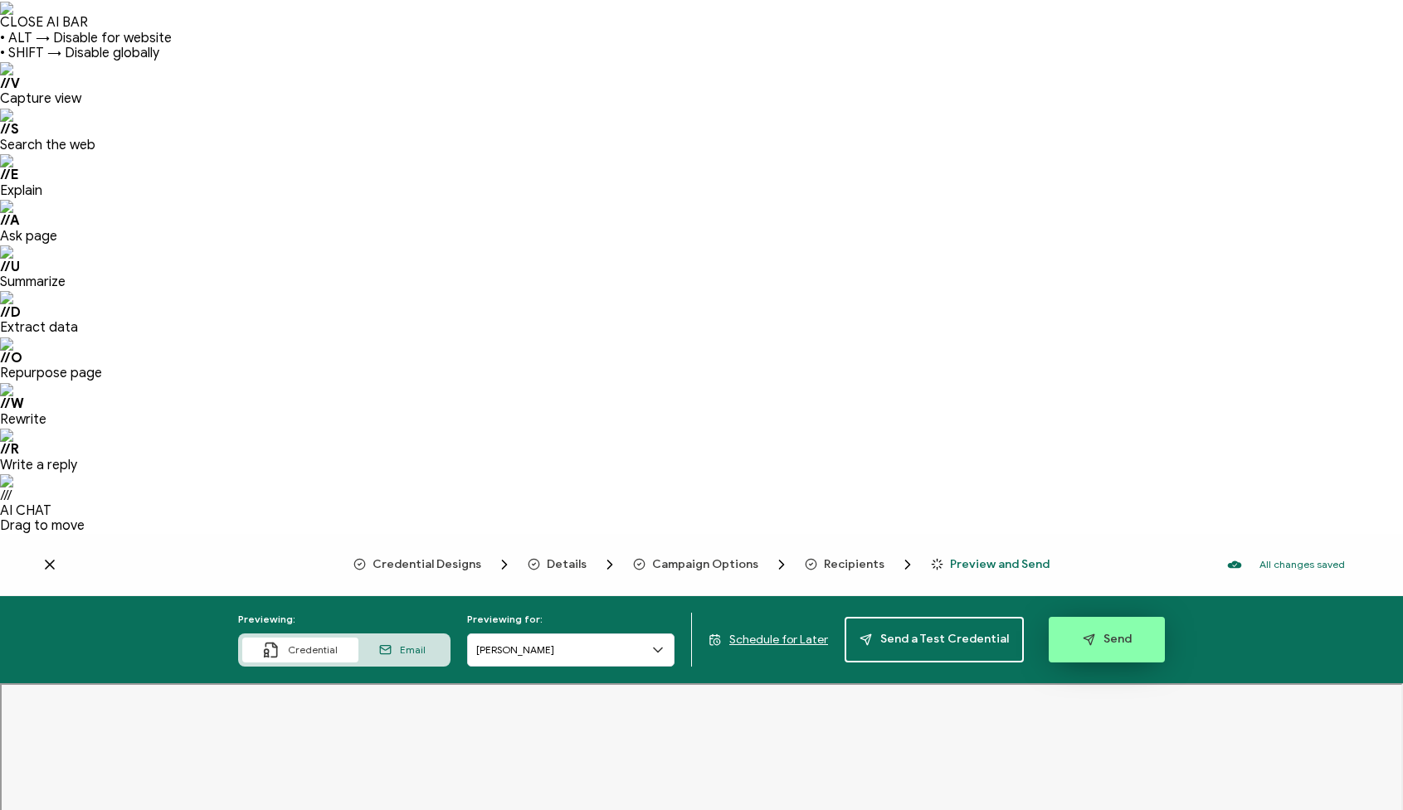
click at [1095, 634] on span "Send" at bounding box center [1107, 640] width 49 height 12
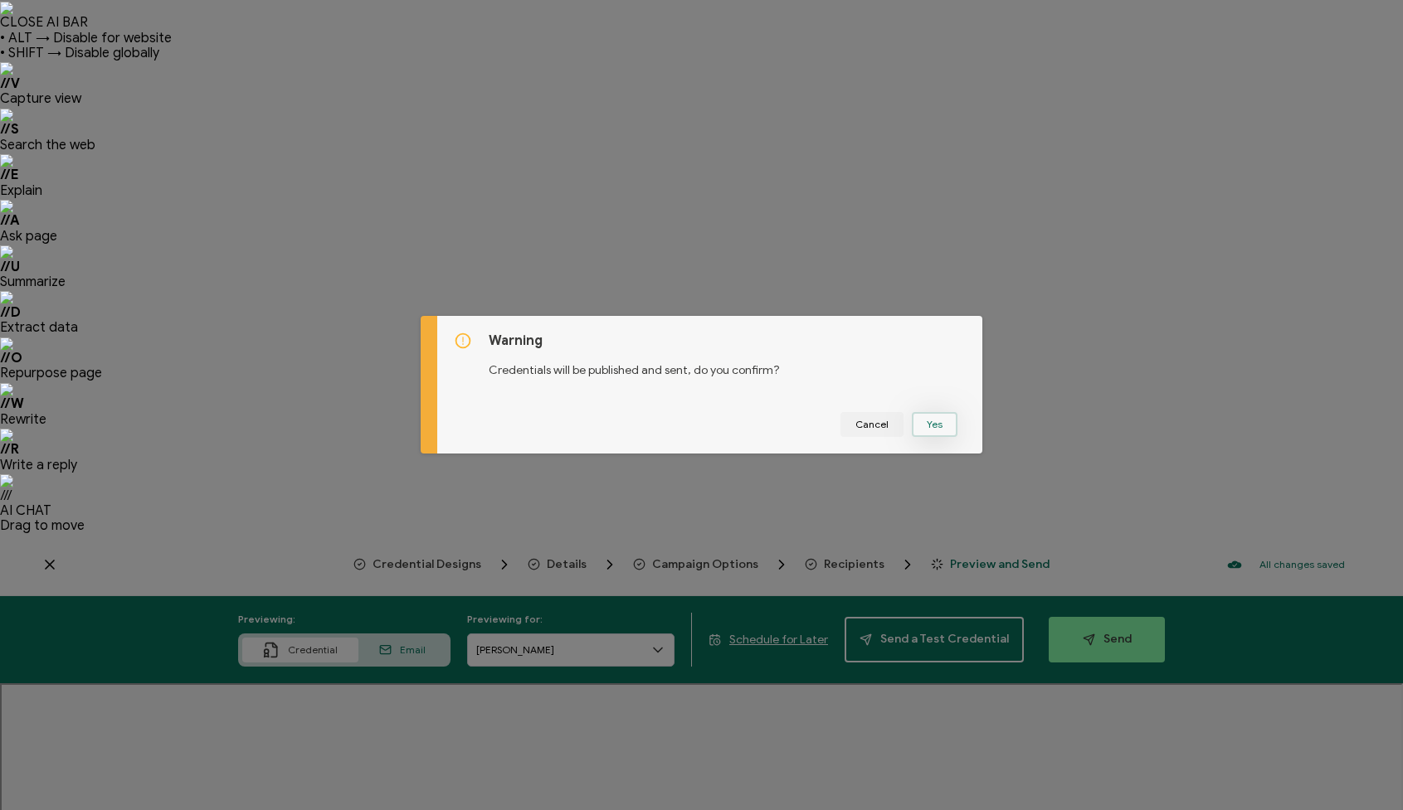
click at [932, 421] on button "Yes" at bounding box center [935, 424] width 46 height 25
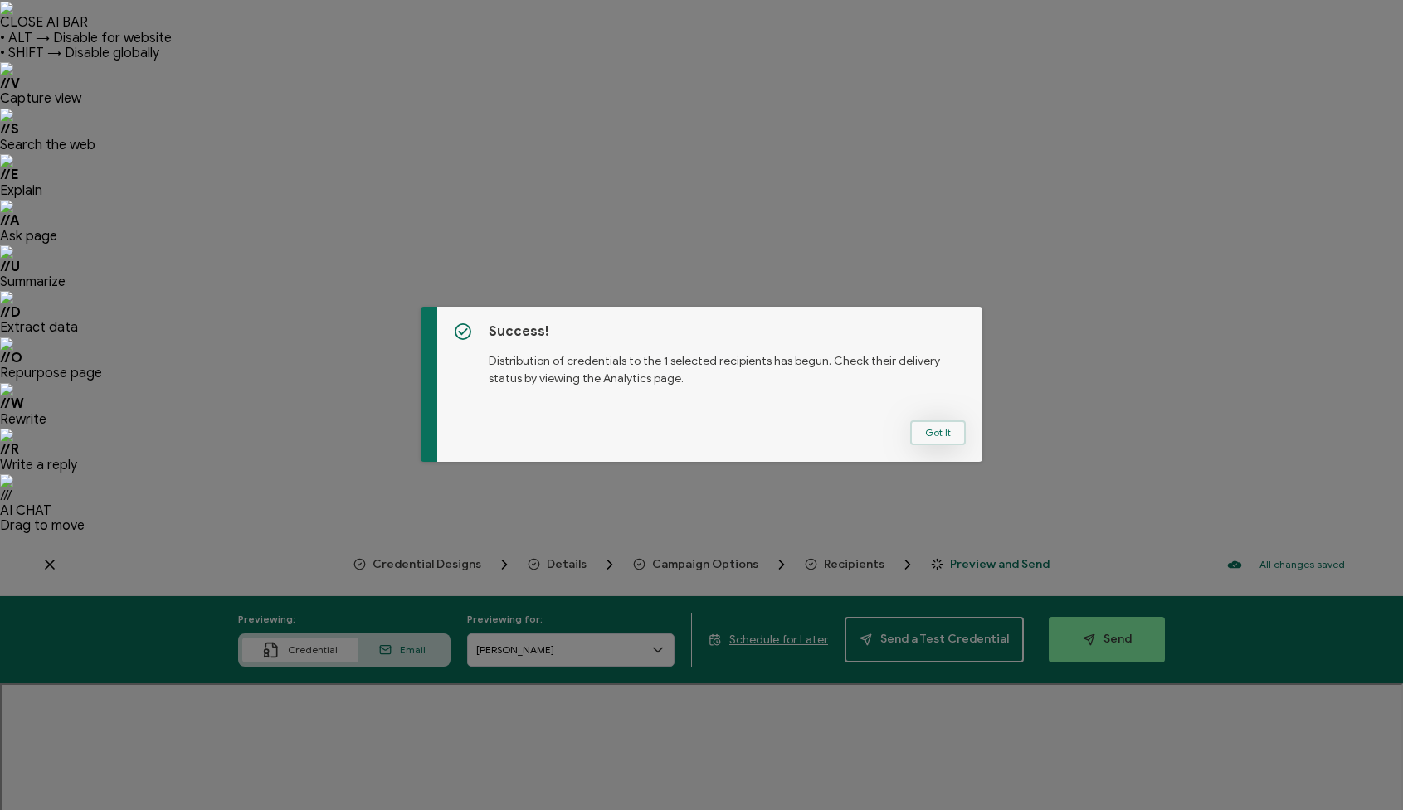
click at [932, 431] on button "Got It" at bounding box center [938, 433] width 56 height 25
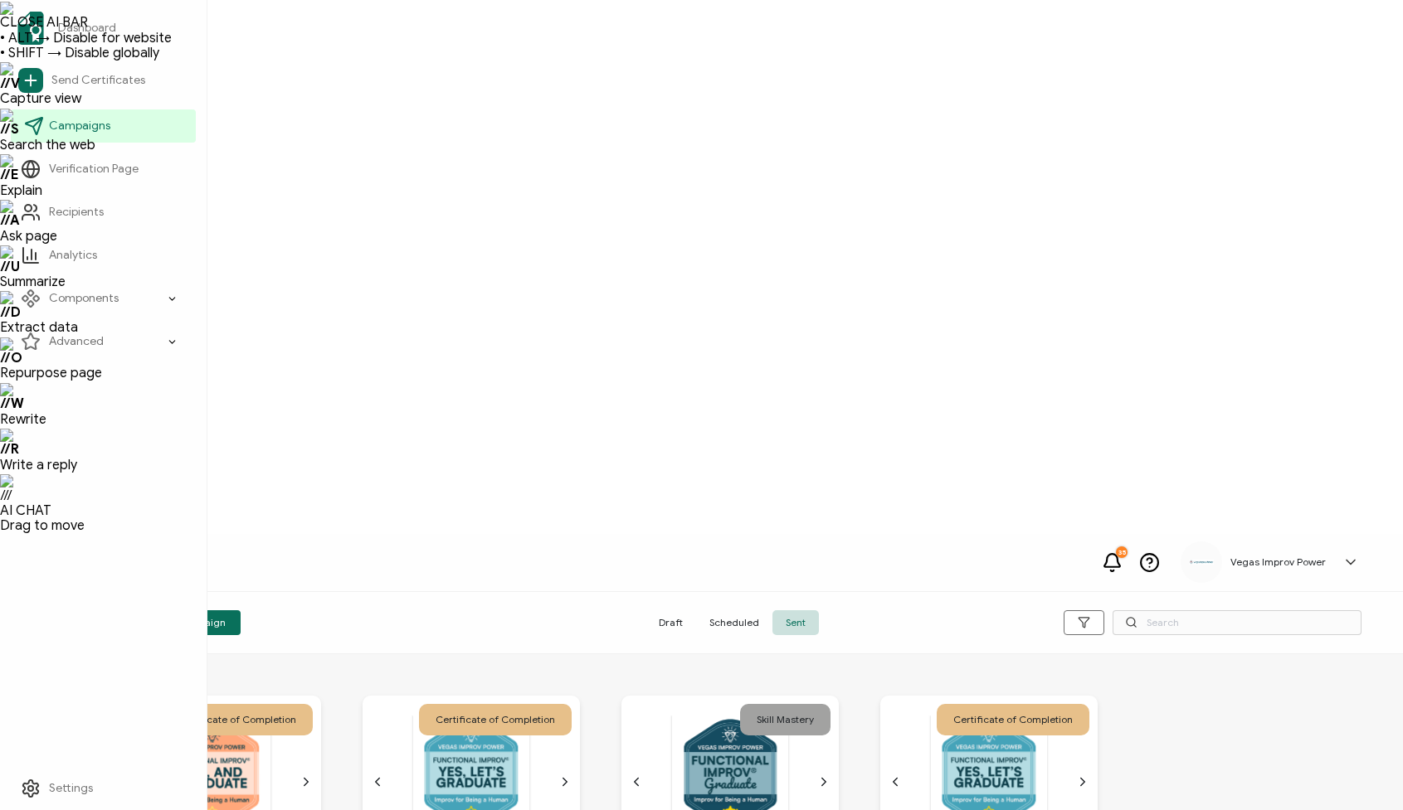
click at [33, 125] on icon at bounding box center [37, 122] width 9 height 9
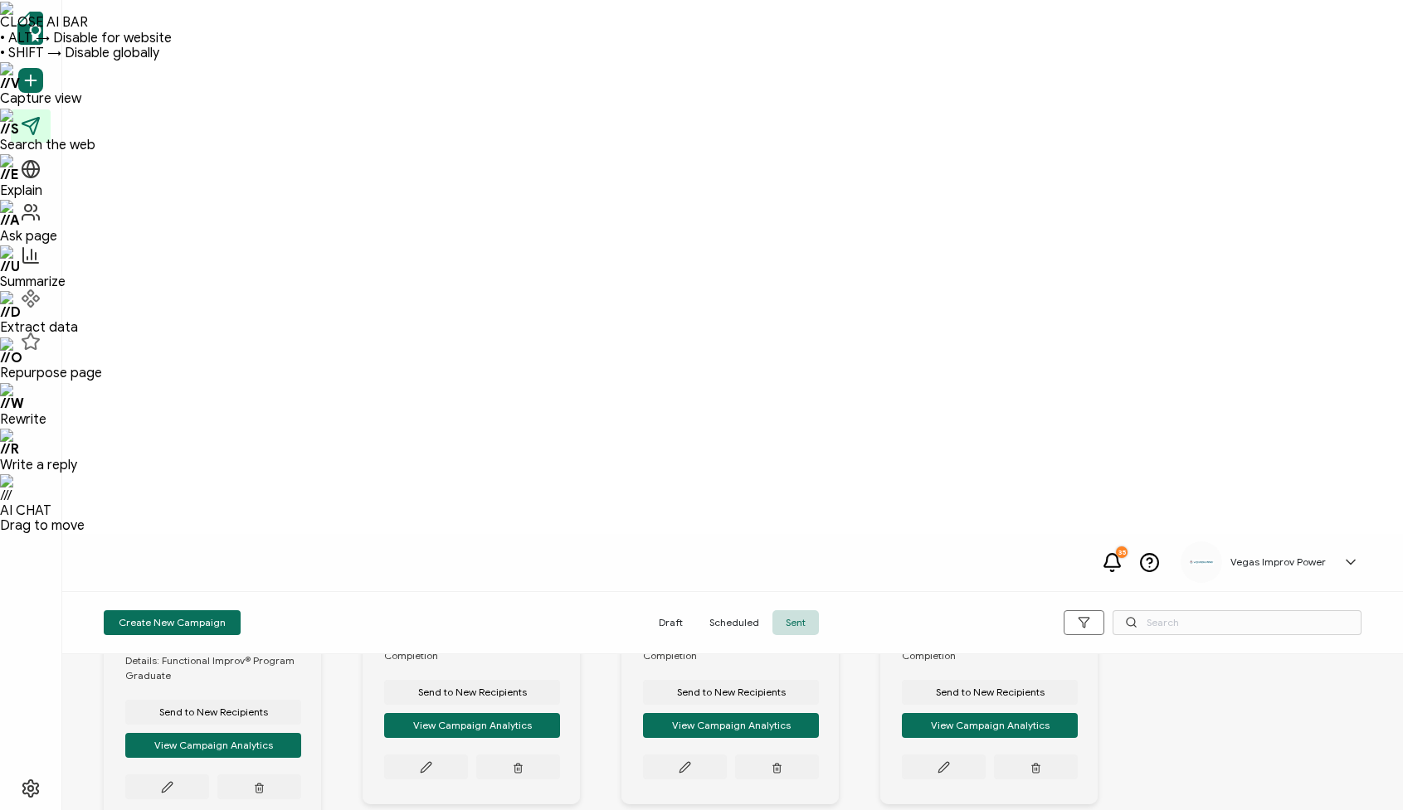
scroll to position [783, 0]
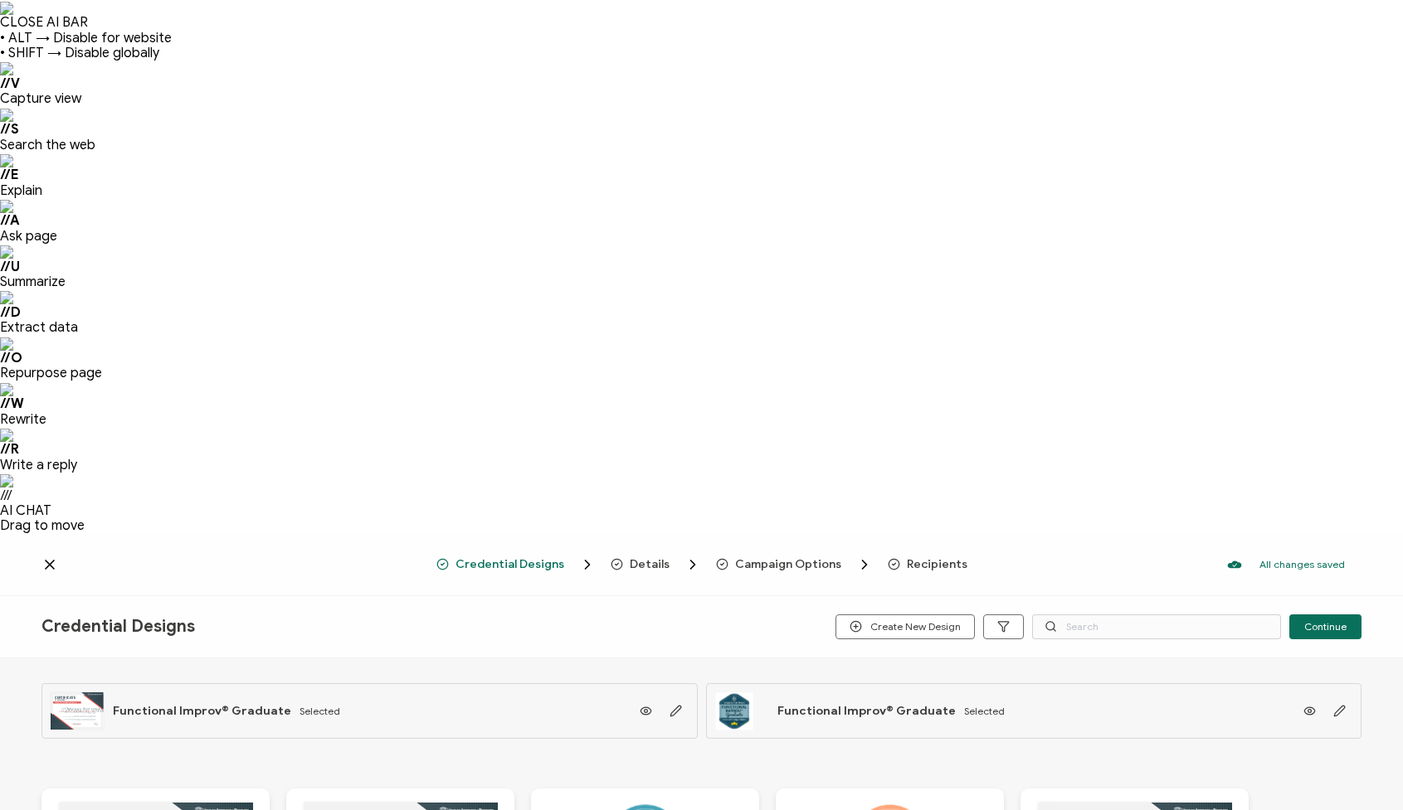
click at [918, 558] on span "Recipients" at bounding box center [937, 564] width 61 height 12
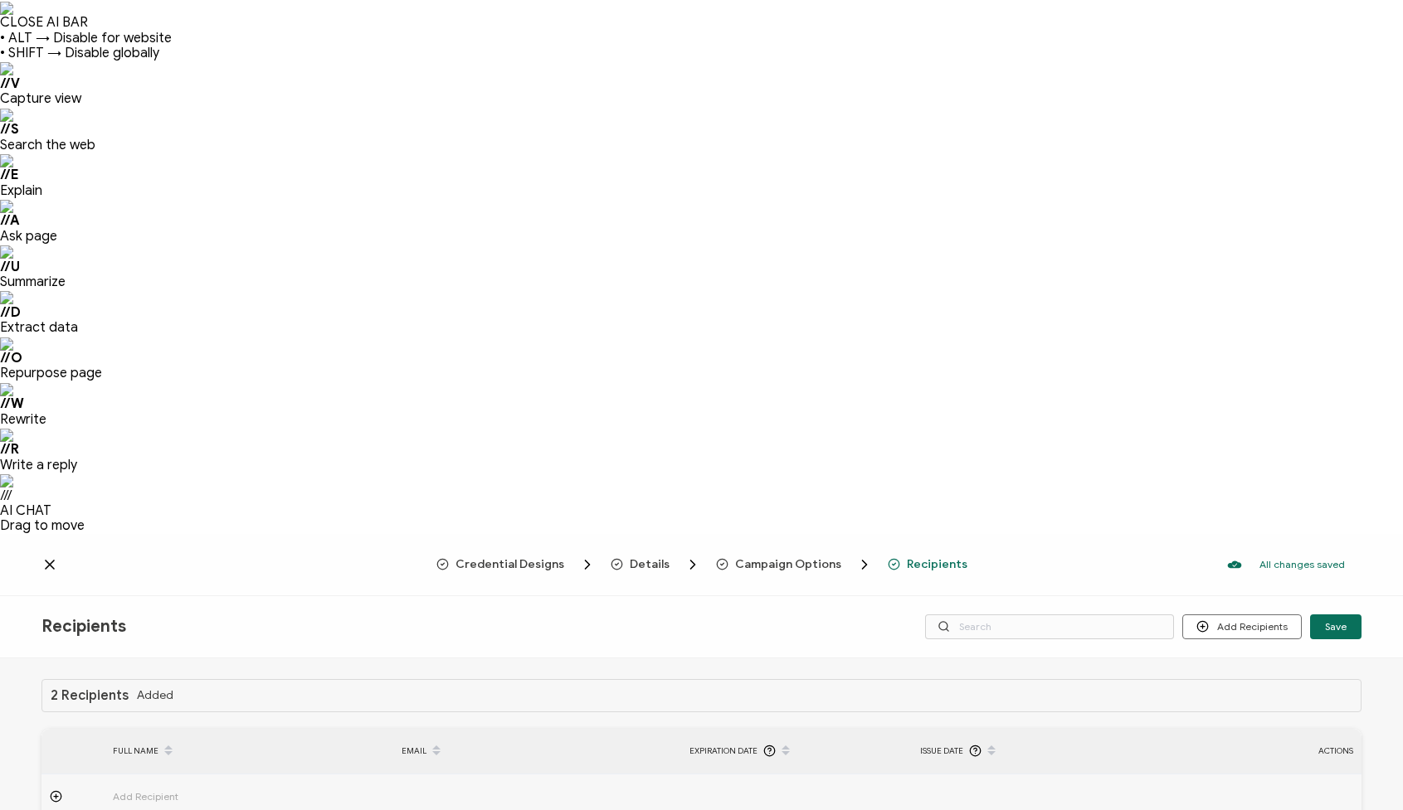
click at [46, 534] on div "Credential Designs Details Campaign Options Recipients All changes saved We sav…" at bounding box center [701, 565] width 1403 height 62
click at [49, 561] on icon at bounding box center [50, 565] width 8 height 8
